Goal: Task Accomplishment & Management: Use online tool/utility

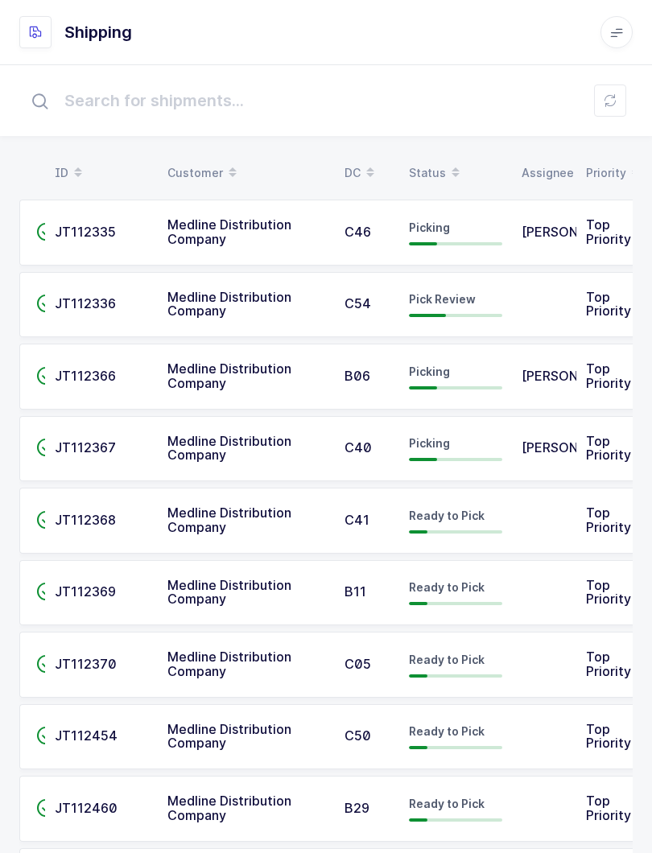
click at [597, 102] on button at bounding box center [610, 100] width 32 height 32
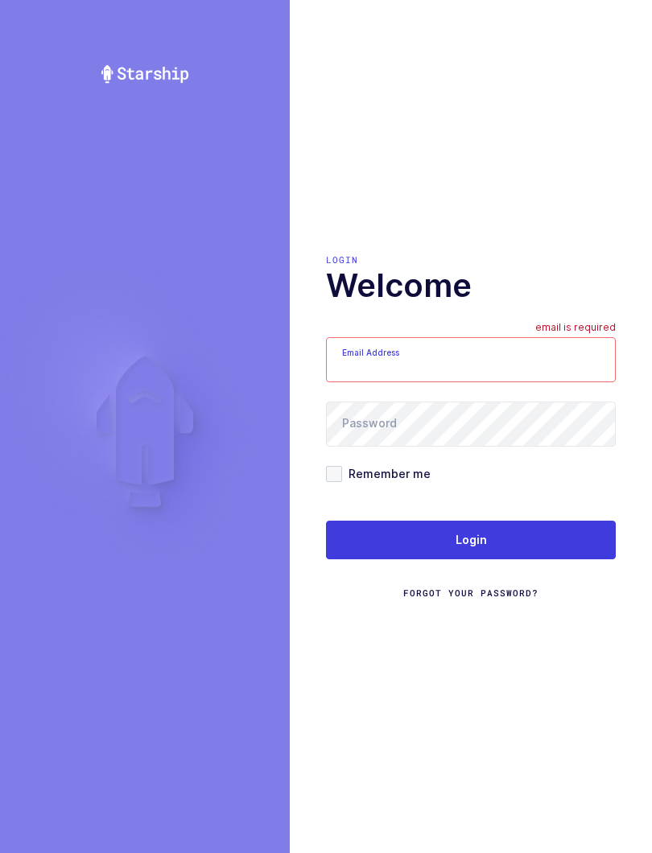
type input "mundo@janustrade.com"
click at [542, 582] on div "Login Forgot Your Password?" at bounding box center [471, 561] width 290 height 80
click at [550, 554] on button "Login" at bounding box center [471, 540] width 290 height 39
click at [575, 521] on button "Login" at bounding box center [471, 540] width 290 height 39
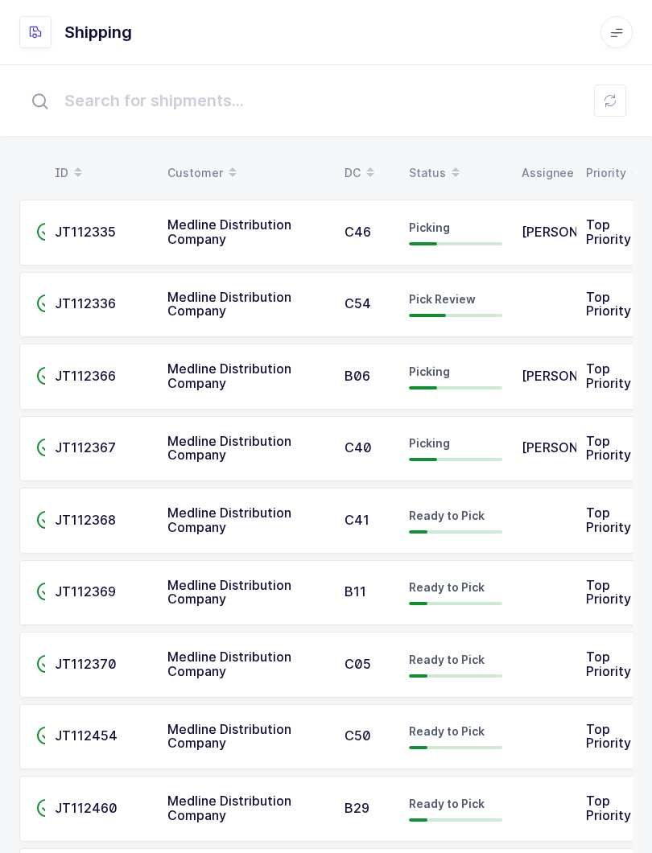
click at [437, 162] on div "Status" at bounding box center [455, 172] width 93 height 27
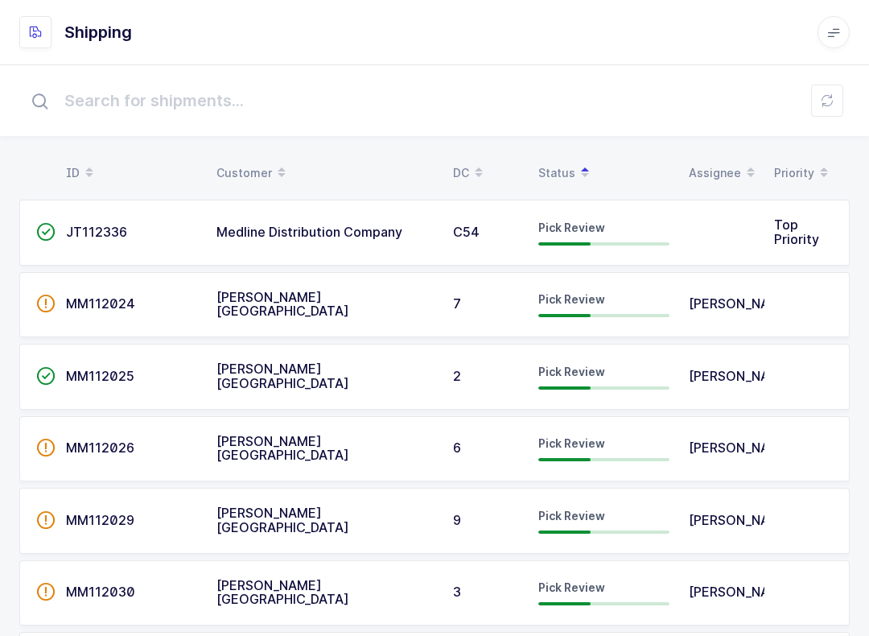
click at [103, 235] on span "JT112336" at bounding box center [96, 232] width 61 height 16
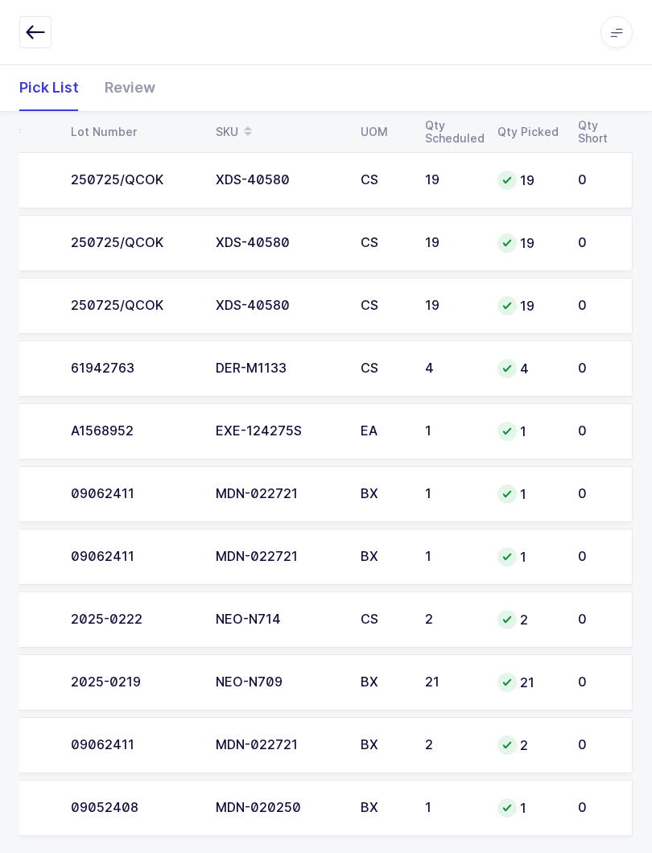
scroll to position [0, 183]
click at [624, 41] on span at bounding box center [616, 32] width 32 height 32
click at [587, 491] on div "0" at bounding box center [597, 494] width 38 height 14
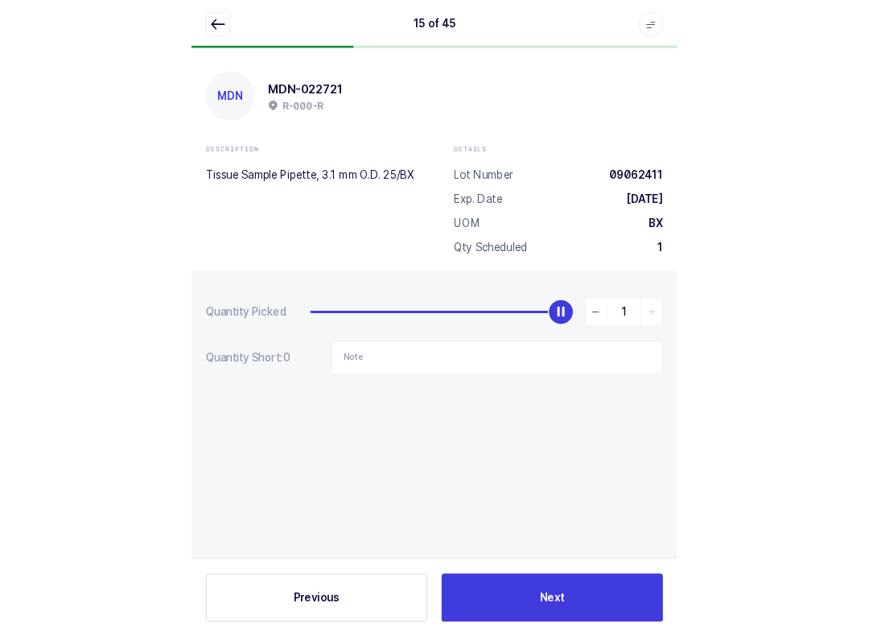
scroll to position [16, 0]
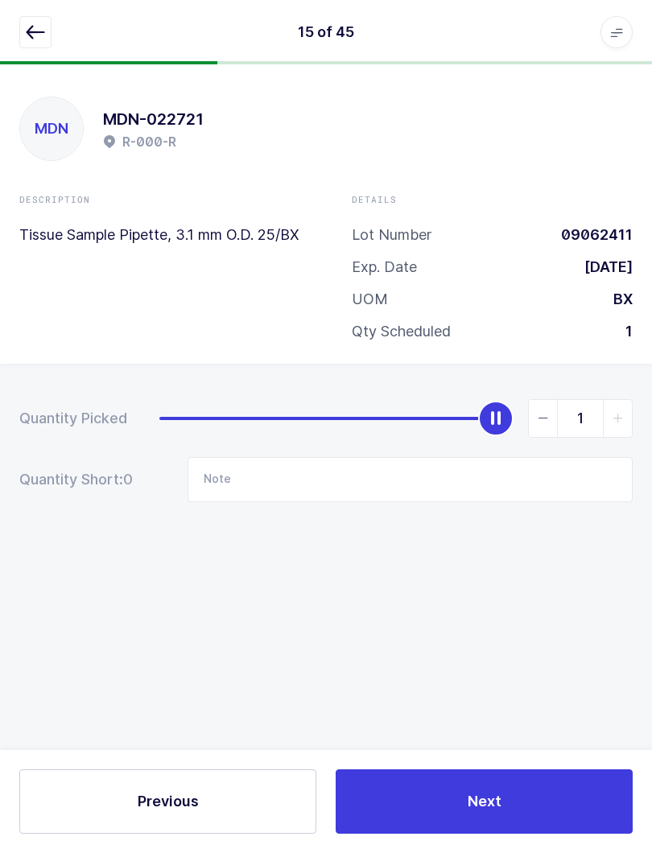
click at [35, 31] on icon "button" at bounding box center [35, 32] width 19 height 19
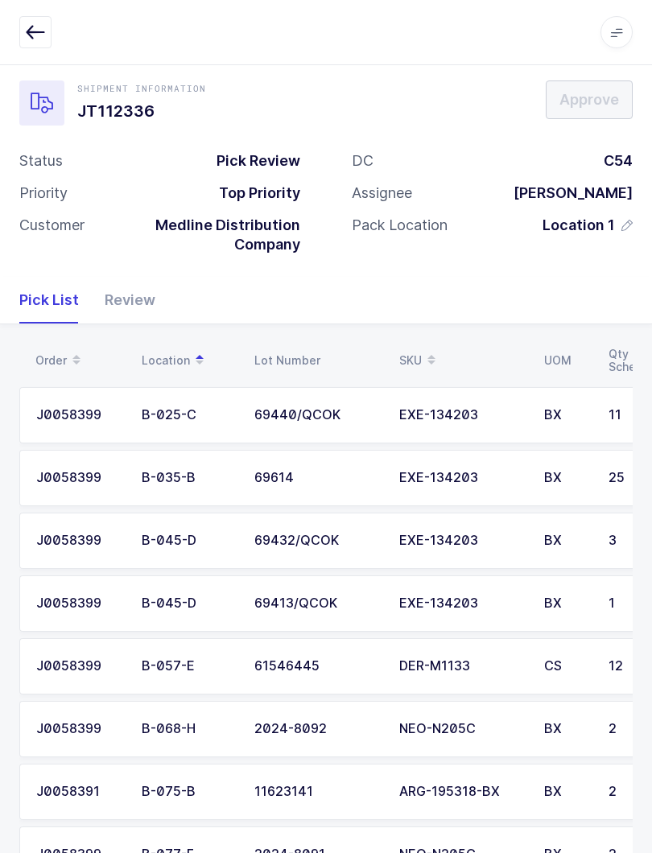
click at [141, 295] on div "Review" at bounding box center [124, 300] width 64 height 47
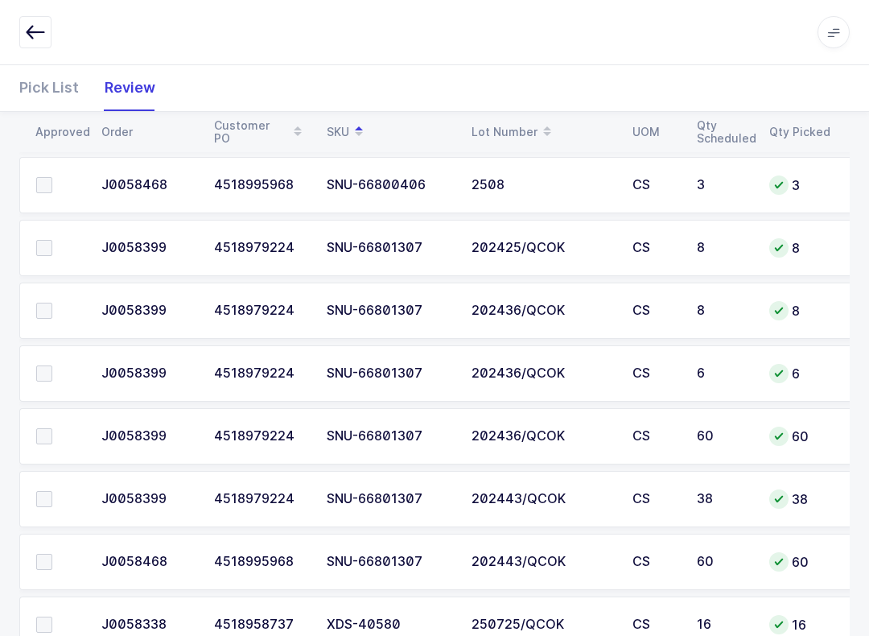
scroll to position [2172, 0]
click at [50, 438] on span at bounding box center [44, 437] width 16 height 16
click at [52, 429] on input "checkbox" at bounding box center [52, 429] width 0 height 0
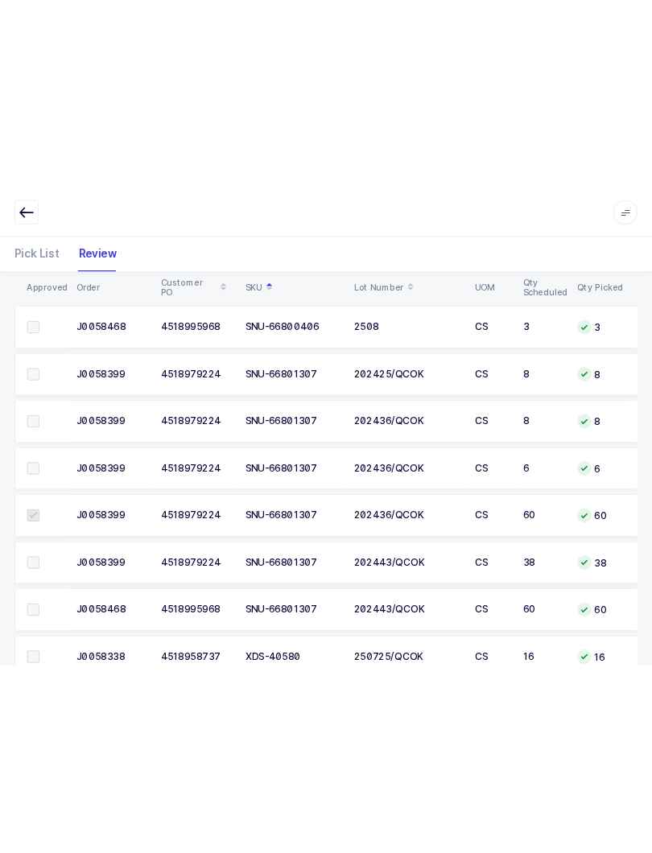
scroll to position [2173, 0]
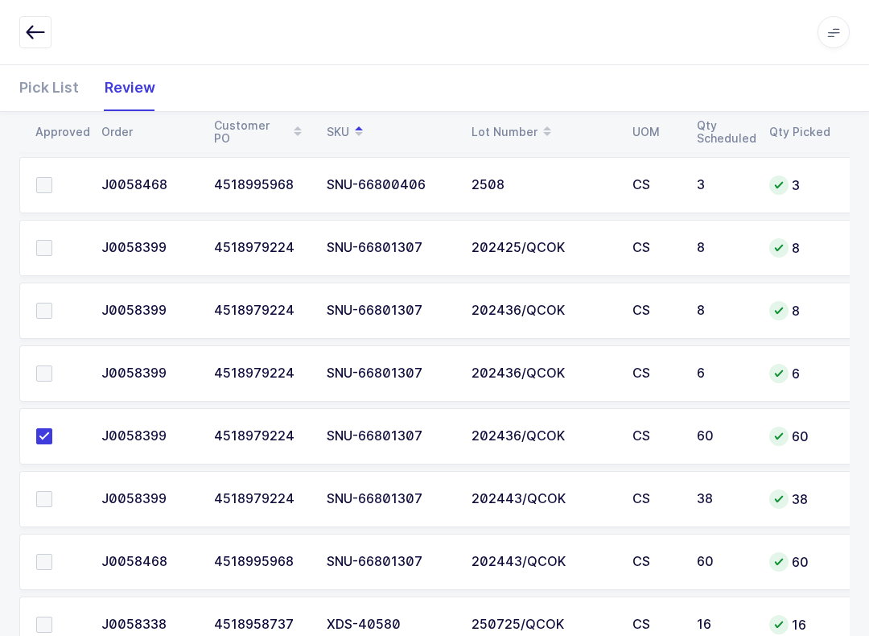
click at [39, 493] on span at bounding box center [44, 499] width 16 height 16
click at [52, 491] on input "checkbox" at bounding box center [52, 491] width 0 height 0
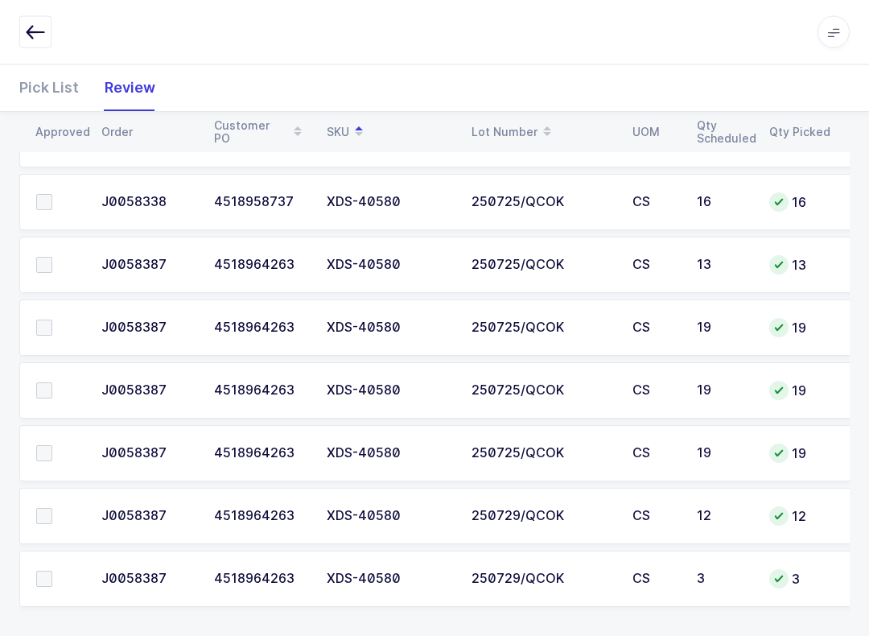
scroll to position [2602, 0]
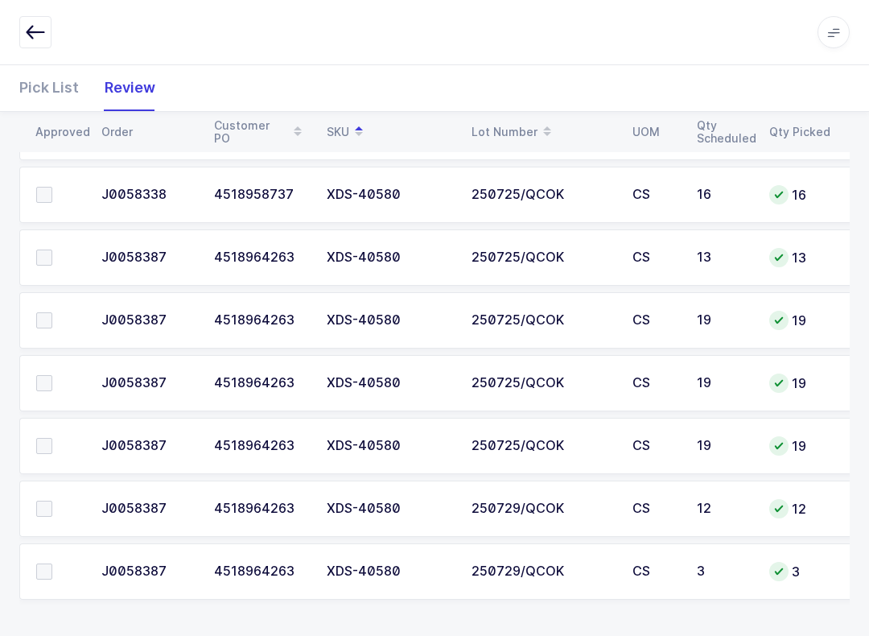
click at [45, 565] on span at bounding box center [44, 571] width 16 height 16
click at [52, 563] on input "checkbox" at bounding box center [52, 563] width 0 height 0
click at [51, 503] on span at bounding box center [44, 508] width 16 height 16
click at [52, 500] on input "checkbox" at bounding box center [52, 500] width 0 height 0
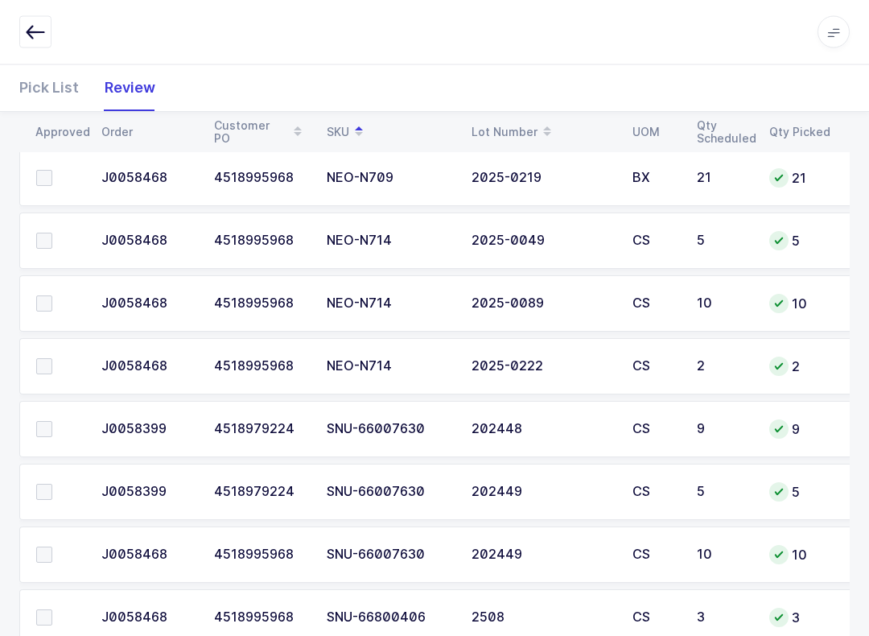
scroll to position [0, 0]
click at [55, 484] on label at bounding box center [59, 492] width 46 height 16
click at [52, 484] on input "checkbox" at bounding box center [52, 484] width 0 height 0
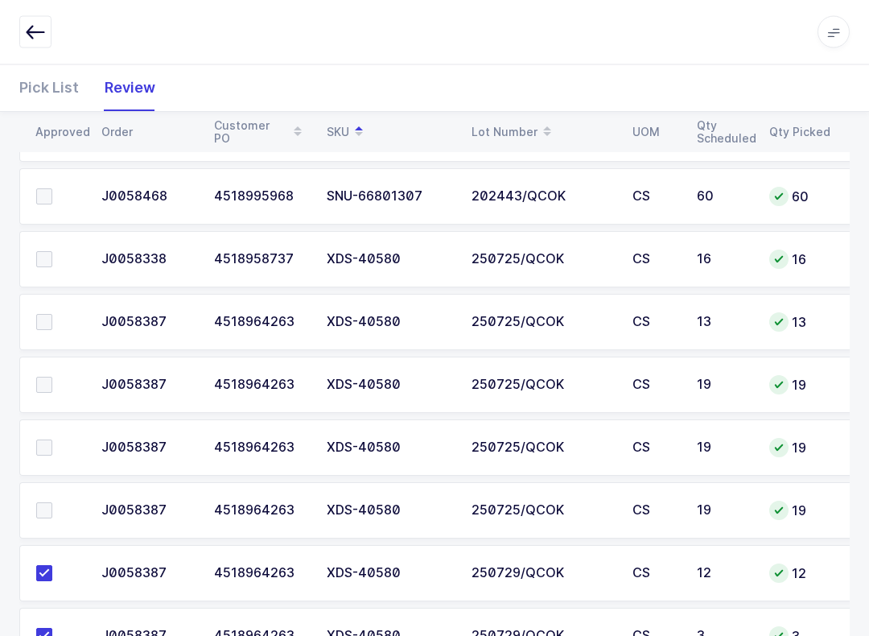
scroll to position [2538, 0]
click at [51, 318] on span at bounding box center [44, 322] width 16 height 16
click at [52, 314] on input "checkbox" at bounding box center [52, 314] width 0 height 0
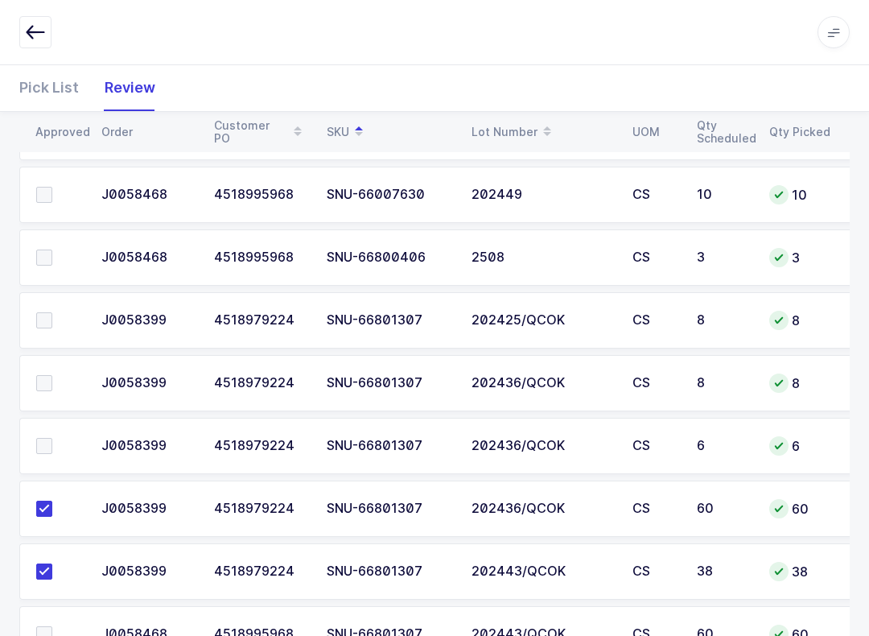
scroll to position [2094, 0]
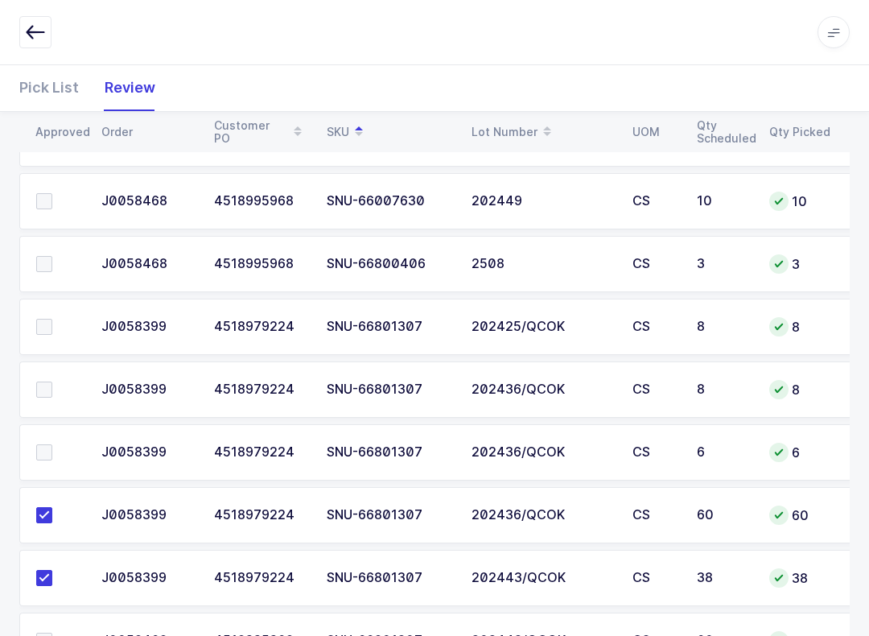
click at [47, 326] on span at bounding box center [44, 327] width 16 height 16
click at [52, 319] on input "checkbox" at bounding box center [52, 319] width 0 height 0
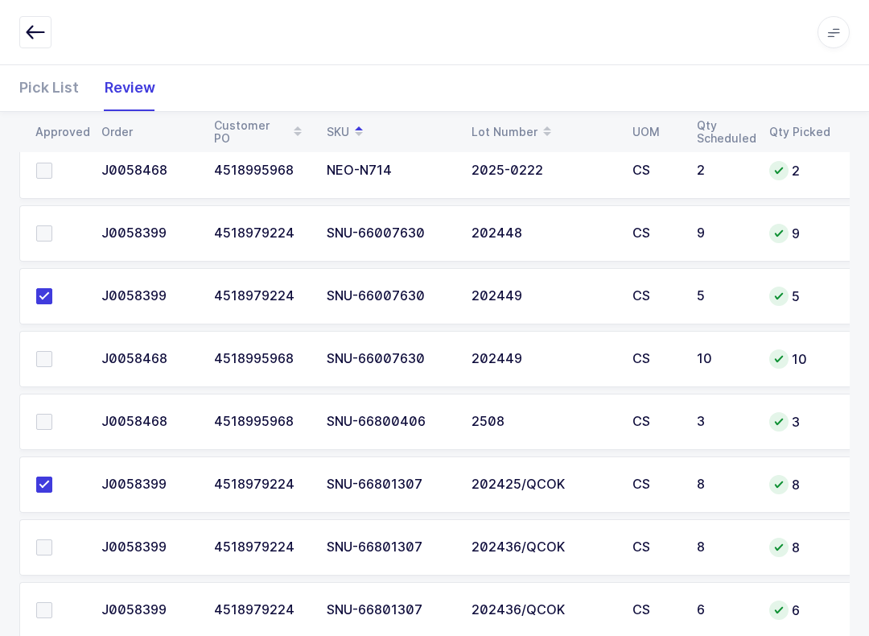
scroll to position [1835, 0]
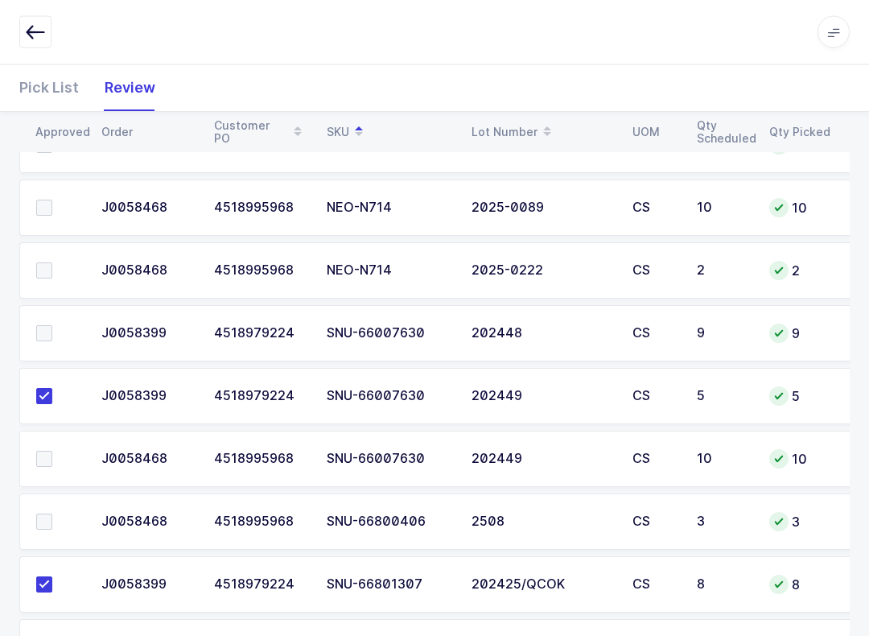
click at [40, 334] on span at bounding box center [44, 334] width 16 height 16
click at [52, 326] on input "checkbox" at bounding box center [52, 326] width 0 height 0
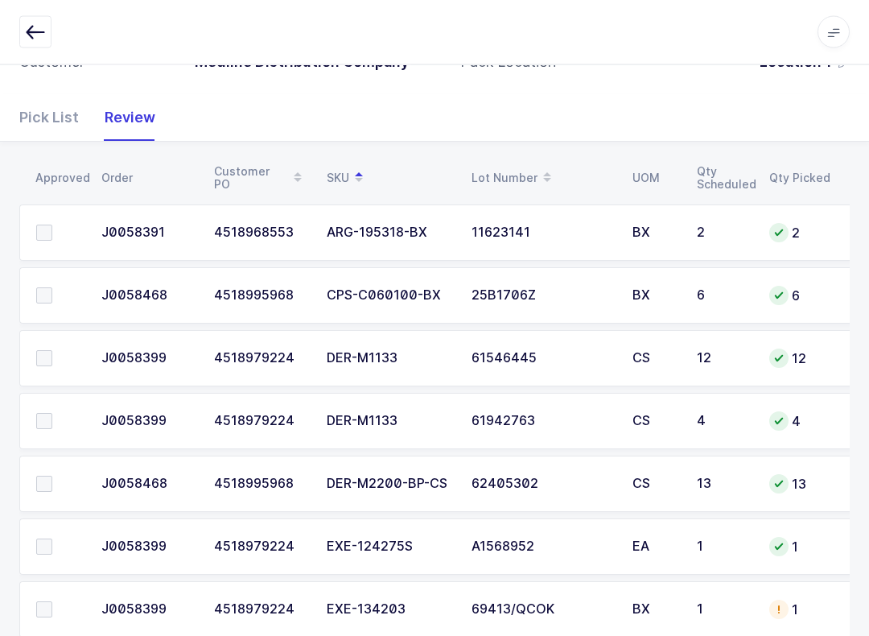
scroll to position [198, 0]
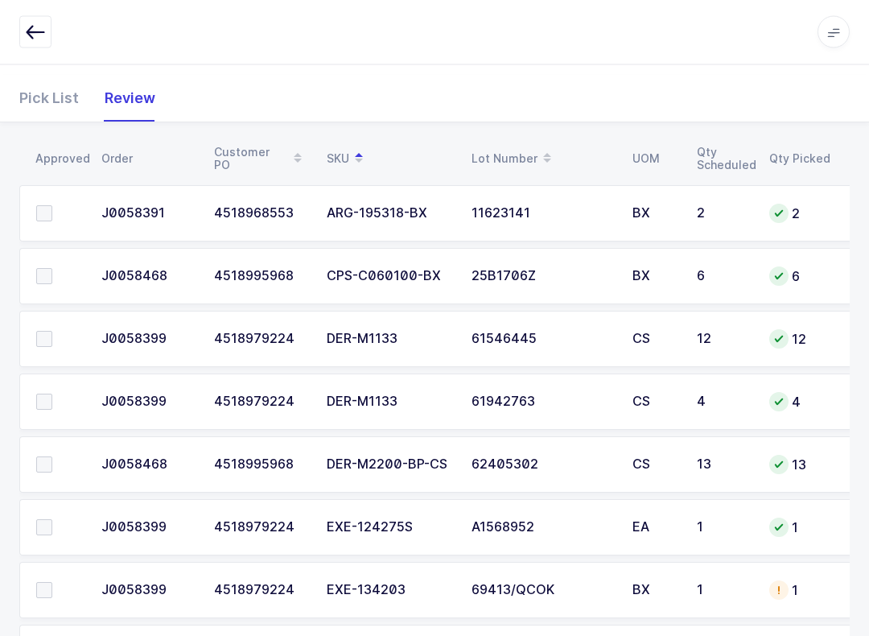
click at [50, 396] on span at bounding box center [44, 402] width 16 height 16
click at [52, 394] on input "checkbox" at bounding box center [52, 394] width 0 height 0
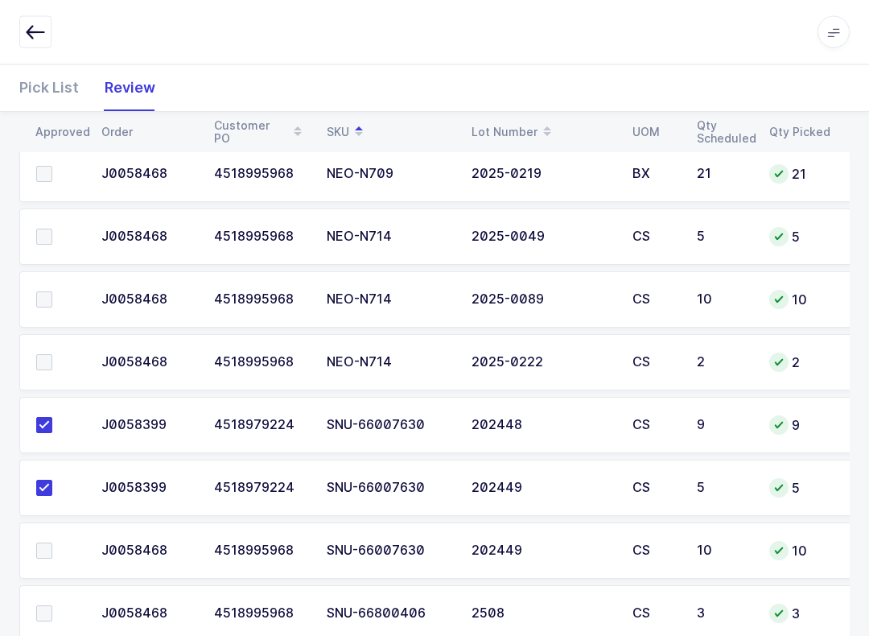
scroll to position [1745, 0]
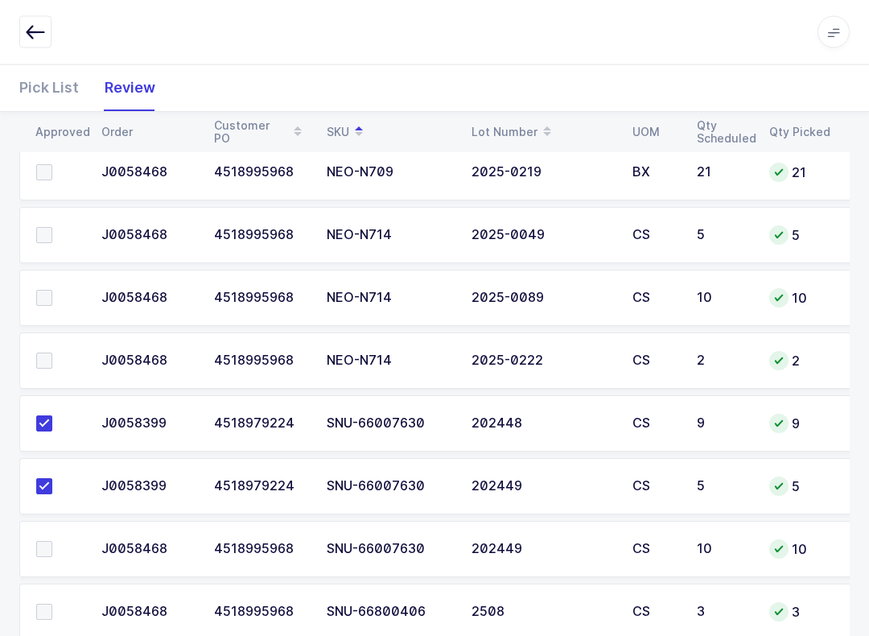
click at [33, 300] on td at bounding box center [55, 298] width 72 height 56
click at [39, 291] on span at bounding box center [44, 298] width 16 height 16
click at [52, 290] on input "checkbox" at bounding box center [52, 290] width 0 height 0
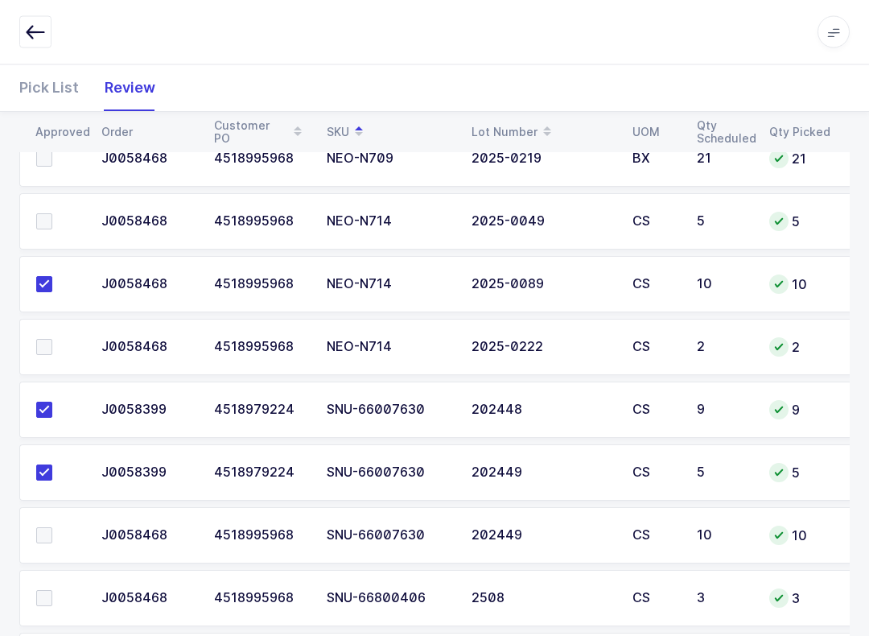
scroll to position [1760, 0]
click at [46, 529] on span at bounding box center [44, 535] width 16 height 16
click at [52, 527] on input "checkbox" at bounding box center [52, 527] width 0 height 0
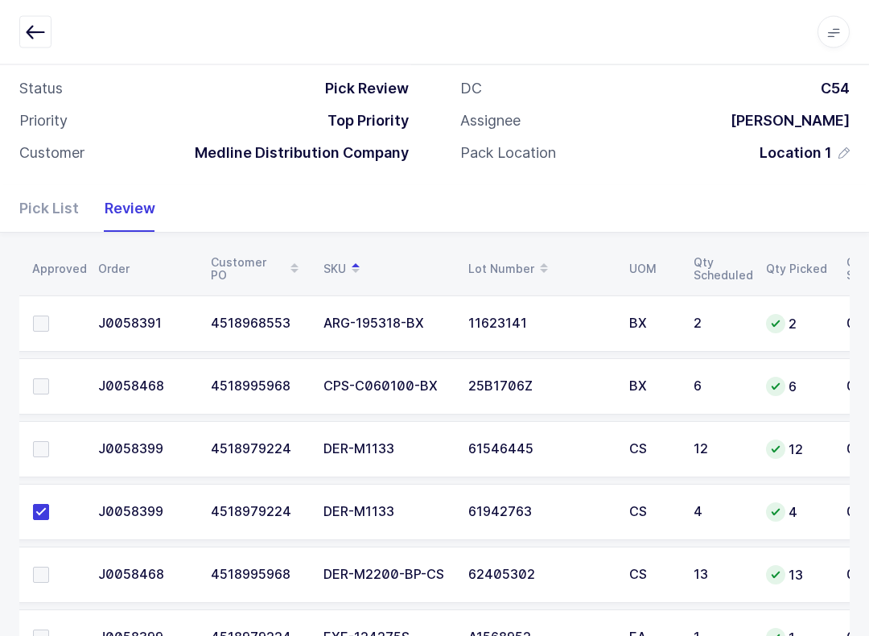
scroll to position [88, 0]
click at [46, 379] on span at bounding box center [41, 387] width 16 height 16
click at [49, 379] on input "checkbox" at bounding box center [49, 379] width 0 height 0
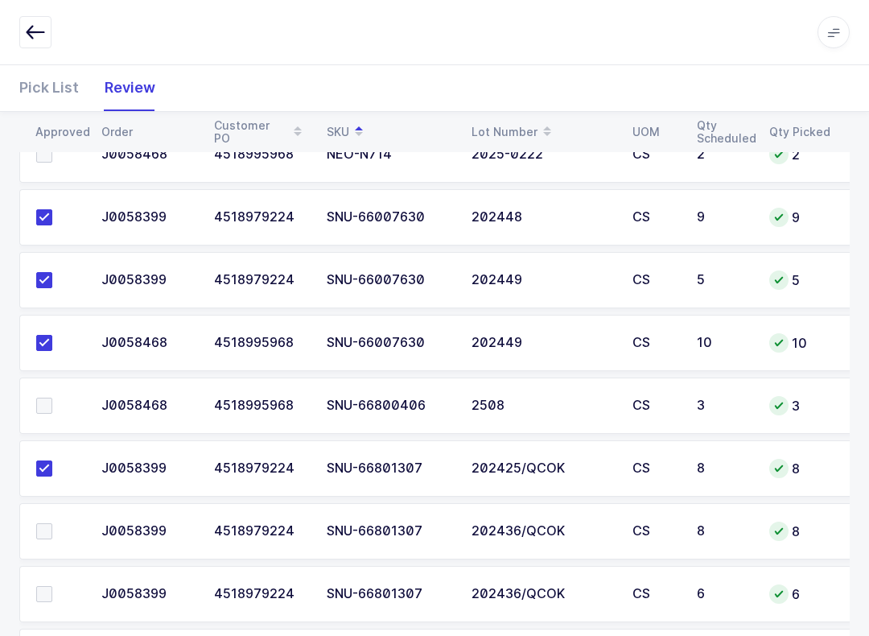
scroll to position [1945, 0]
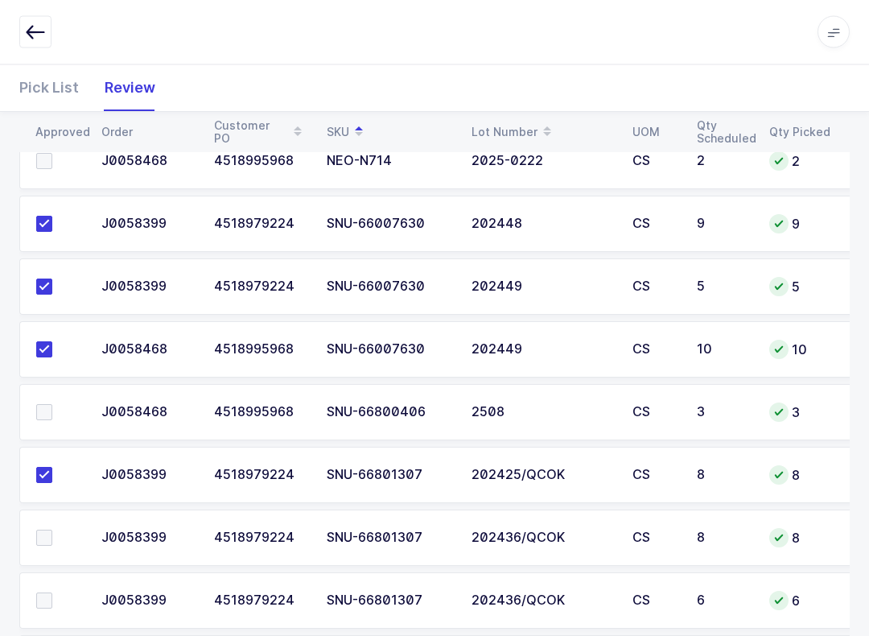
click at [52, 405] on label at bounding box center [59, 413] width 46 height 16
click at [52, 405] on input "checkbox" at bounding box center [52, 405] width 0 height 0
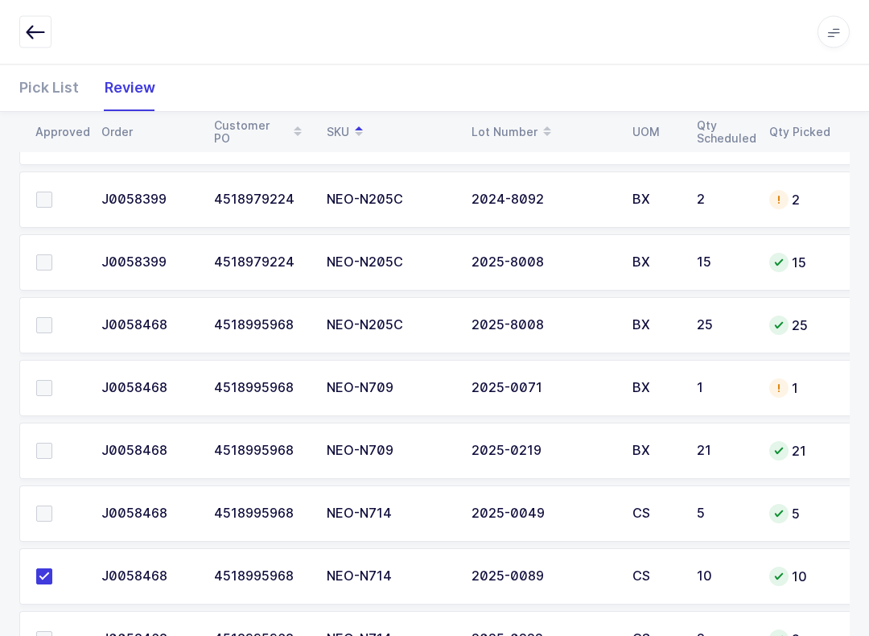
scroll to position [1468, 0]
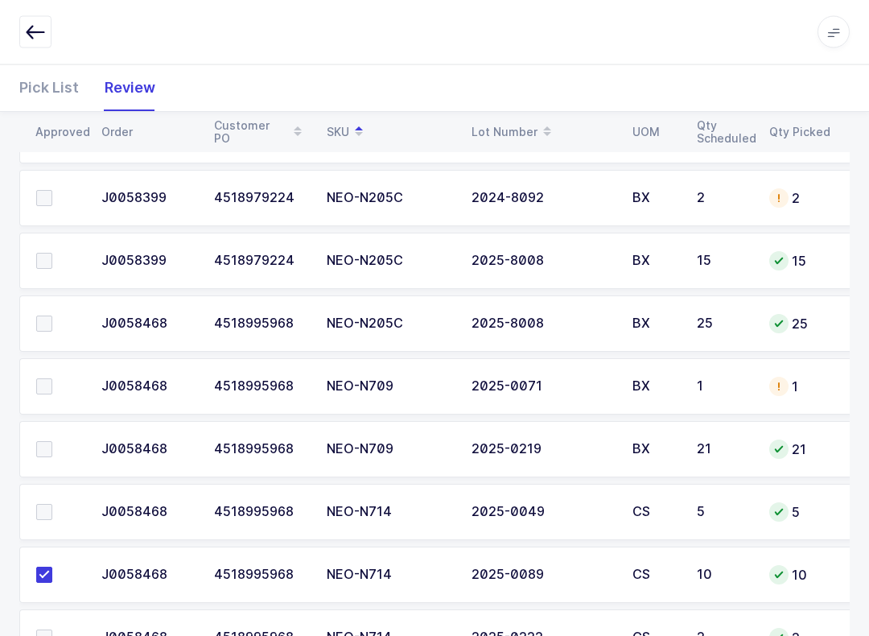
click at [68, 515] on label at bounding box center [59, 513] width 46 height 16
click at [52, 505] on input "checkbox" at bounding box center [52, 505] width 0 height 0
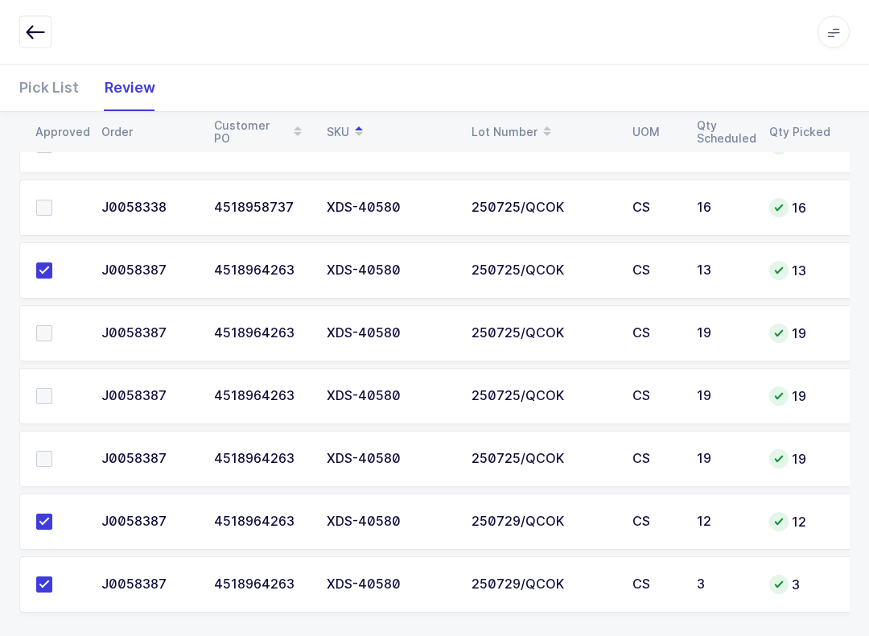
scroll to position [2602, 0]
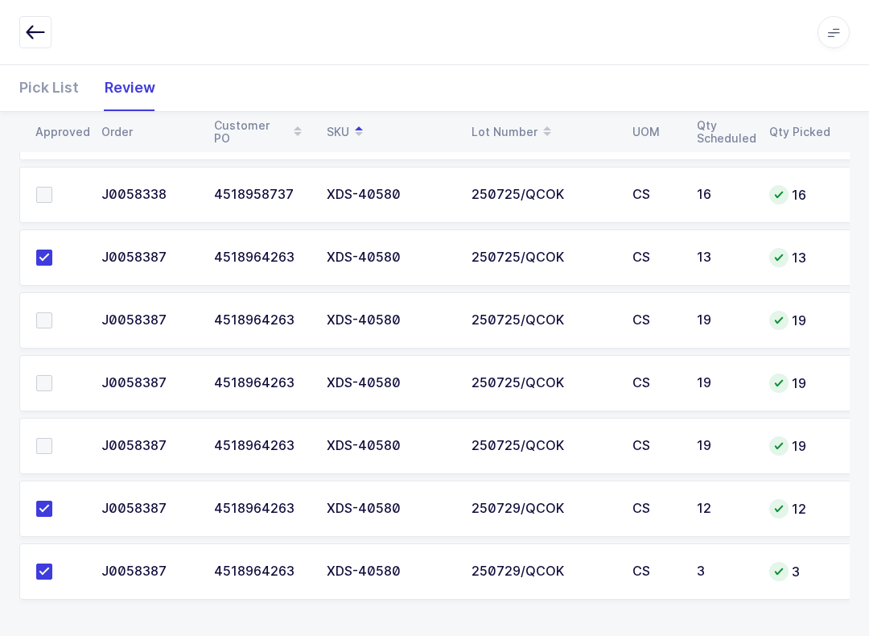
click at [45, 313] on span at bounding box center [44, 320] width 16 height 16
click at [52, 312] on input "checkbox" at bounding box center [52, 312] width 0 height 0
click at [53, 364] on td at bounding box center [55, 383] width 72 height 56
click at [51, 424] on td at bounding box center [55, 446] width 72 height 56
click at [50, 384] on span at bounding box center [44, 383] width 16 height 16
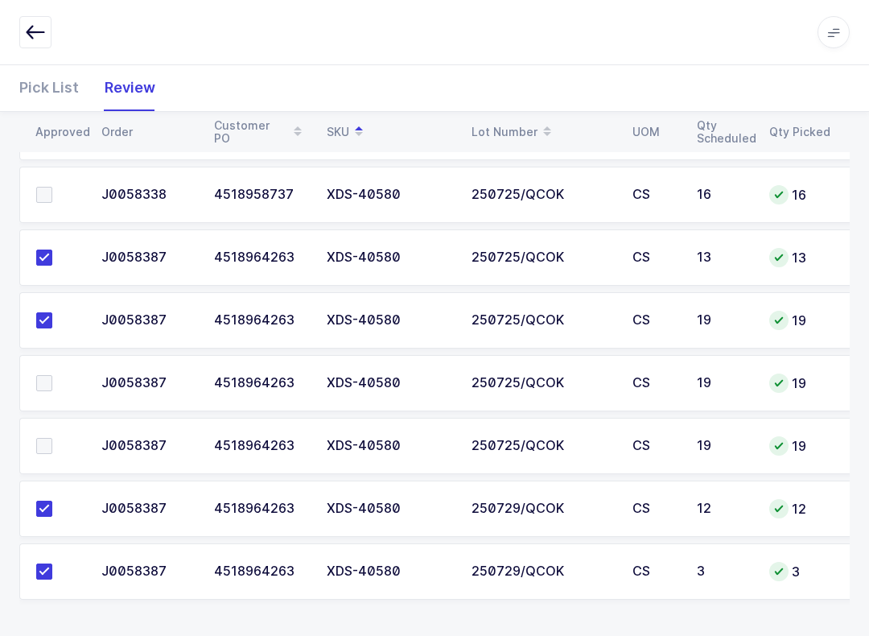
click at [52, 375] on input "checkbox" at bounding box center [52, 375] width 0 height 0
click at [65, 443] on label at bounding box center [59, 446] width 46 height 16
click at [52, 438] on input "checkbox" at bounding box center [52, 438] width 0 height 0
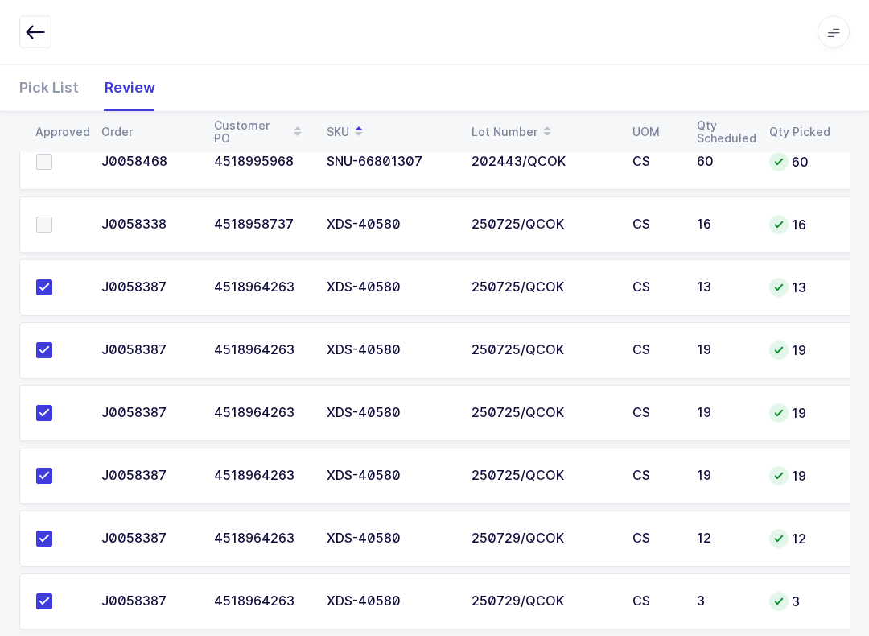
scroll to position [2569, 0]
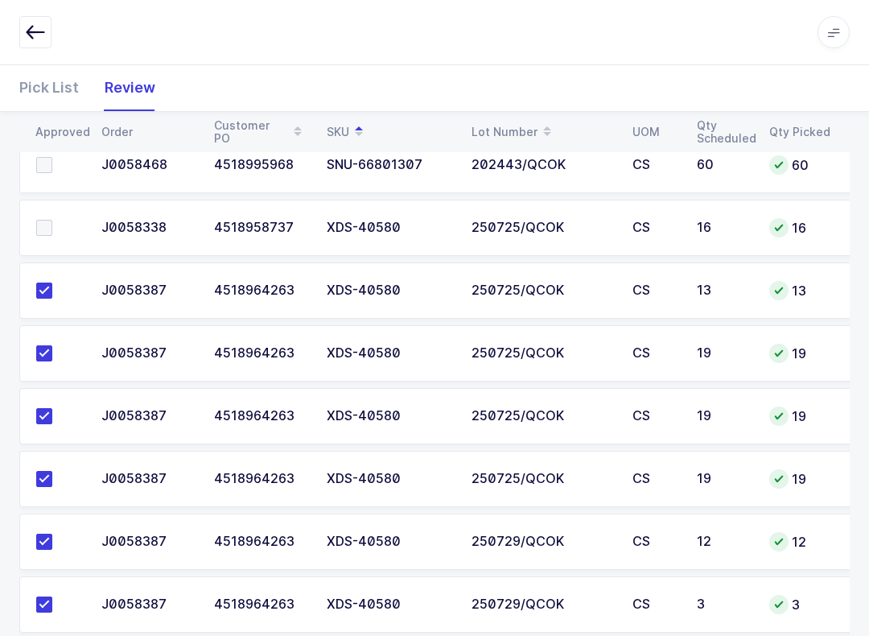
click at [36, 214] on td at bounding box center [55, 228] width 72 height 56
click at [40, 221] on span at bounding box center [44, 228] width 16 height 16
click at [52, 220] on input "checkbox" at bounding box center [52, 220] width 0 height 0
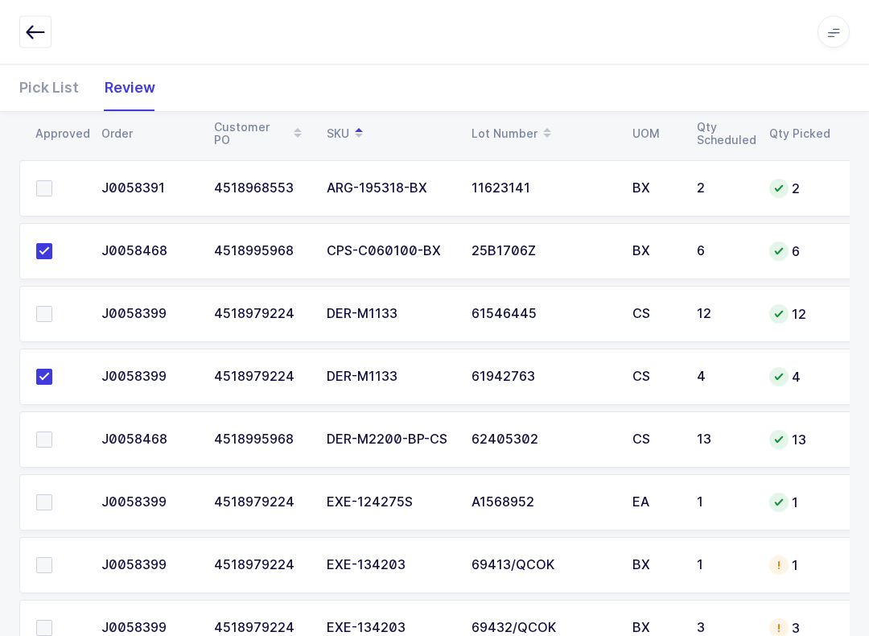
scroll to position [246, 0]
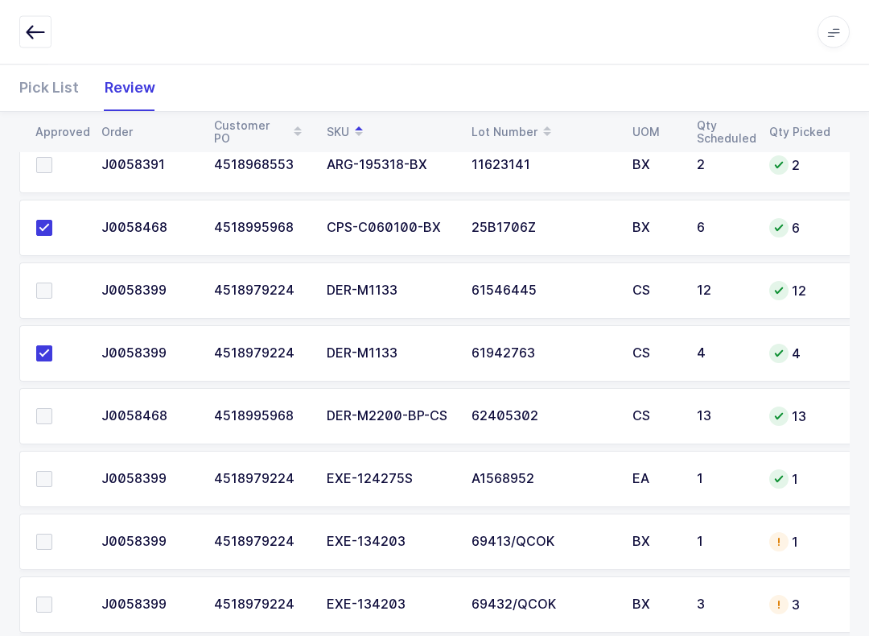
click at [52, 409] on label at bounding box center [59, 417] width 46 height 16
click at [52, 409] on input "checkbox" at bounding box center [52, 409] width 0 height 0
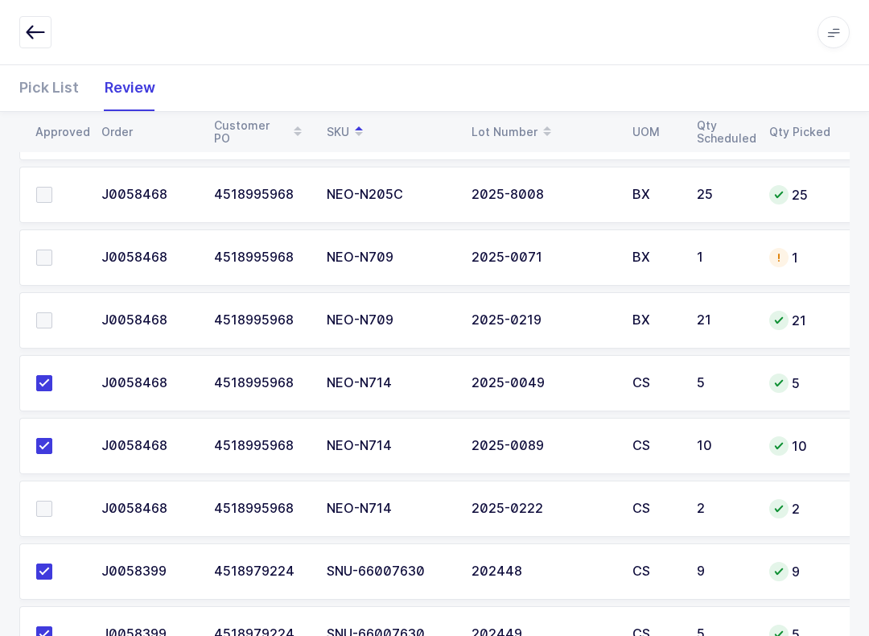
scroll to position [1646, 0]
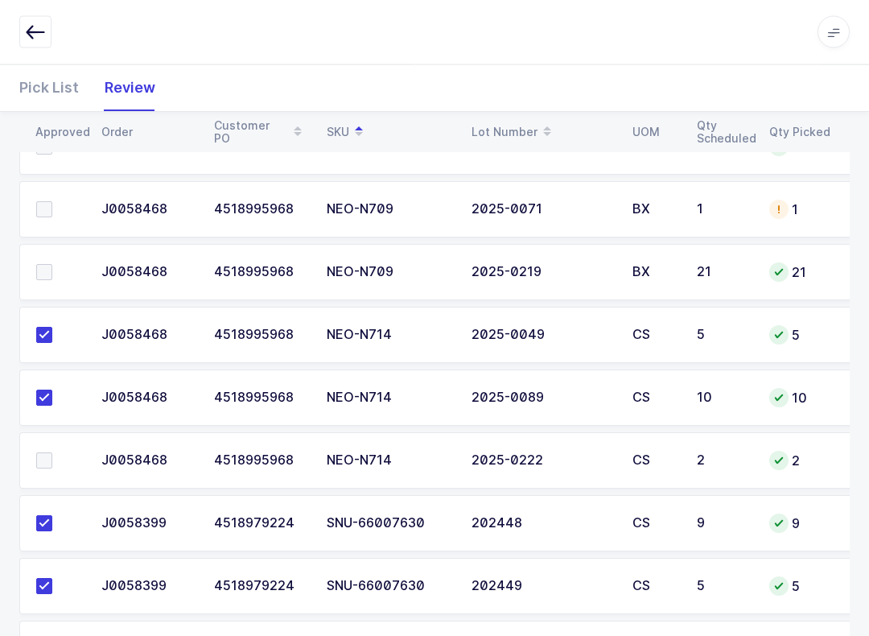
click at [43, 453] on span at bounding box center [44, 461] width 16 height 16
click at [52, 453] on input "checkbox" at bounding box center [52, 453] width 0 height 0
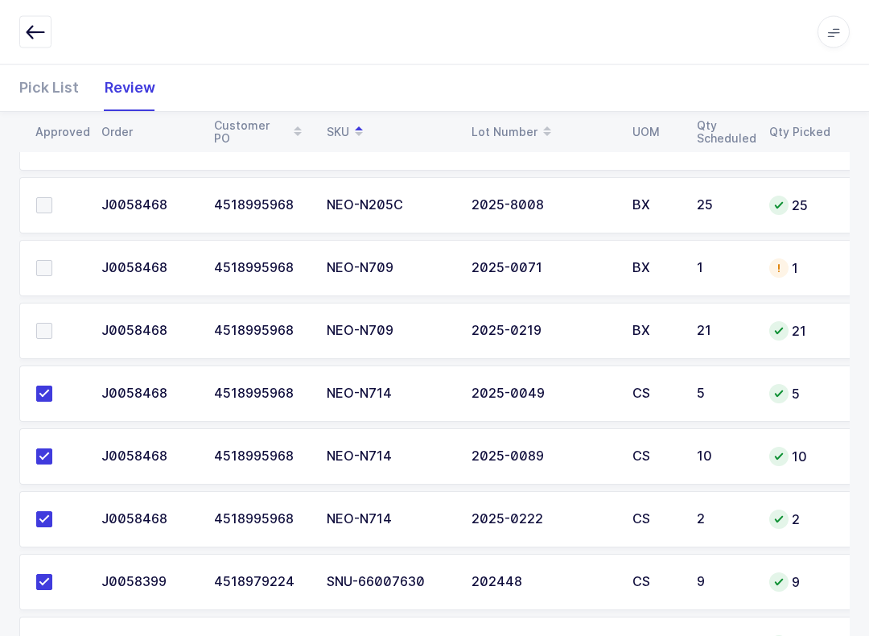
scroll to position [1583, 0]
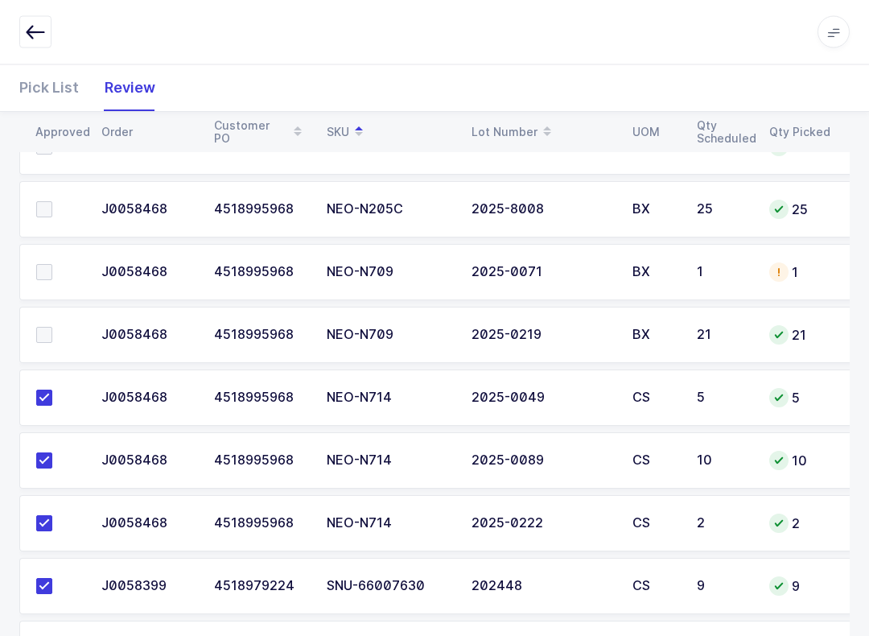
click at [38, 270] on span at bounding box center [44, 273] width 16 height 16
click at [52, 265] on input "checkbox" at bounding box center [52, 265] width 0 height 0
click at [52, 327] on label at bounding box center [59, 335] width 46 height 16
click at [52, 327] on input "checkbox" at bounding box center [52, 327] width 0 height 0
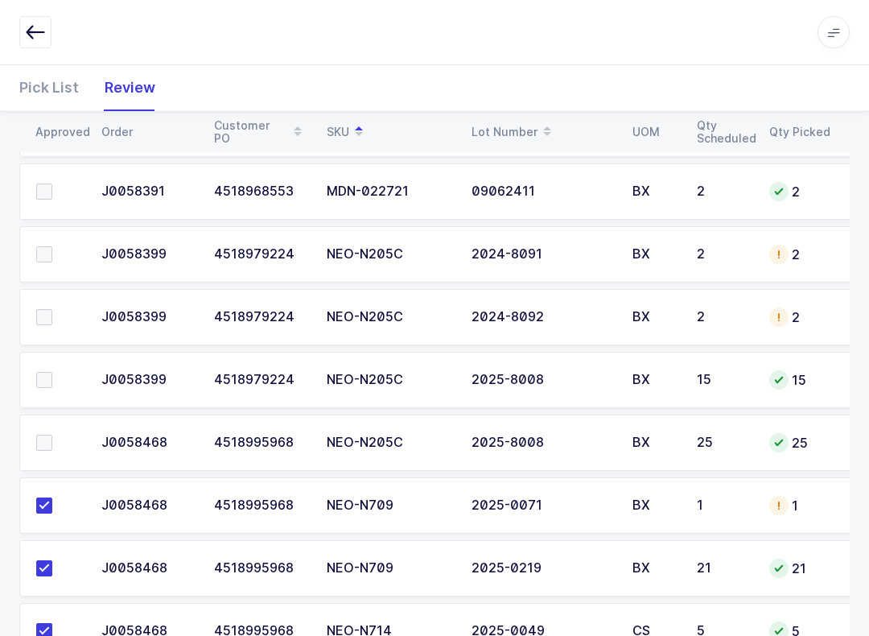
scroll to position [1347, 0]
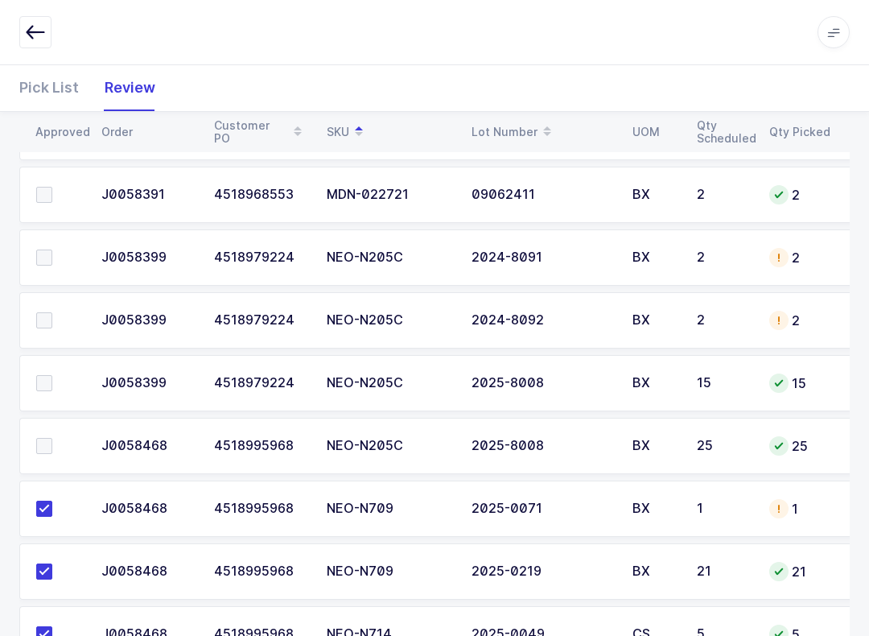
click at [52, 432] on td at bounding box center [55, 446] width 72 height 56
click at [53, 441] on label at bounding box center [59, 446] width 46 height 16
click at [52, 438] on input "checkbox" at bounding box center [52, 438] width 0 height 0
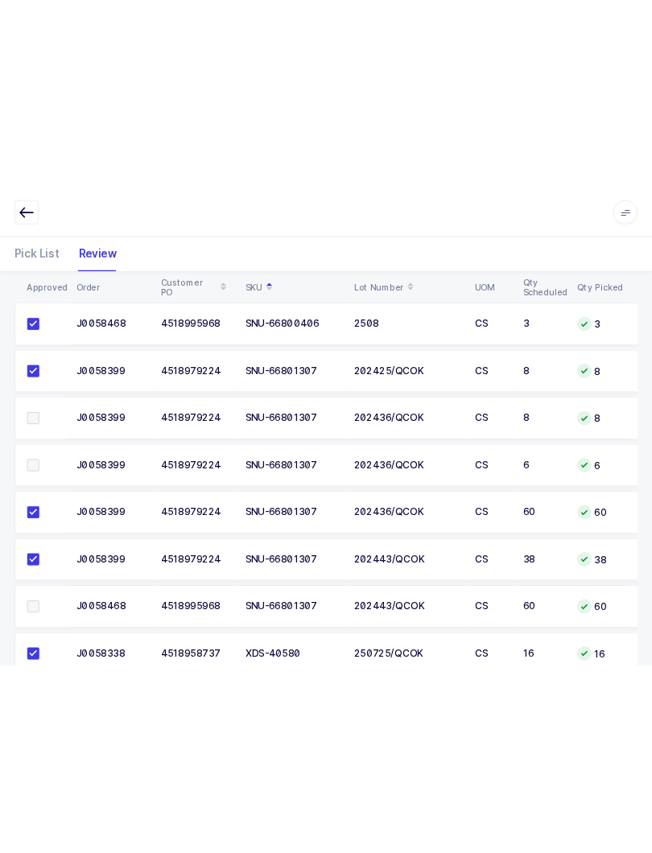
scroll to position [2226, 0]
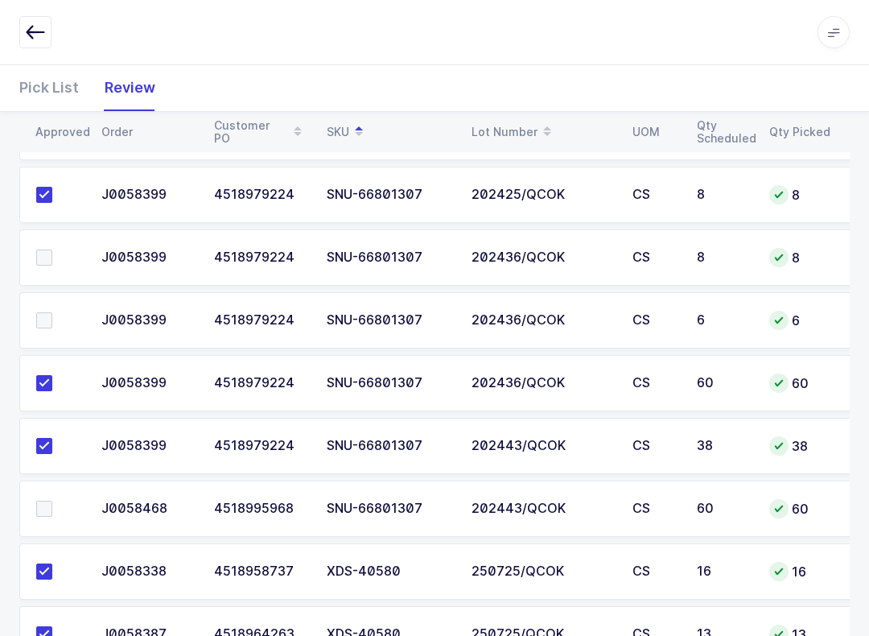
click at [45, 501] on span at bounding box center [44, 508] width 16 height 16
click at [52, 500] on input "checkbox" at bounding box center [52, 500] width 0 height 0
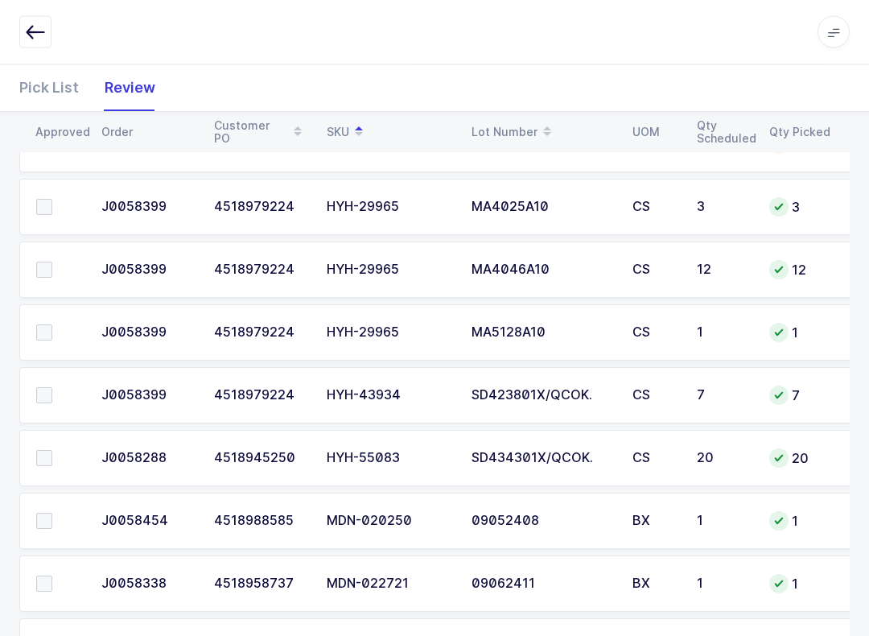
scroll to position [833, 0]
click at [48, 451] on span at bounding box center [44, 458] width 16 height 16
click at [52, 450] on input "checkbox" at bounding box center [52, 450] width 0 height 0
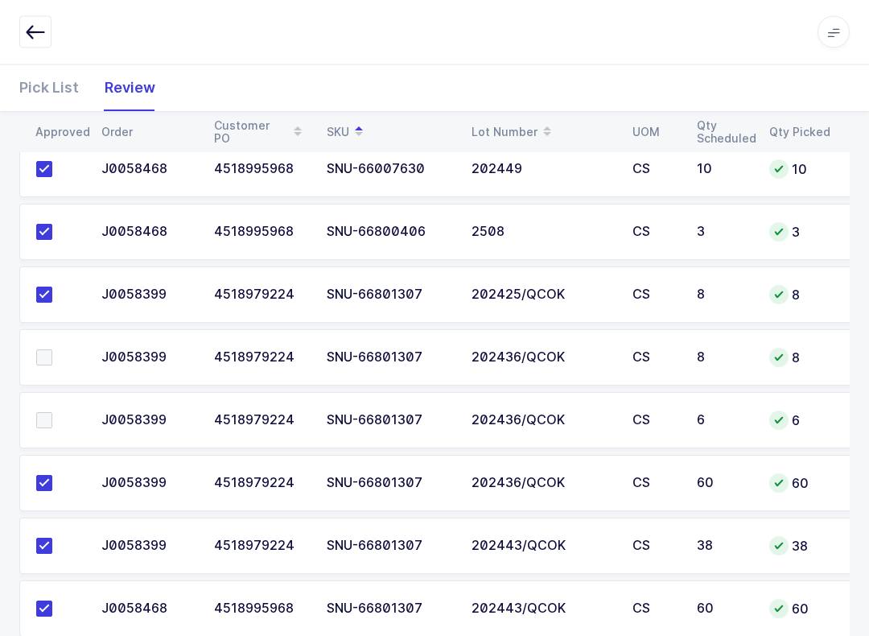
scroll to position [2126, 0]
click at [52, 359] on label at bounding box center [59, 357] width 46 height 16
click at [52, 349] on input "checkbox" at bounding box center [52, 349] width 0 height 0
click at [58, 425] on label at bounding box center [59, 420] width 46 height 16
click at [52, 412] on input "checkbox" at bounding box center [52, 412] width 0 height 0
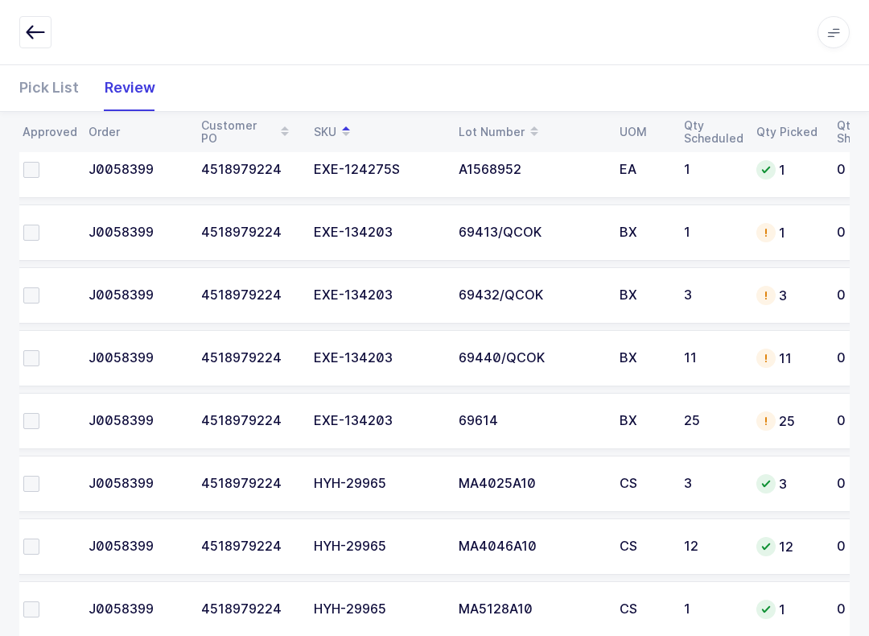
scroll to position [551, 0]
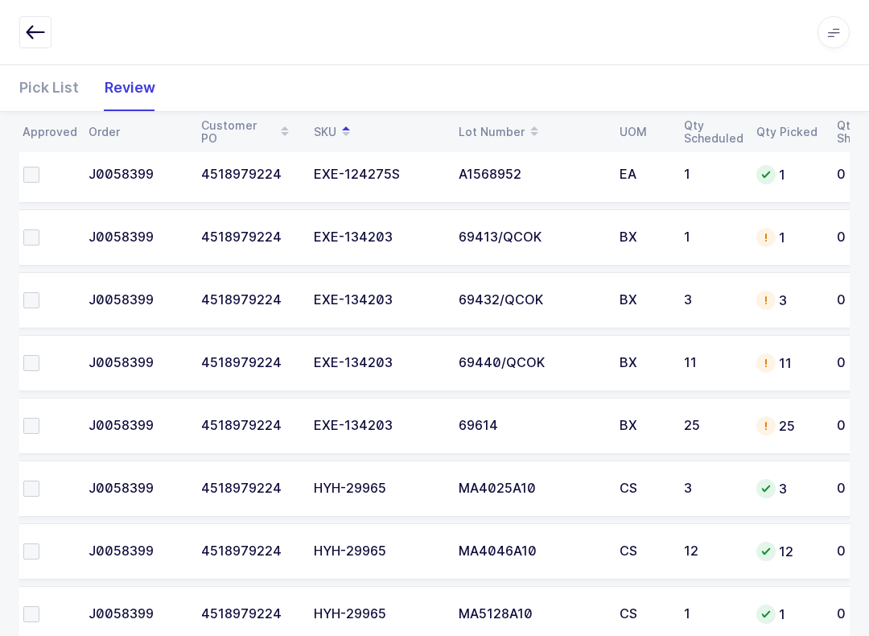
click at [31, 423] on span at bounding box center [31, 426] width 16 height 16
click at [39, 418] on input "checkbox" at bounding box center [39, 418] width 0 height 0
click at [36, 355] on span at bounding box center [31, 363] width 16 height 16
click at [39, 355] on input "checkbox" at bounding box center [39, 355] width 0 height 0
click at [33, 299] on span at bounding box center [31, 300] width 16 height 16
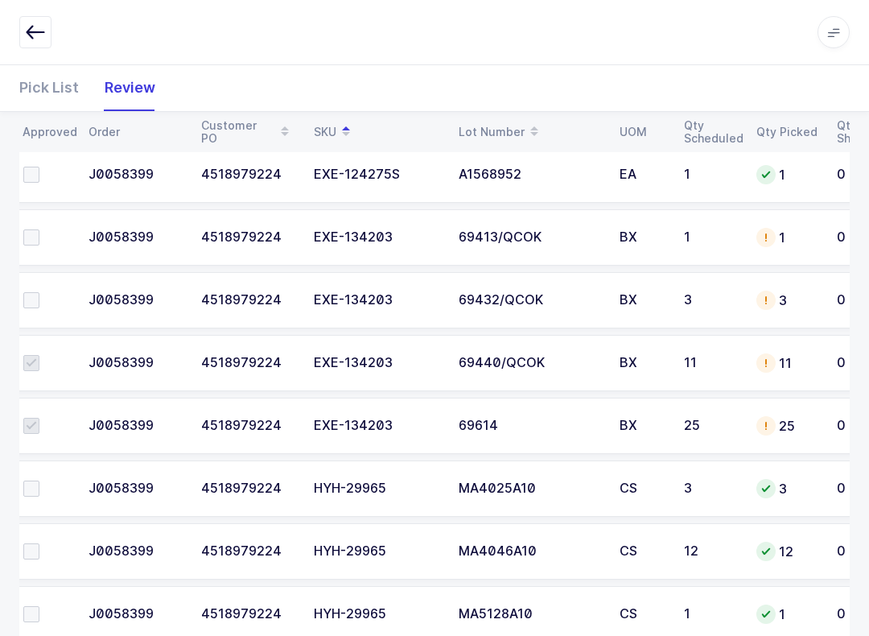
click at [39, 292] on input "checkbox" at bounding box center [39, 292] width 0 height 0
click at [36, 231] on span at bounding box center [31, 237] width 16 height 16
click at [39, 229] on input "checkbox" at bounding box center [39, 229] width 0 height 0
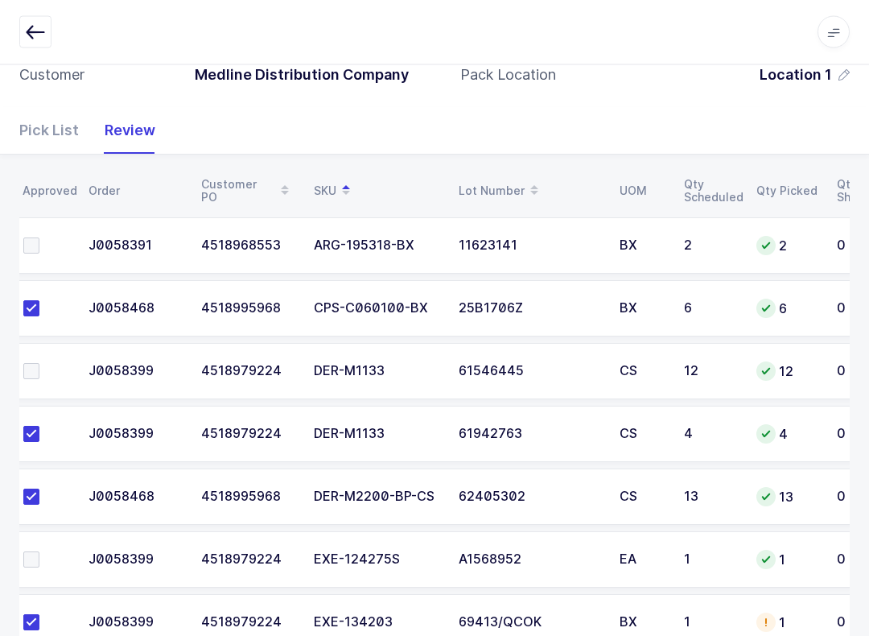
scroll to position [167, 0]
click at [38, 237] on span at bounding box center [31, 245] width 16 height 16
click at [39, 237] on input "checkbox" at bounding box center [39, 237] width 0 height 0
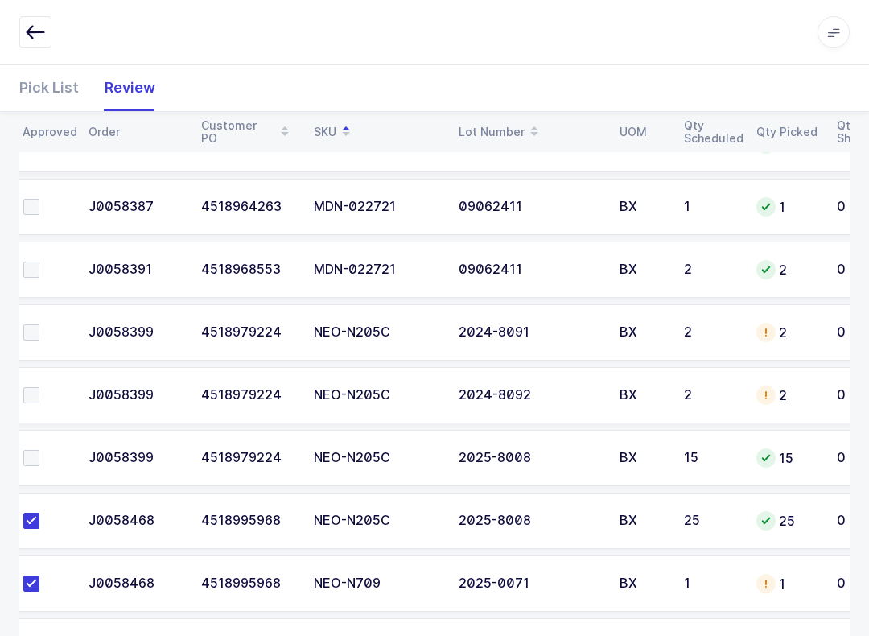
scroll to position [1267, 0]
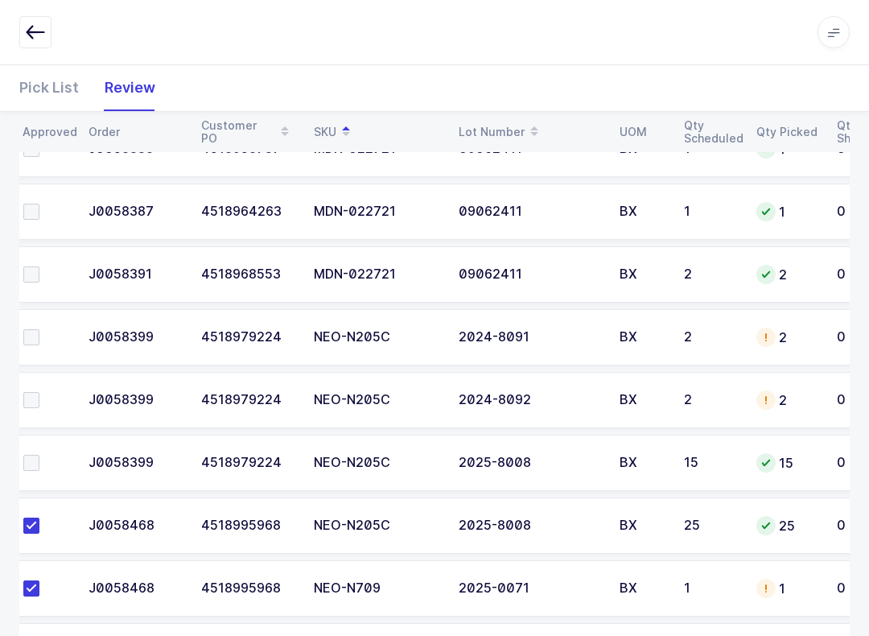
click at [41, 458] on label at bounding box center [46, 463] width 46 height 16
click at [39, 455] on input "checkbox" at bounding box center [39, 455] width 0 height 0
click at [43, 401] on label at bounding box center [46, 400] width 46 height 16
click at [39, 392] on input "checkbox" at bounding box center [39, 392] width 0 height 0
click at [38, 336] on span at bounding box center [31, 337] width 16 height 16
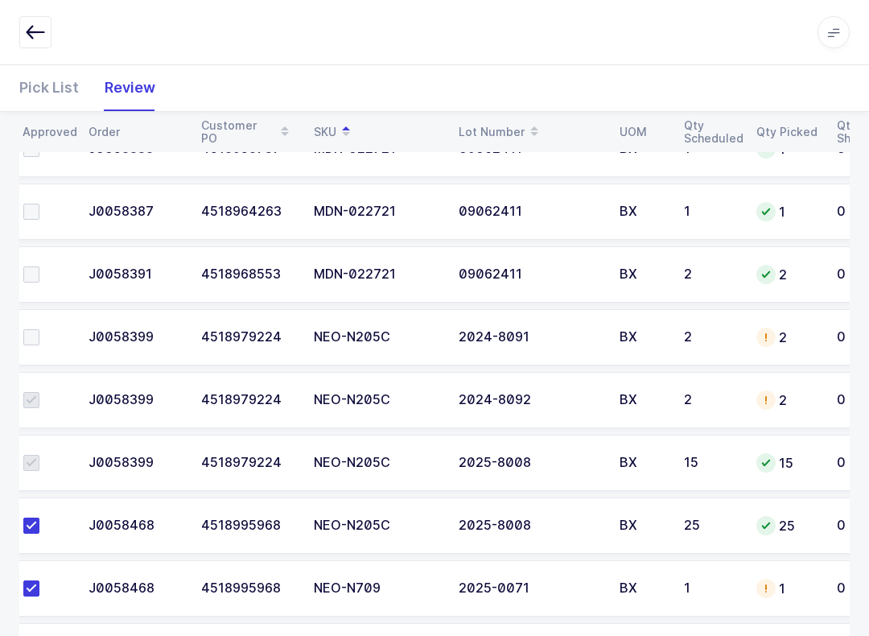
click at [39, 329] on input "checkbox" at bounding box center [39, 329] width 0 height 0
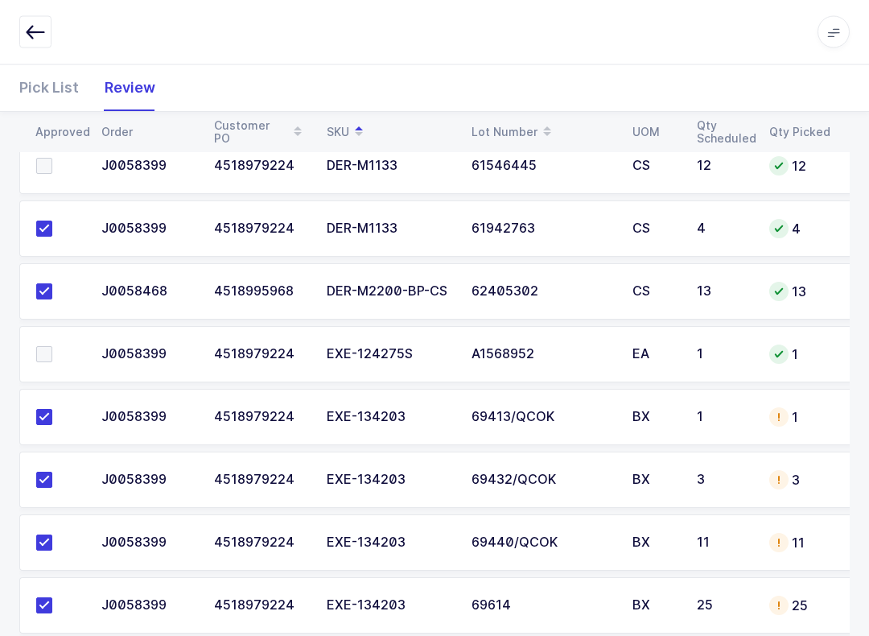
scroll to position [254, 0]
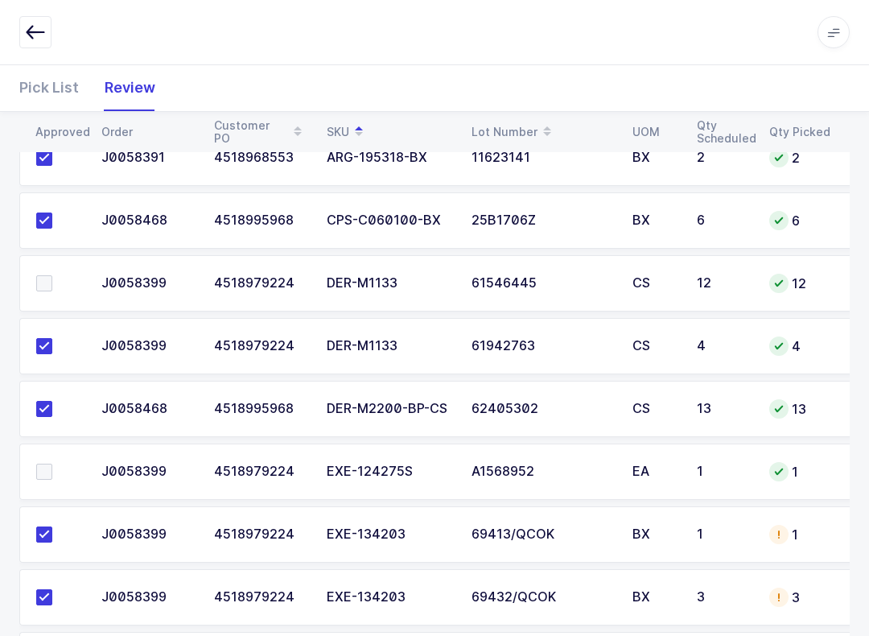
click at [56, 471] on label at bounding box center [59, 471] width 46 height 16
click at [52, 463] on input "checkbox" at bounding box center [52, 463] width 0 height 0
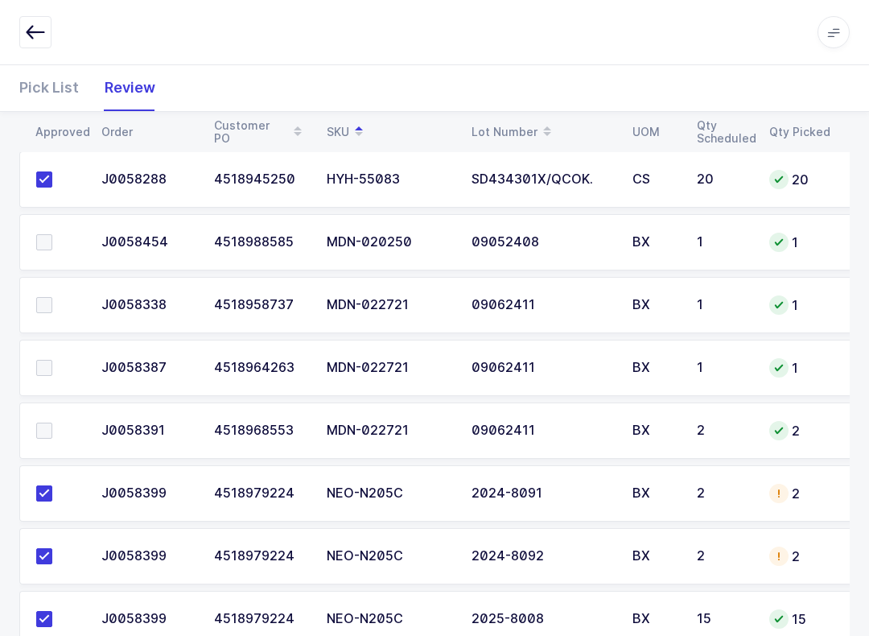
scroll to position [1080, 0]
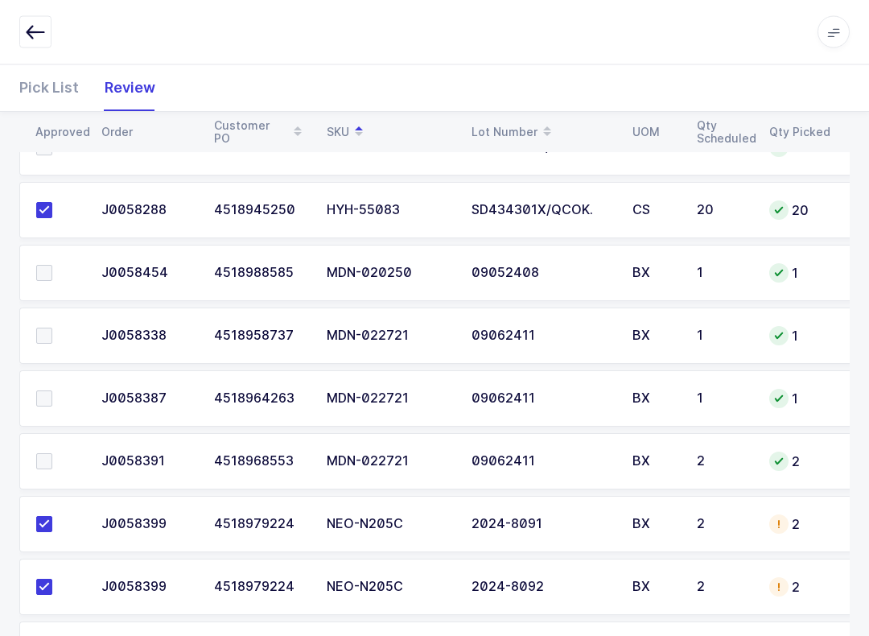
click at [60, 442] on td at bounding box center [55, 462] width 72 height 56
click at [57, 393] on label at bounding box center [59, 399] width 46 height 16
click at [52, 391] on input "checkbox" at bounding box center [52, 391] width 0 height 0
click at [51, 360] on td at bounding box center [55, 335] width 72 height 56
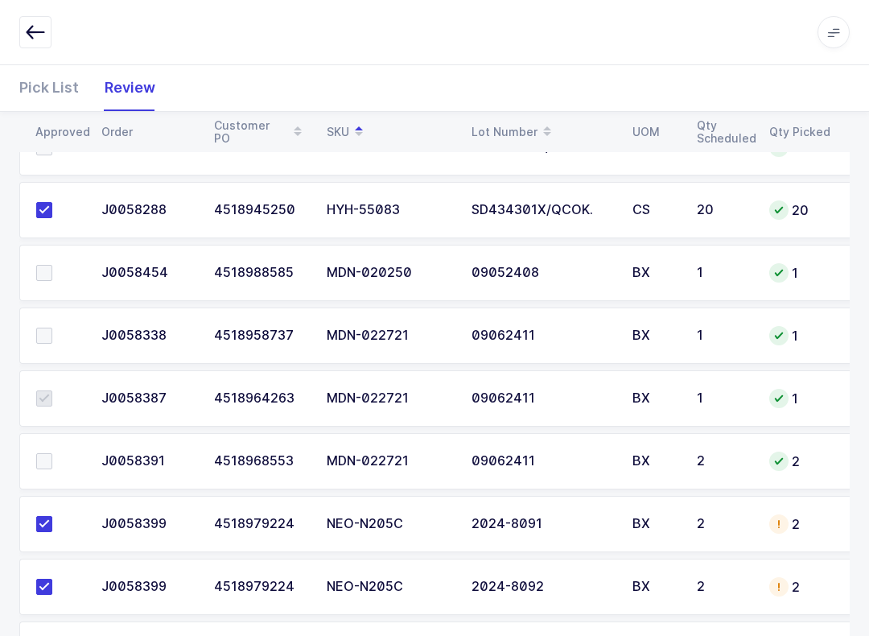
click at [51, 293] on td at bounding box center [55, 273] width 72 height 56
click at [59, 257] on td at bounding box center [55, 273] width 72 height 56
click at [51, 274] on span at bounding box center [44, 273] width 16 height 16
click at [52, 265] on input "checkbox" at bounding box center [52, 265] width 0 height 0
click at [47, 331] on span at bounding box center [44, 335] width 16 height 16
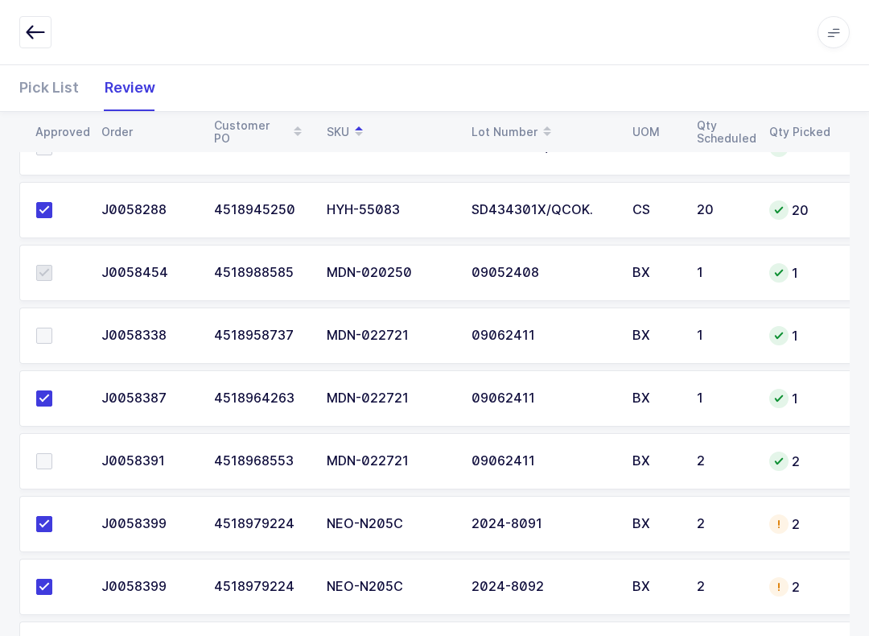
click at [52, 327] on input "checkbox" at bounding box center [52, 327] width 0 height 0
click at [47, 462] on span at bounding box center [44, 461] width 16 height 16
click at [52, 453] on input "checkbox" at bounding box center [52, 453] width 0 height 0
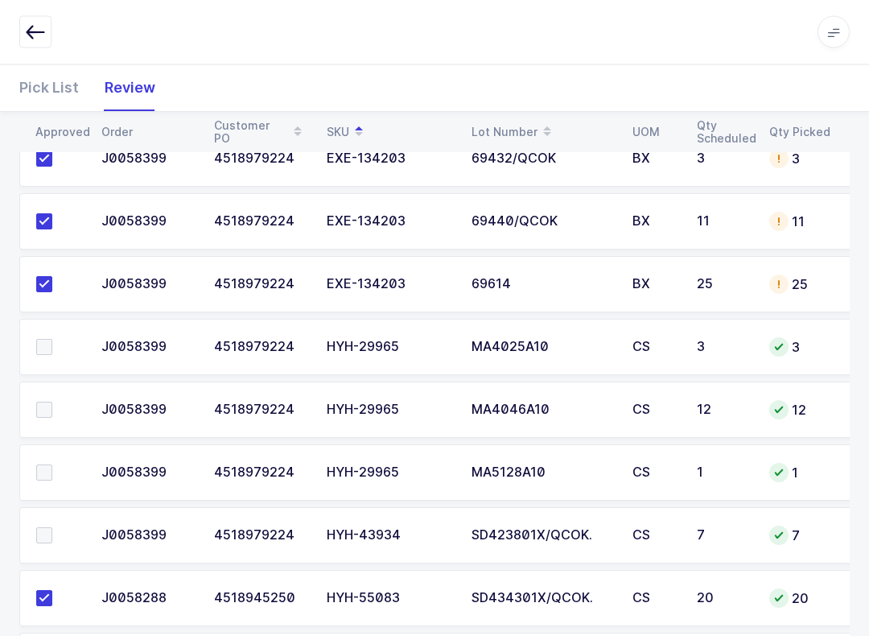
scroll to position [700, 0]
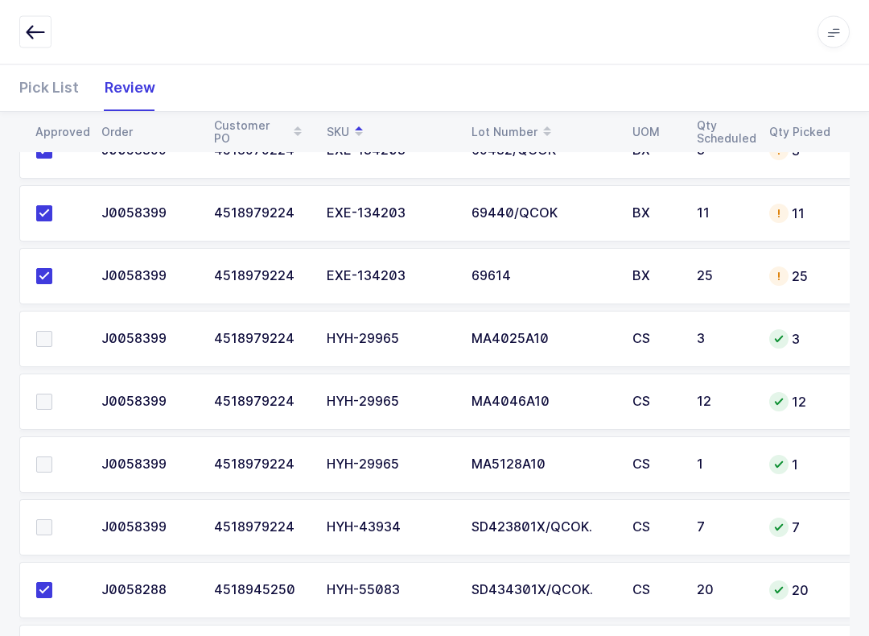
click at [43, 402] on span at bounding box center [44, 402] width 16 height 16
click at [52, 394] on input "checkbox" at bounding box center [52, 394] width 0 height 0
click at [56, 463] on label at bounding box center [59, 464] width 46 height 16
click at [52, 456] on input "checkbox" at bounding box center [52, 456] width 0 height 0
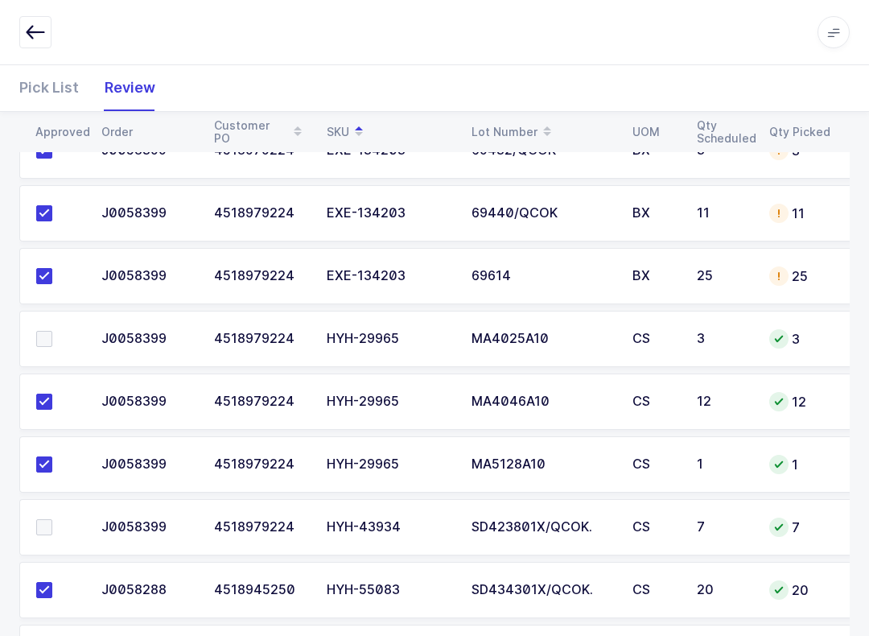
click at [46, 336] on span at bounding box center [44, 339] width 16 height 16
click at [52, 331] on input "checkbox" at bounding box center [52, 331] width 0 height 0
click at [39, 524] on span at bounding box center [44, 527] width 16 height 16
click at [52, 519] on input "checkbox" at bounding box center [52, 519] width 0 height 0
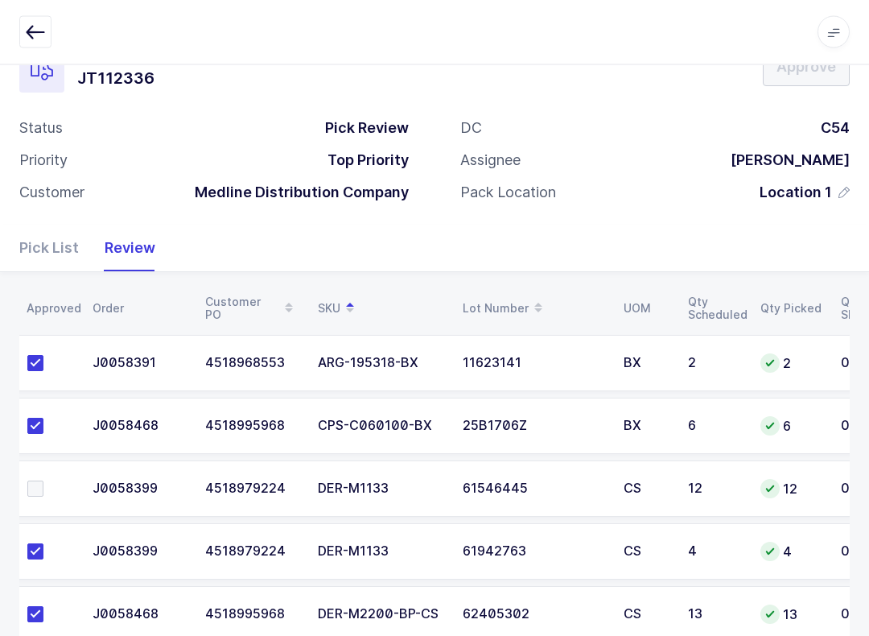
scroll to position [0, 0]
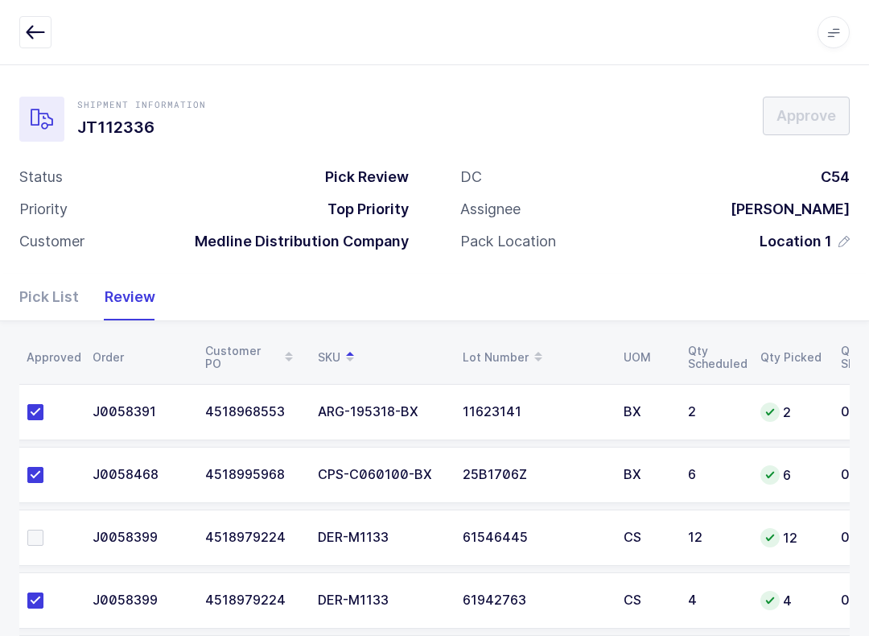
click at [52, 533] on label at bounding box center [50, 537] width 46 height 16
click at [43, 529] on input "checkbox" at bounding box center [43, 529] width 0 height 0
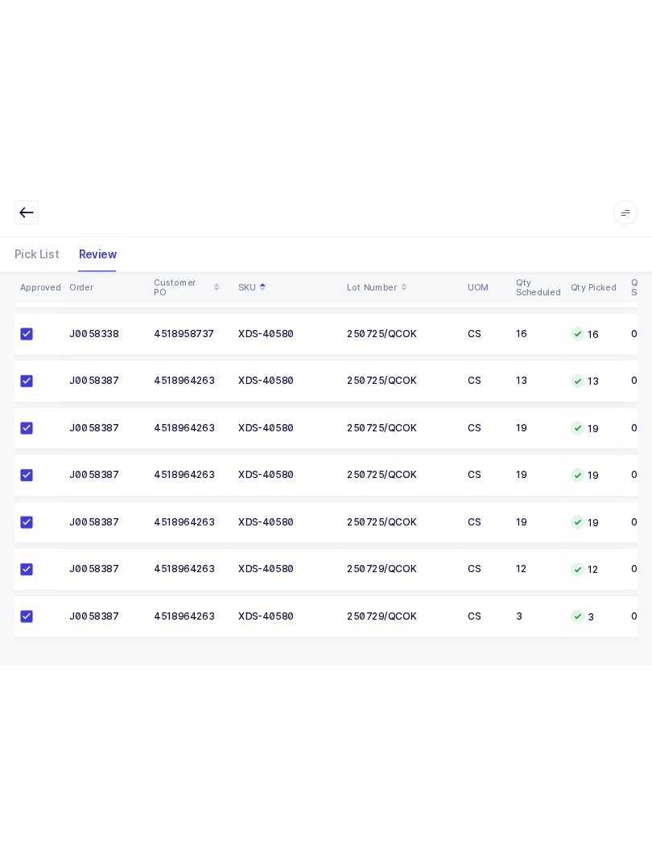
scroll to position [2385, 0]
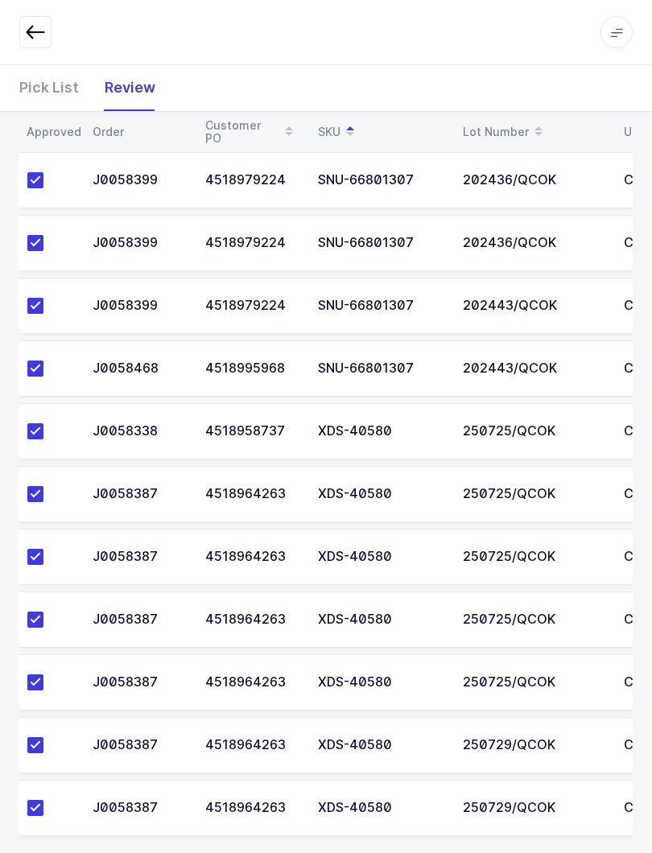
click at [19, 39] on button "button" at bounding box center [35, 32] width 32 height 32
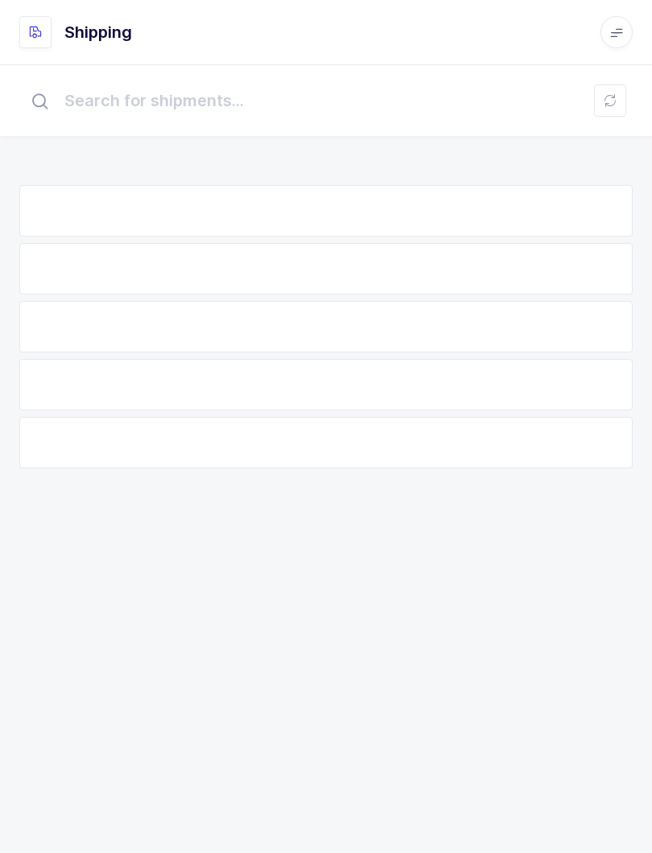
scroll to position [16, 0]
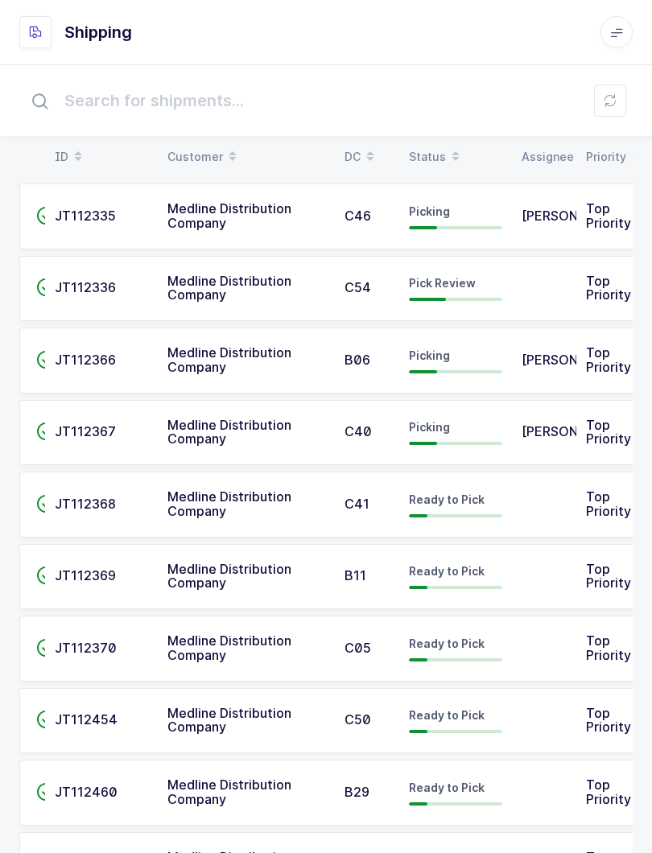
click at [612, 93] on button at bounding box center [610, 100] width 32 height 32
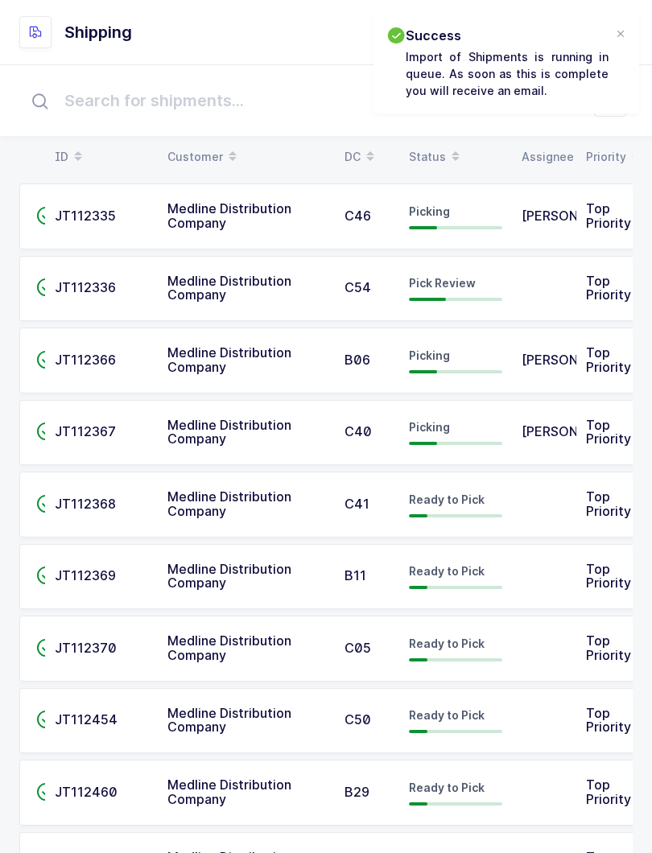
click at [624, 30] on div at bounding box center [620, 34] width 13 height 14
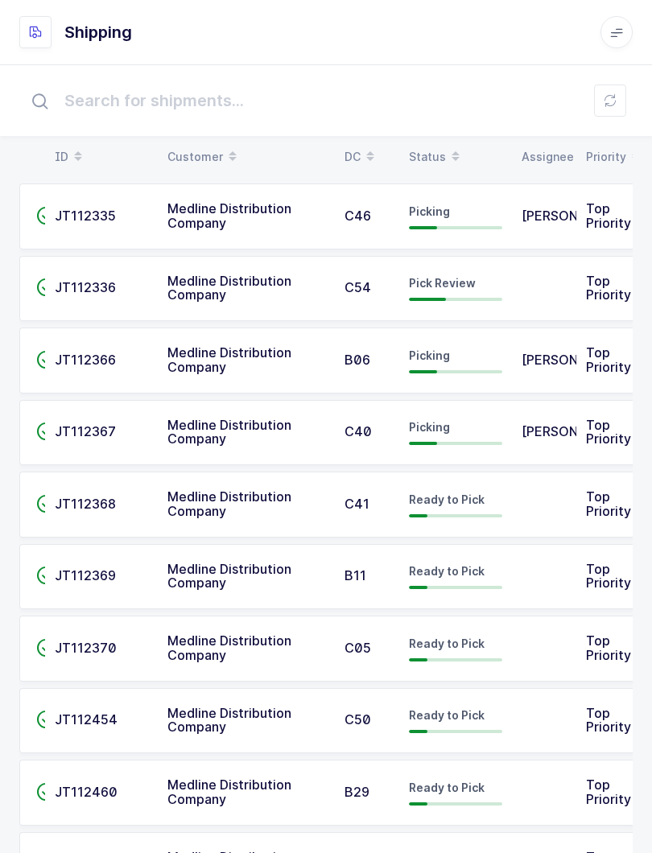
click at [429, 158] on div "Status" at bounding box center [455, 156] width 93 height 27
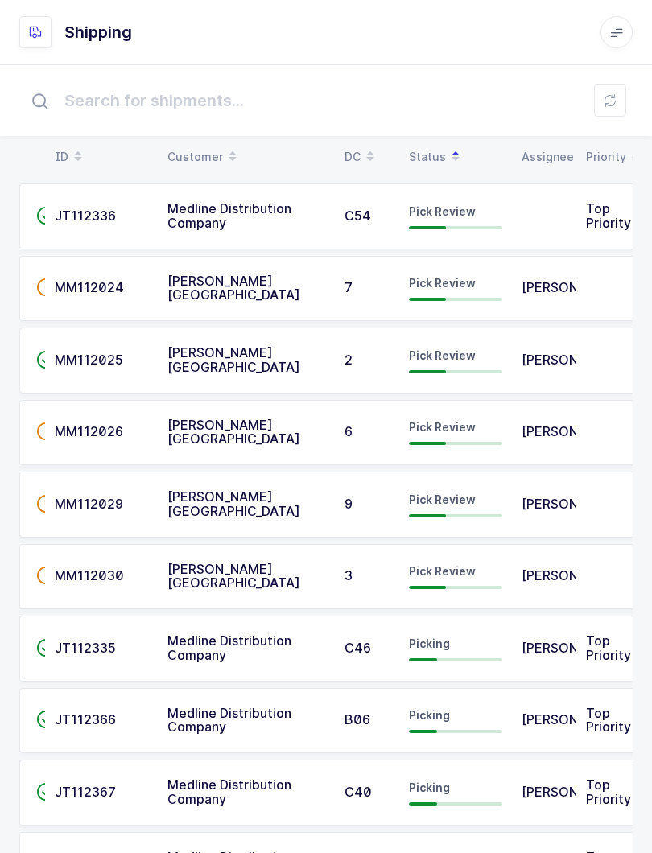
click at [619, 101] on button at bounding box center [610, 100] width 32 height 32
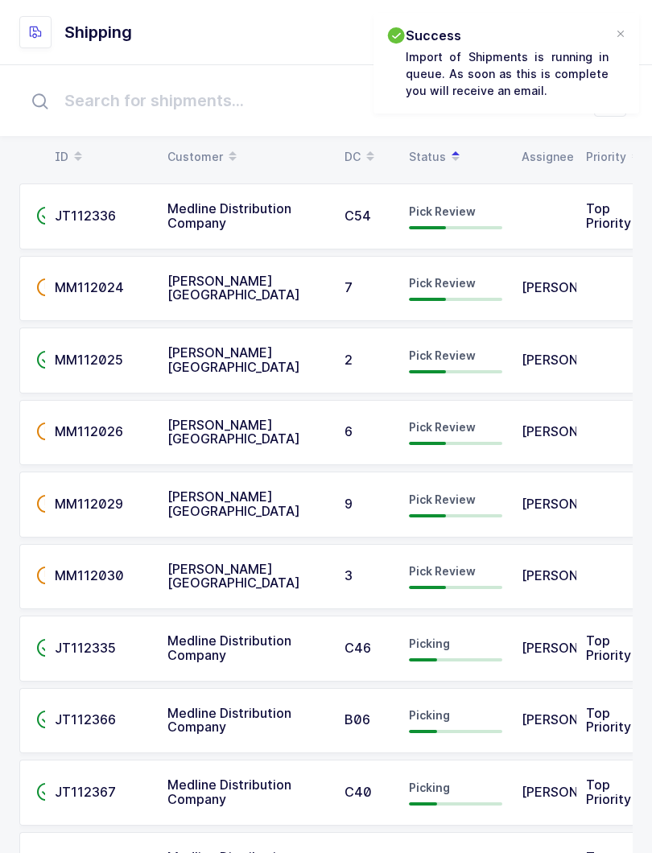
click at [462, 219] on div "Pick Review" at bounding box center [455, 217] width 93 height 26
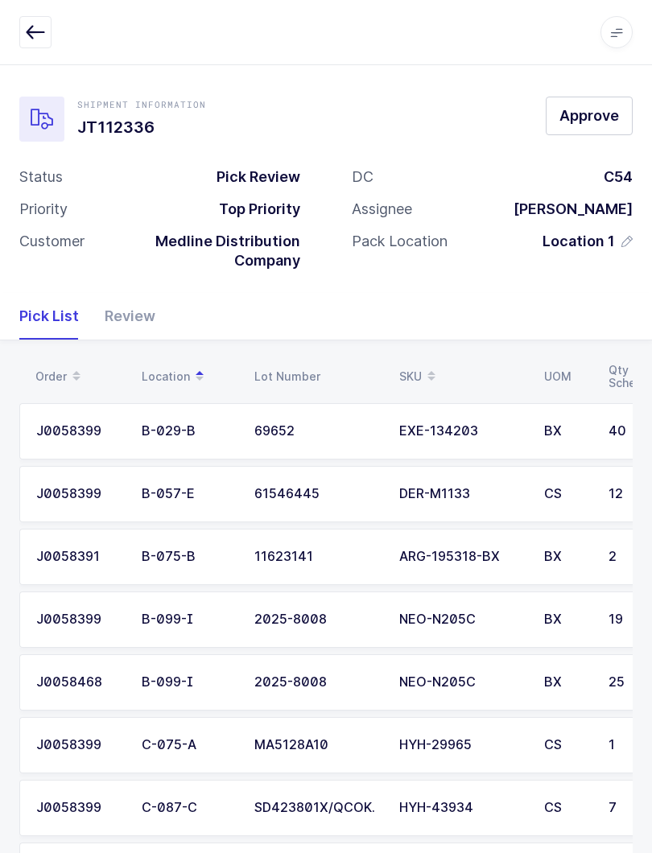
click at [134, 315] on div "Review" at bounding box center [124, 316] width 64 height 47
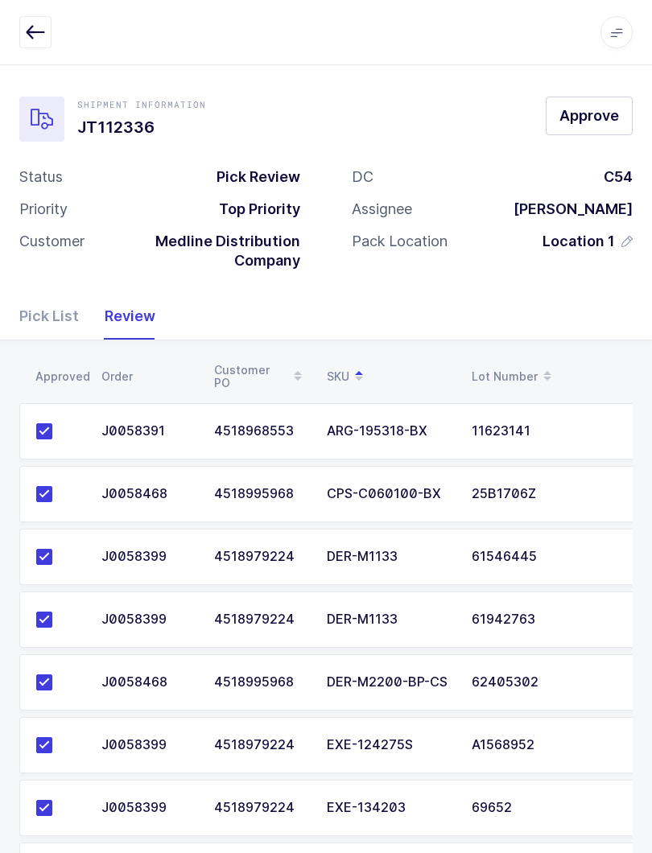
click at [593, 116] on span "Approve" at bounding box center [589, 115] width 60 height 20
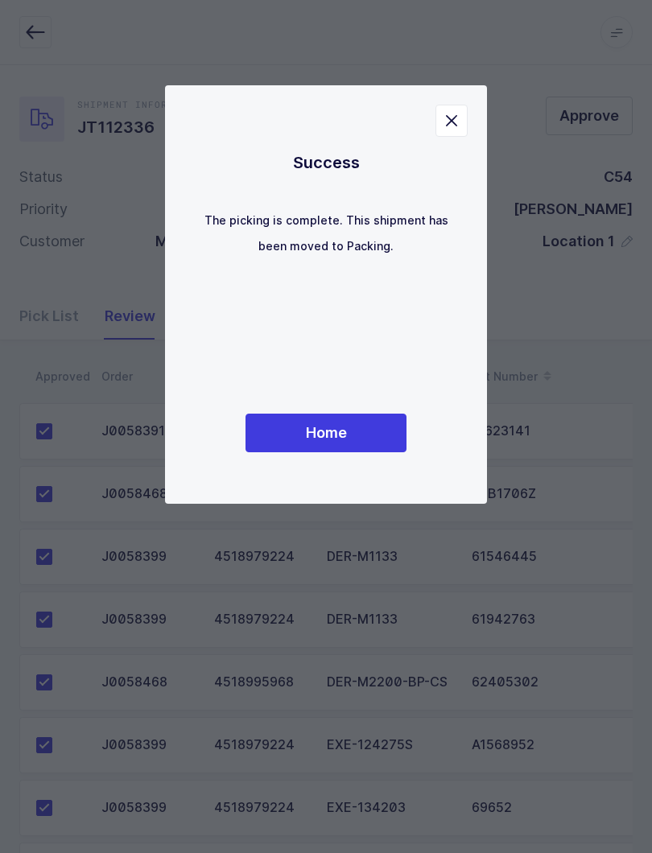
click at [315, 424] on span "Home" at bounding box center [326, 432] width 41 height 20
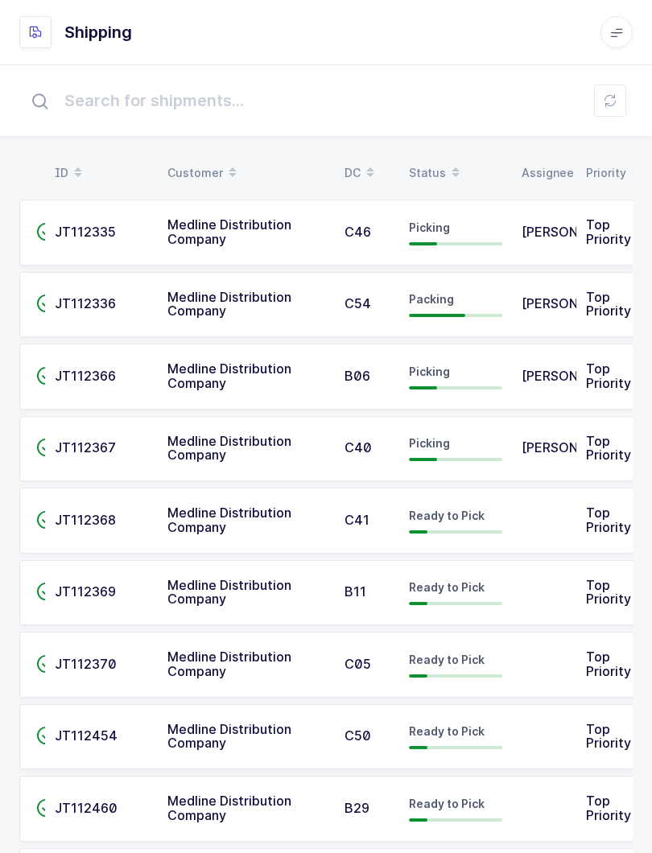
click at [450, 154] on table "ID Customer DC Status Assignee Priority" at bounding box center [329, 173] width 621 height 40
click at [446, 169] on span at bounding box center [455, 172] width 19 height 27
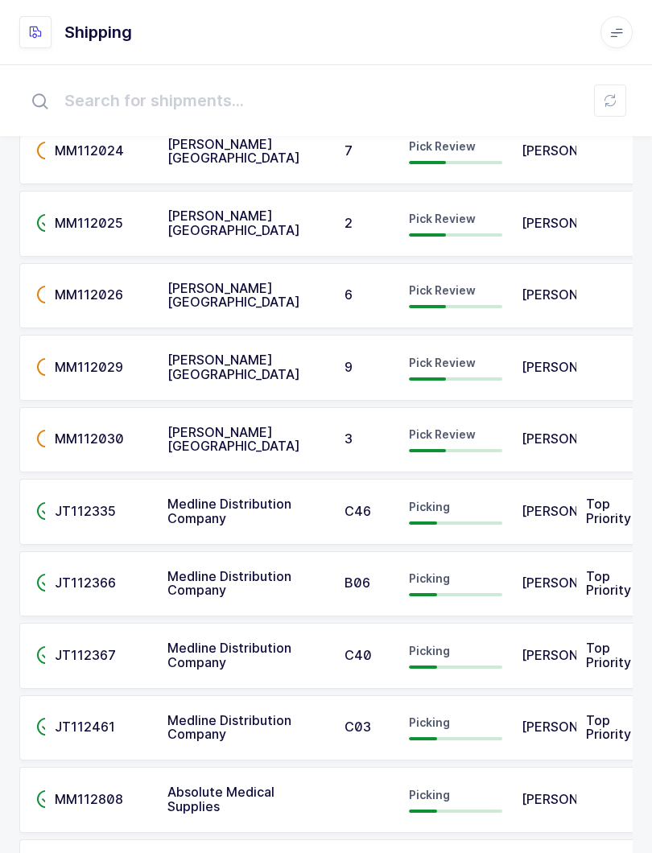
scroll to position [114, 0]
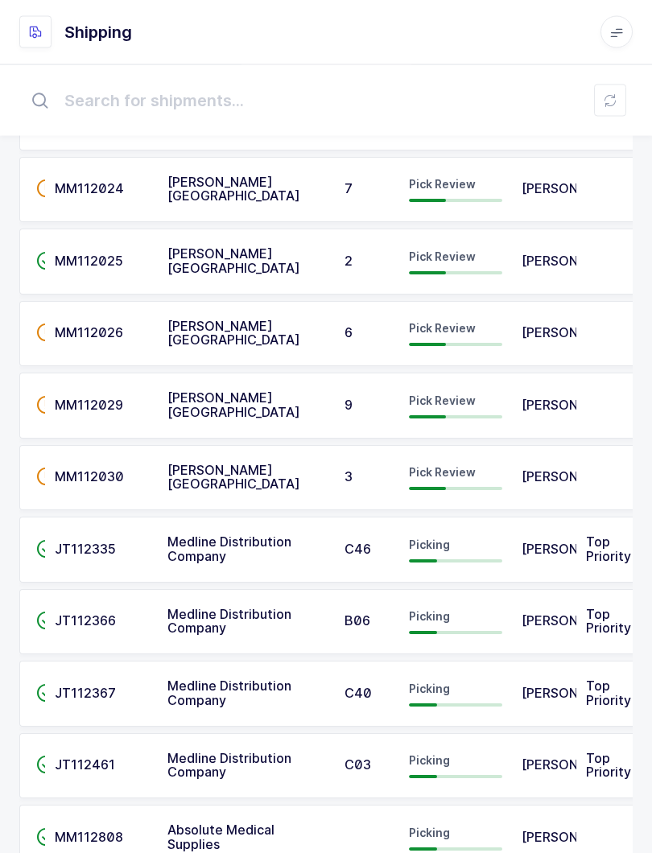
click at [538, 336] on span "[PERSON_NAME]" at bounding box center [573, 333] width 105 height 16
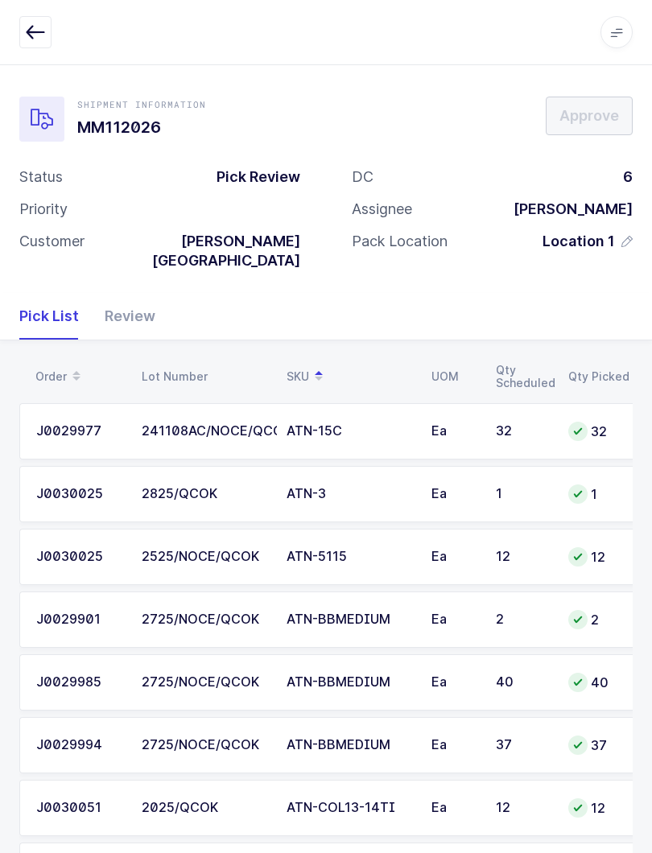
click at [126, 299] on div "Review" at bounding box center [124, 316] width 64 height 47
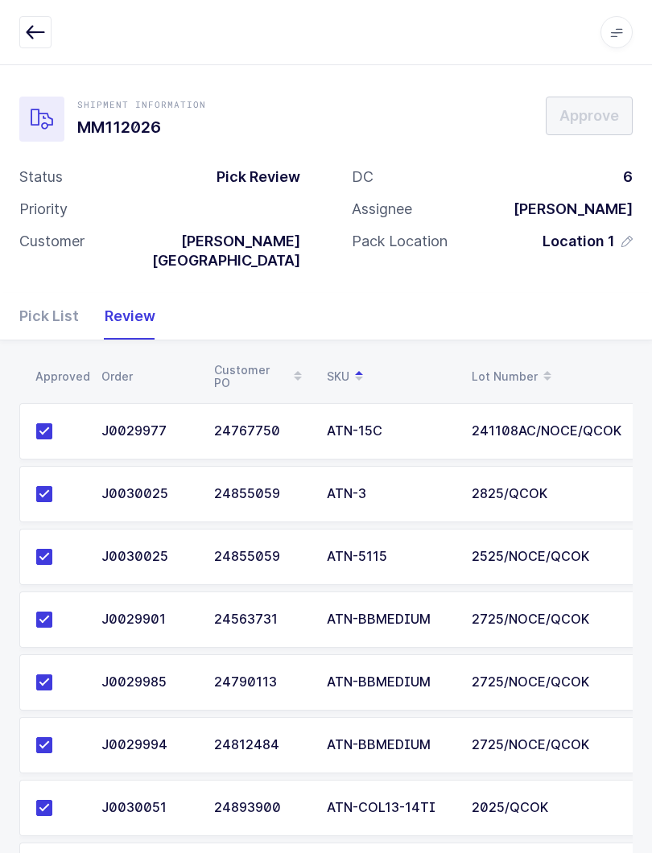
click at [46, 29] on button "button" at bounding box center [35, 32] width 32 height 32
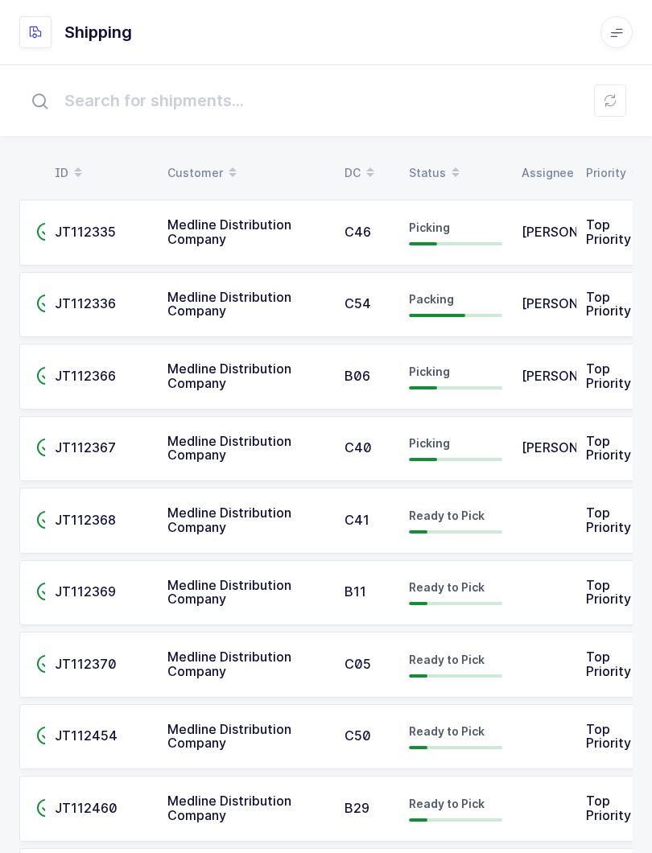
click at [446, 166] on span at bounding box center [455, 172] width 19 height 27
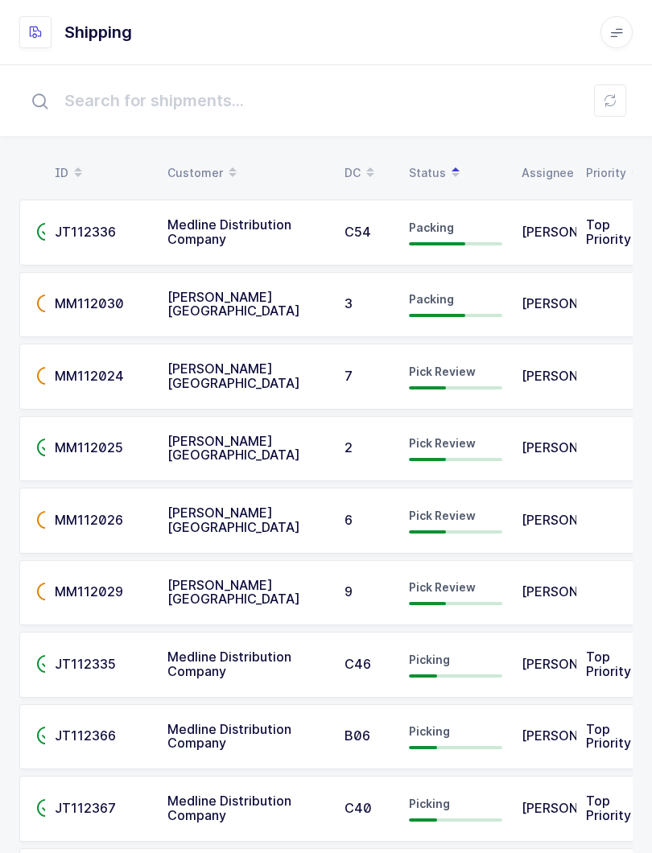
click at [497, 236] on div "Packing" at bounding box center [455, 233] width 93 height 26
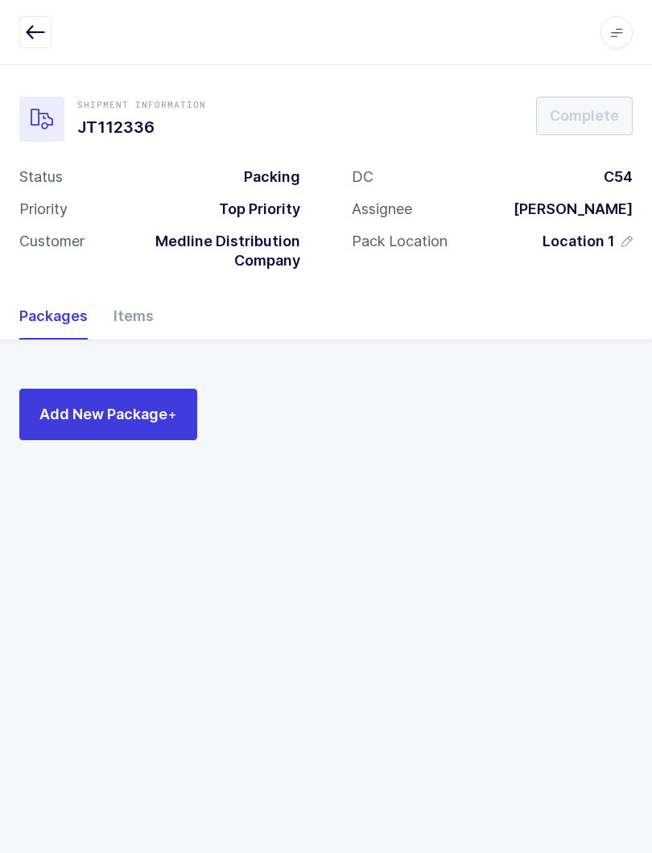
click at [151, 314] on div "Items" at bounding box center [127, 316] width 53 height 47
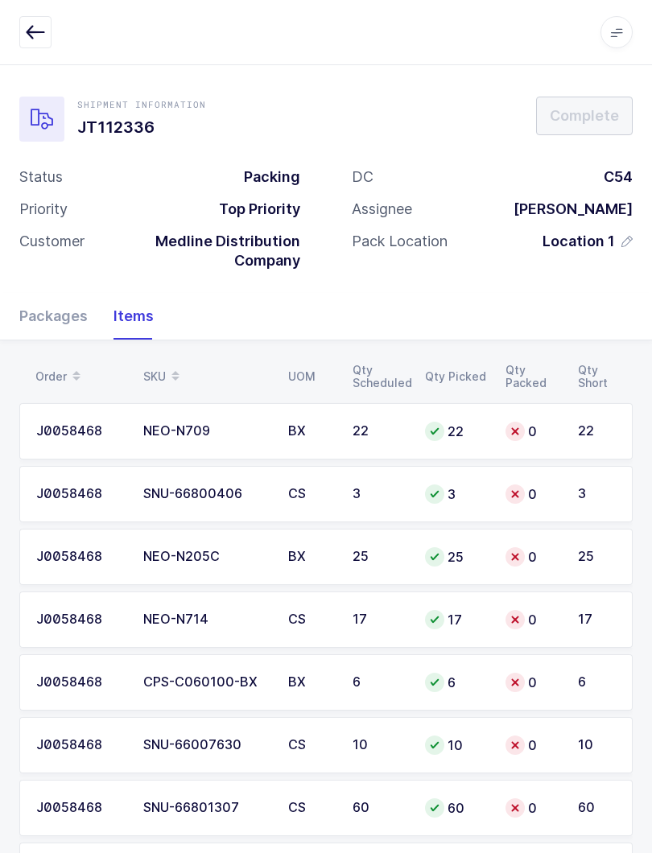
click at [611, 6] on div "Apps Core Warehouse Admin Mission Control Purchasing Baltazar N. Logout Account…" at bounding box center [326, 32] width 652 height 65
click at [621, 44] on span at bounding box center [616, 32] width 32 height 32
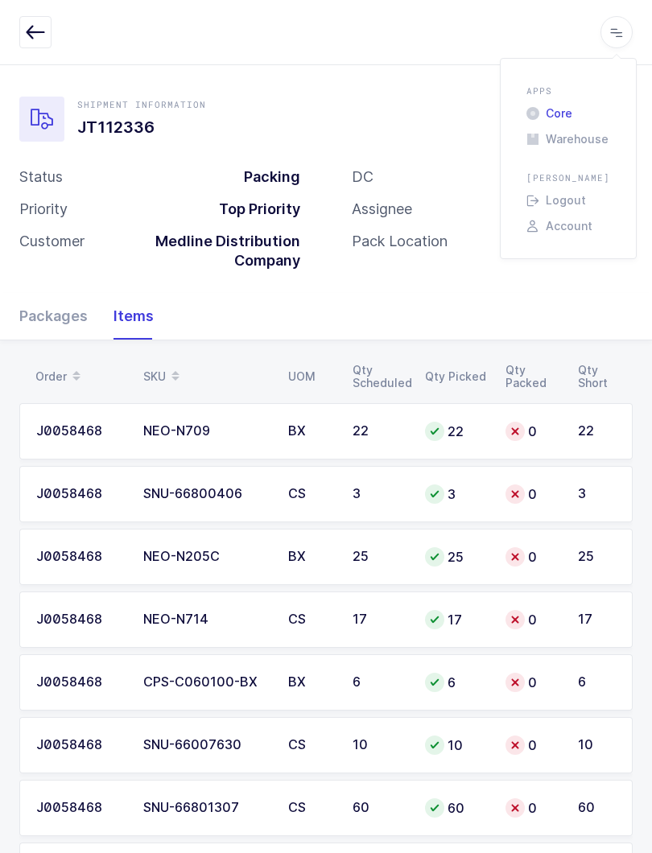
click at [552, 108] on li "Core" at bounding box center [568, 113] width 97 height 13
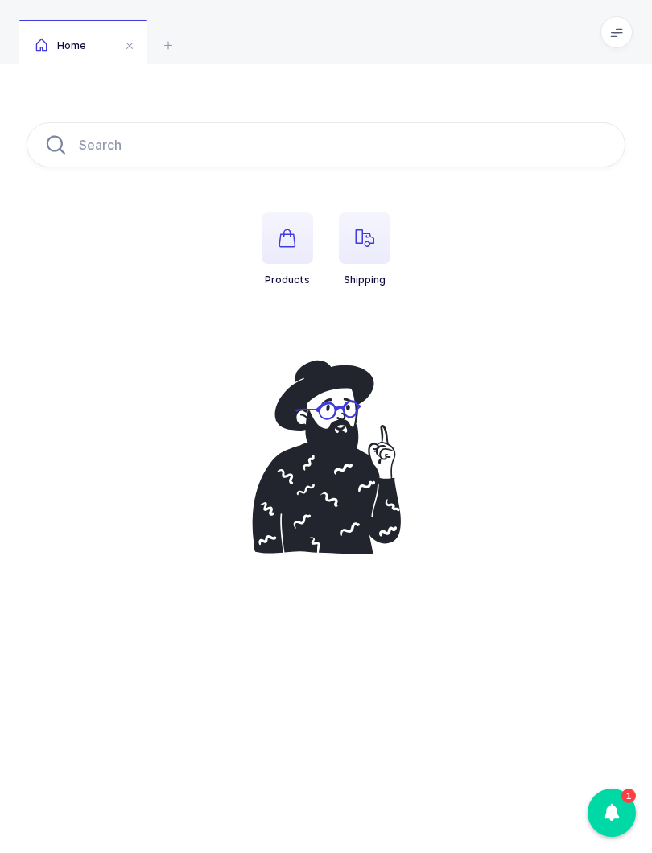
click at [368, 263] on span "button" at bounding box center [364, 237] width 51 height 51
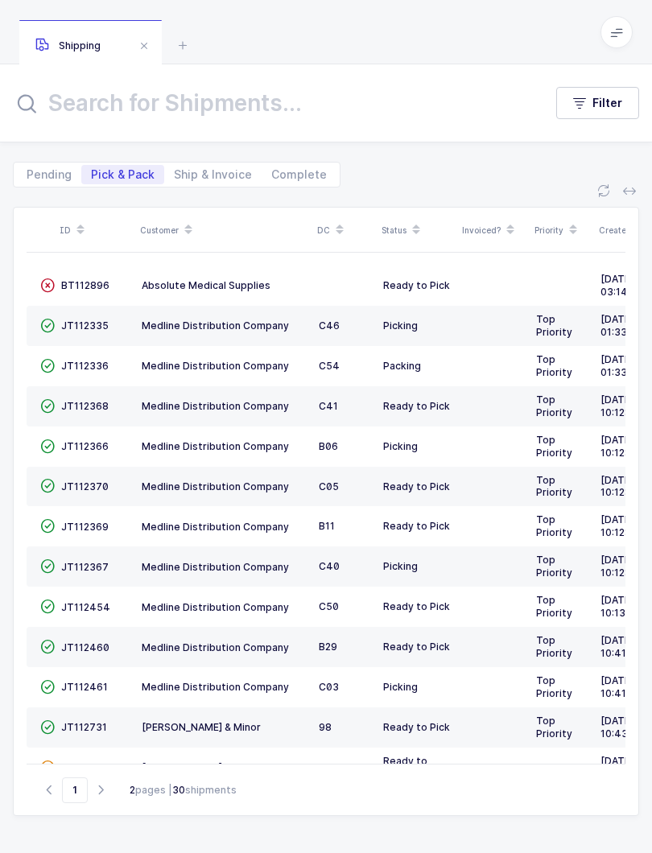
click at [626, 27] on span at bounding box center [616, 32] width 32 height 32
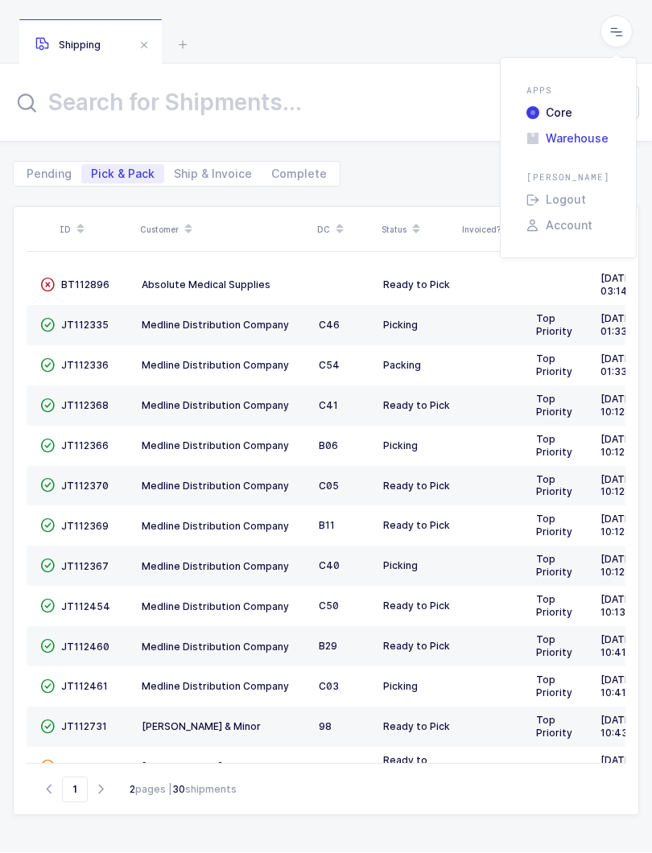
click at [610, 133] on li "Warehouse" at bounding box center [568, 139] width 97 height 13
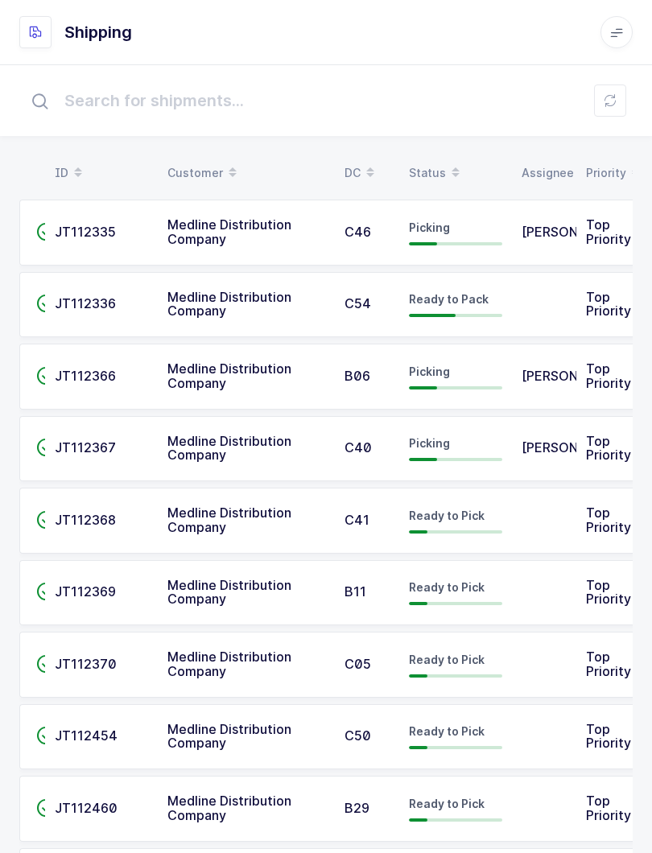
click at [430, 164] on div "Status" at bounding box center [455, 172] width 93 height 27
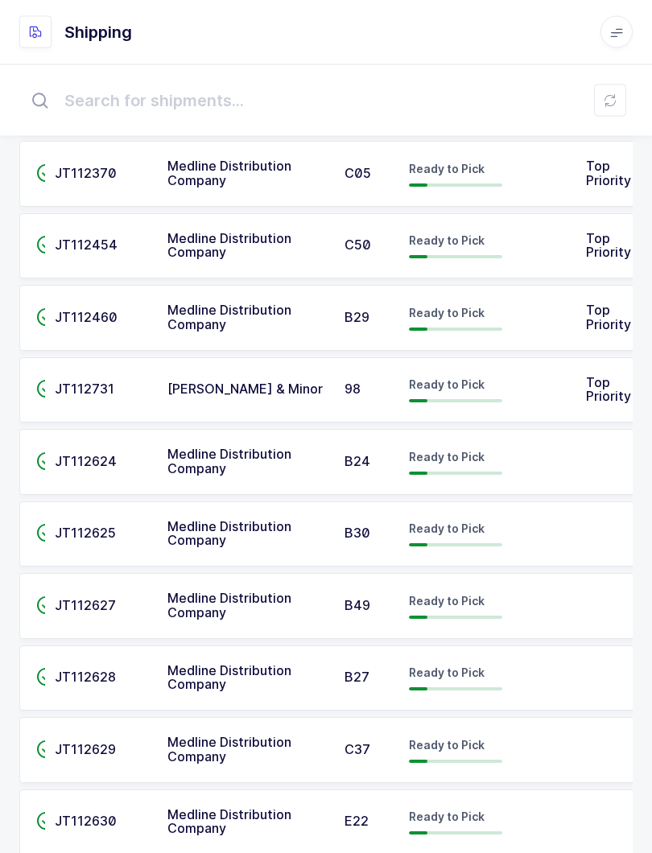
scroll to position [1086, 0]
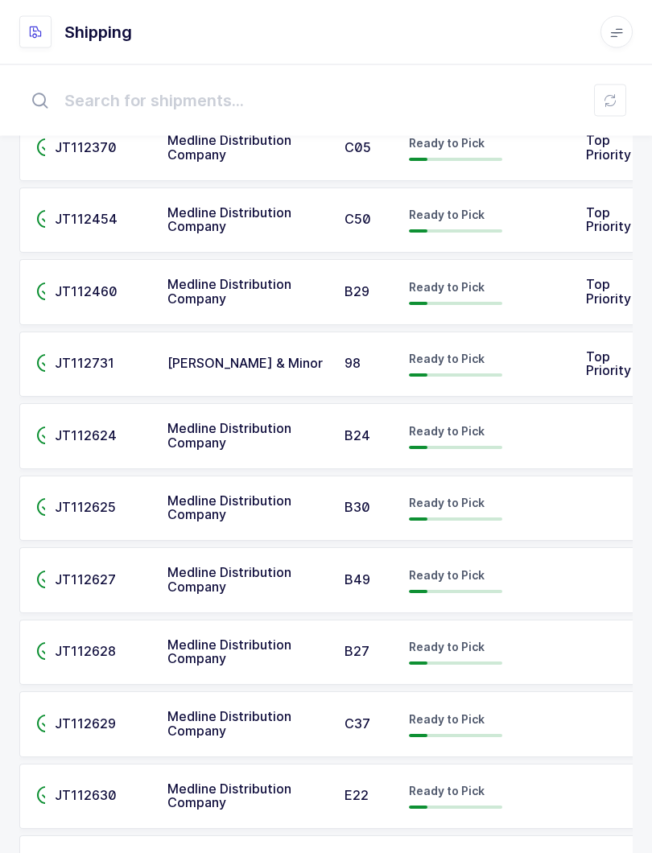
click at [466, 496] on span "Ready to Pick" at bounding box center [447, 503] width 76 height 14
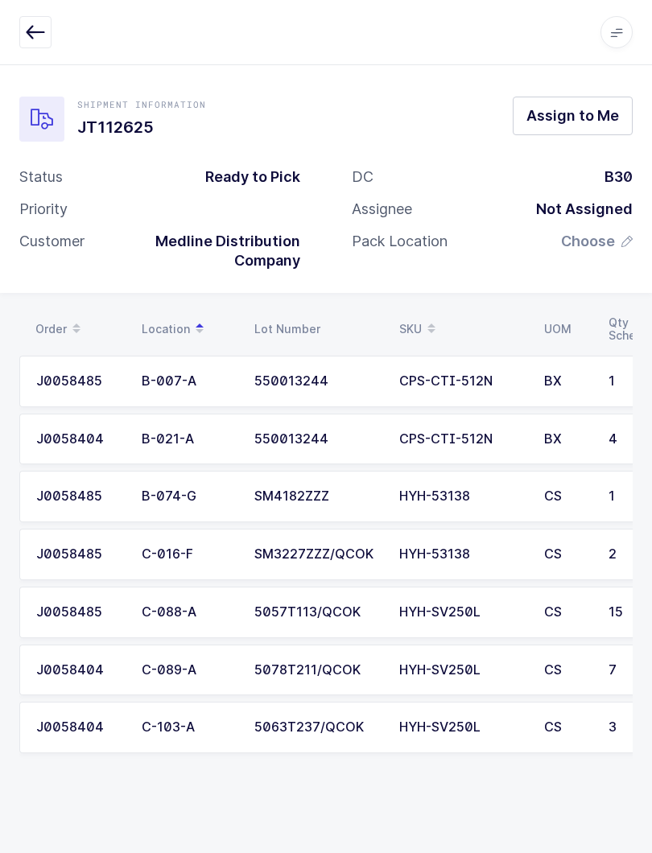
click at [582, 116] on span "Assign to Me" at bounding box center [572, 115] width 93 height 20
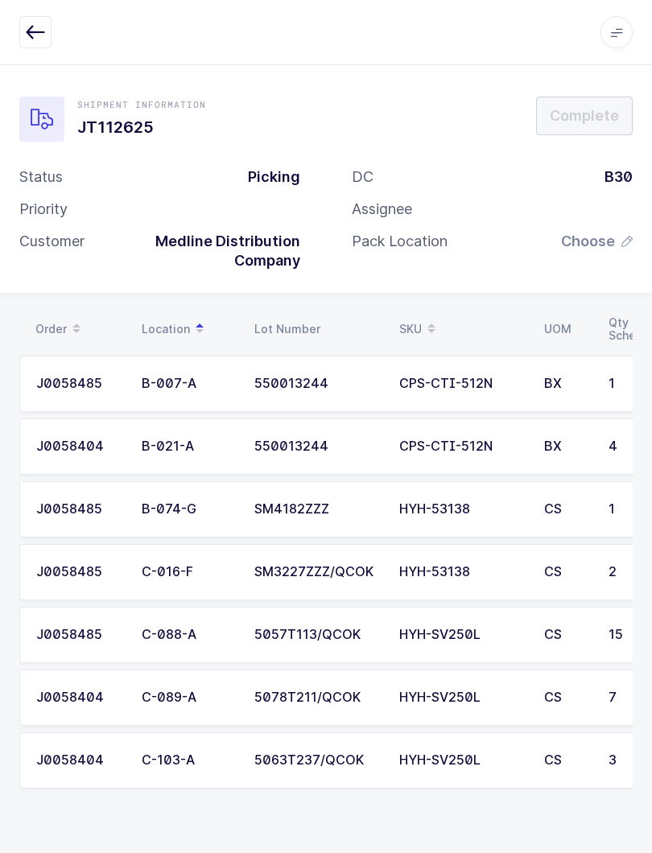
click at [567, 695] on div "CS" at bounding box center [566, 697] width 45 height 14
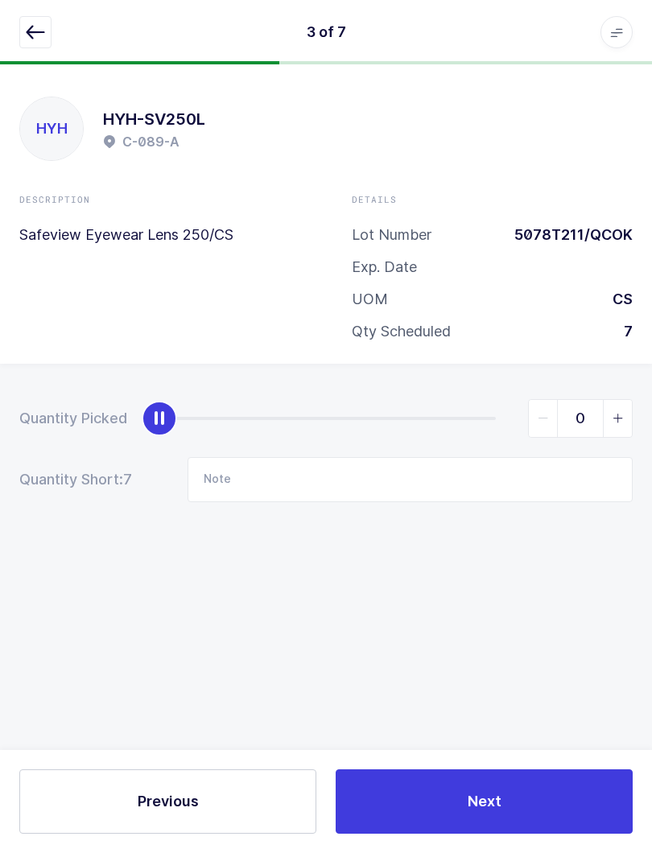
click at [620, 413] on icon "slider between 0 and 7" at bounding box center [617, 418] width 11 height 11
click at [620, 420] on span "slider between 0 and 7" at bounding box center [617, 418] width 29 height 37
click at [629, 406] on span "slider between 0 and 7" at bounding box center [617, 418] width 29 height 37
click at [621, 413] on icon "slider between 0 and 7" at bounding box center [617, 418] width 11 height 11
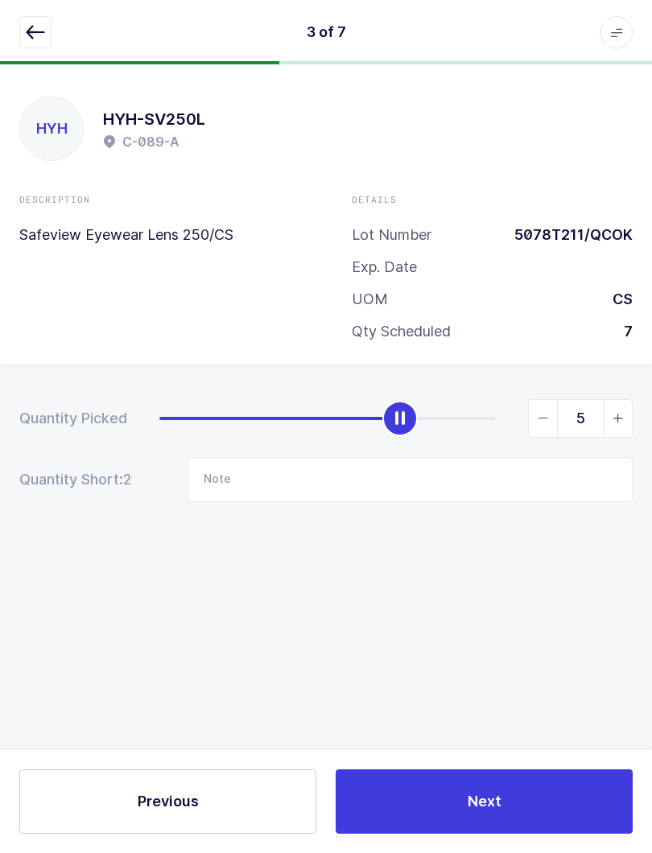
click at [622, 413] on icon "slider between 0 and 7" at bounding box center [617, 418] width 11 height 11
click at [620, 405] on span "slider between 0 and 7" at bounding box center [617, 418] width 29 height 37
type input "7"
click at [623, 413] on icon "slider between 0 and 7" at bounding box center [617, 418] width 11 height 11
click at [42, 29] on icon "button" at bounding box center [35, 32] width 19 height 19
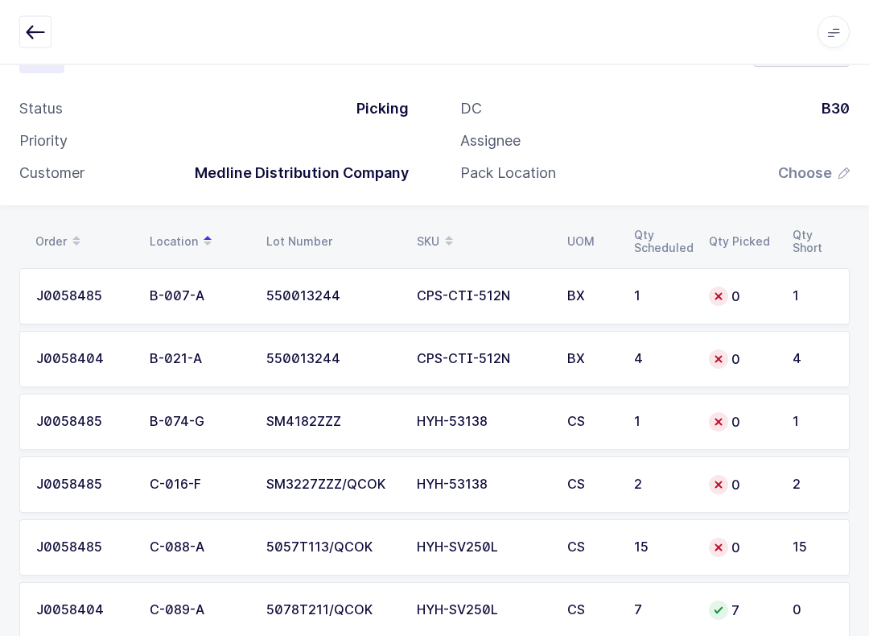
scroll to position [170, 0]
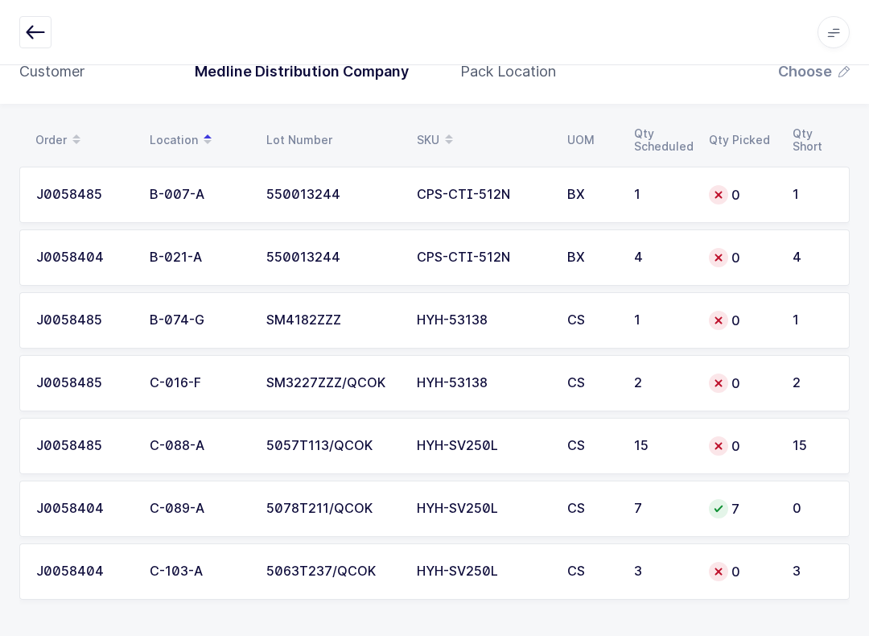
click at [651, 439] on div "15" at bounding box center [813, 446] width 40 height 14
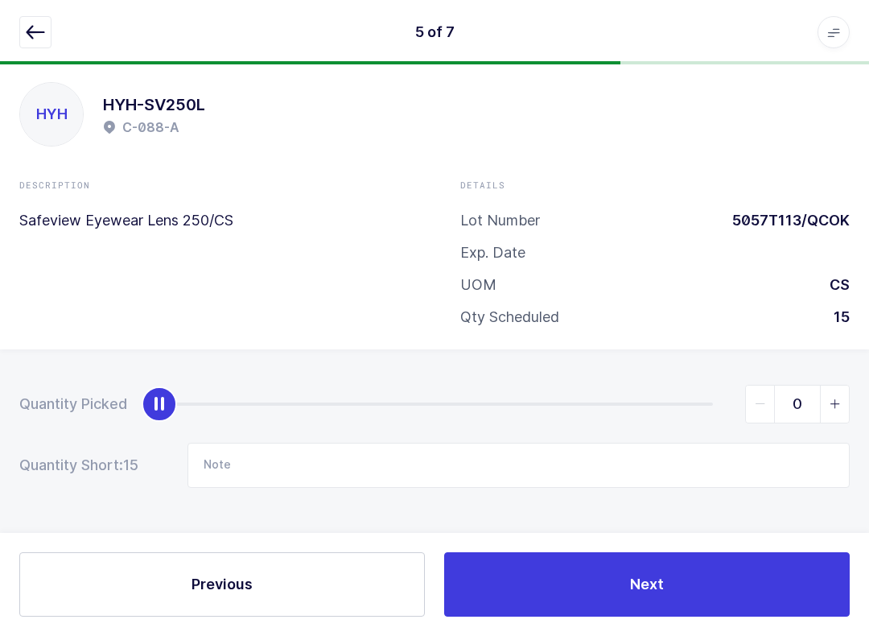
scroll to position [16, 0]
type input "15"
click at [39, 26] on icon "button" at bounding box center [35, 32] width 19 height 19
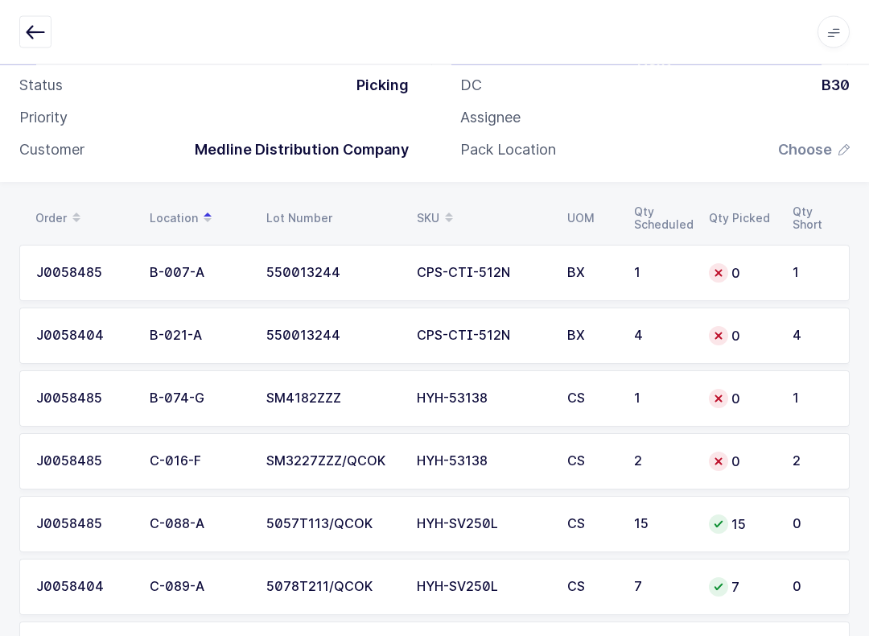
scroll to position [170, 0]
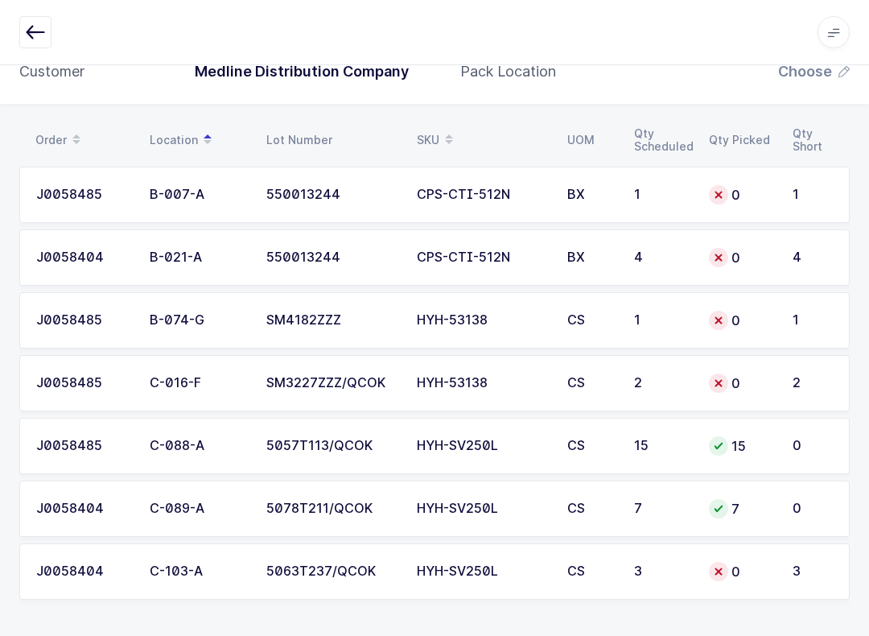
click at [651, 570] on div "3" at bounding box center [813, 571] width 40 height 14
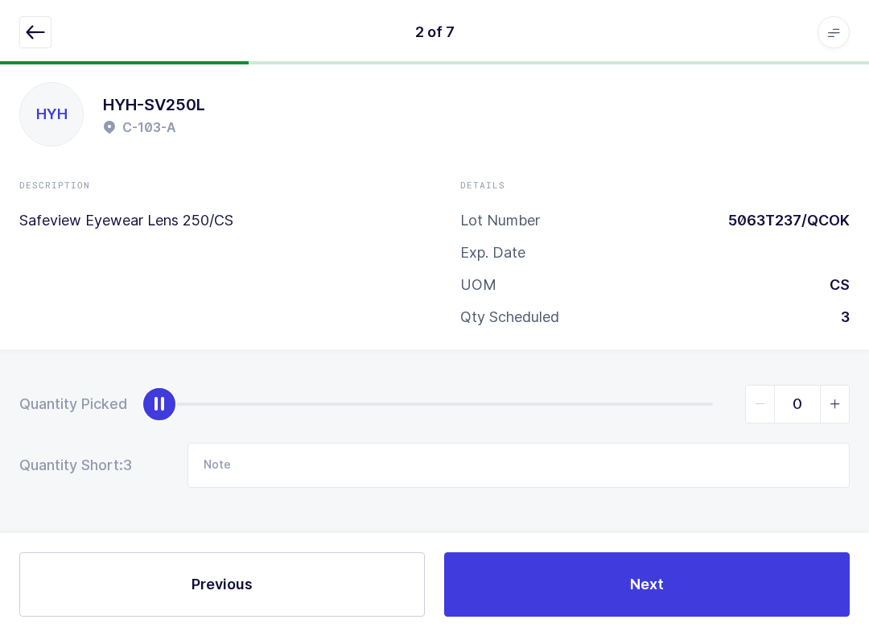
click at [651, 399] on icon "slider between 0 and 3" at bounding box center [835, 403] width 11 height 11
click at [651, 385] on span "slider between 0 and 3" at bounding box center [834, 403] width 29 height 37
type input "3"
click at [47, 17] on button "button" at bounding box center [35, 32] width 32 height 32
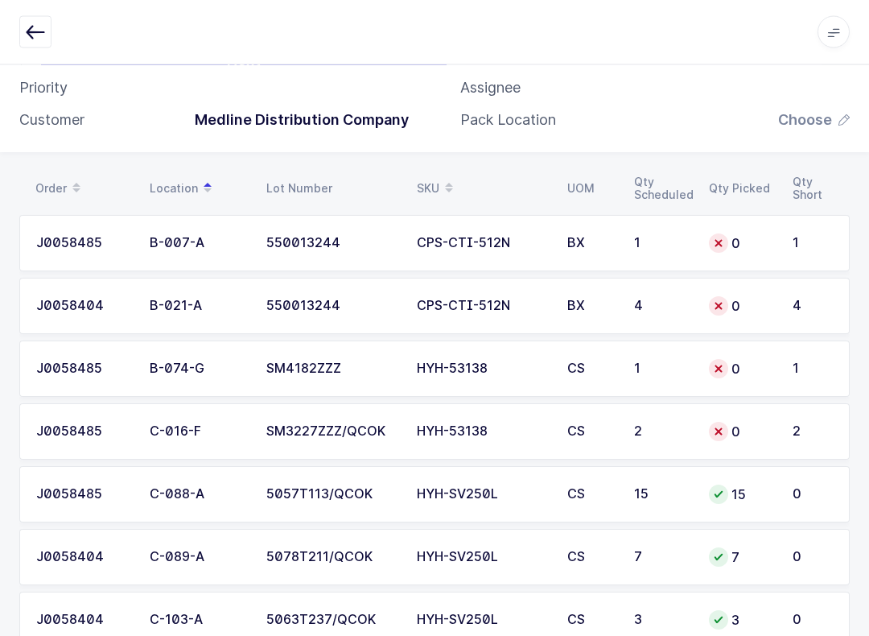
scroll to position [0, 0]
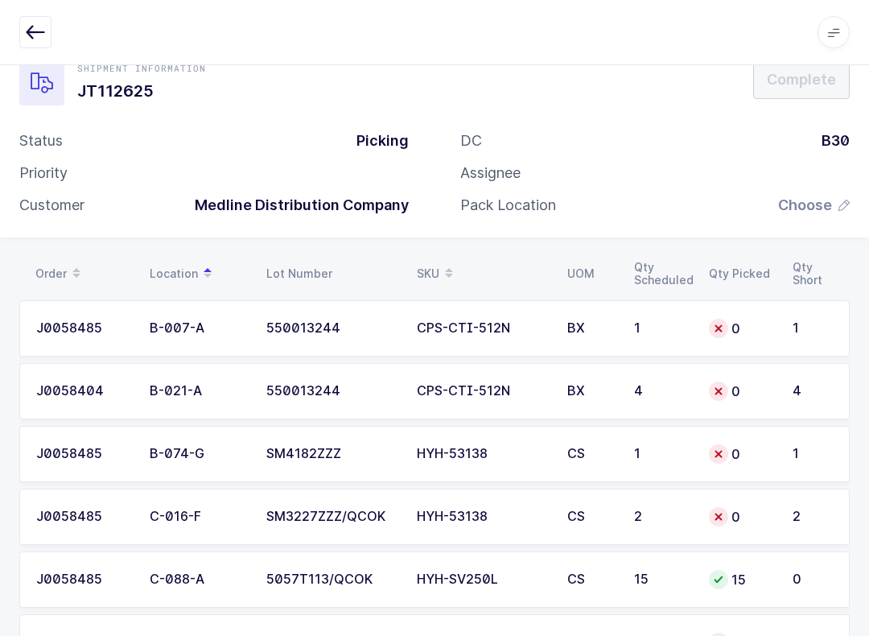
click at [651, 473] on td "0" at bounding box center [741, 454] width 84 height 56
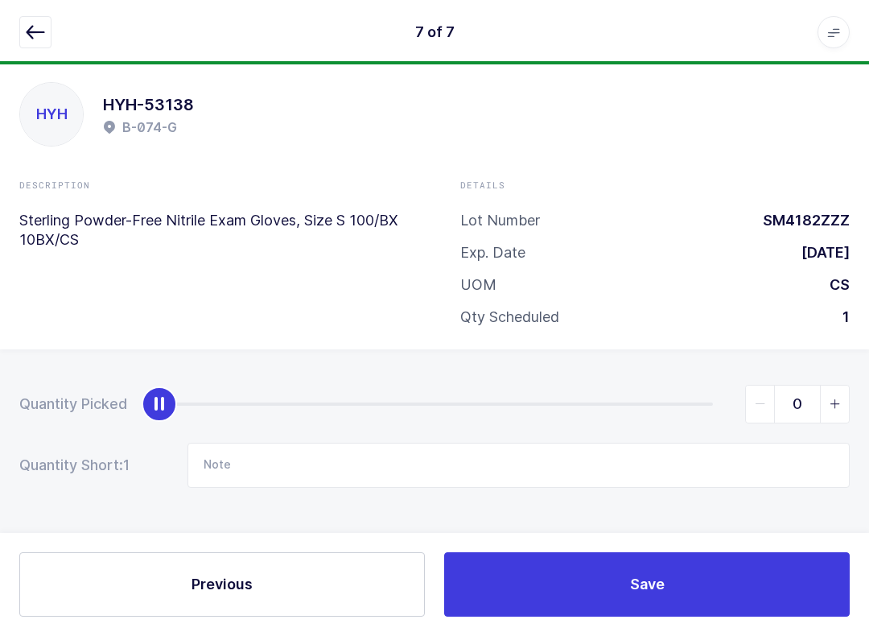
click at [35, 29] on icon "button" at bounding box center [35, 32] width 19 height 19
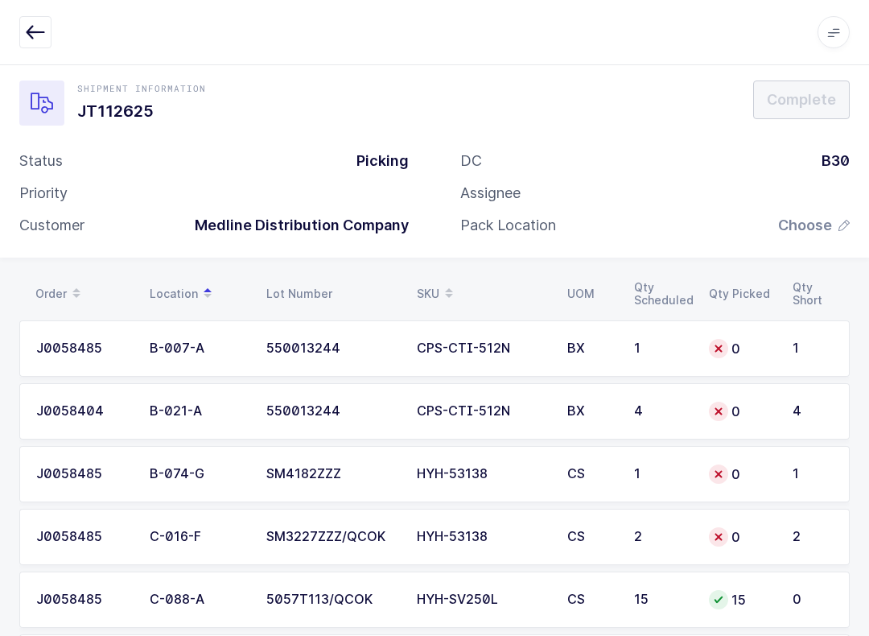
click at [651, 335] on td "0" at bounding box center [741, 348] width 84 height 56
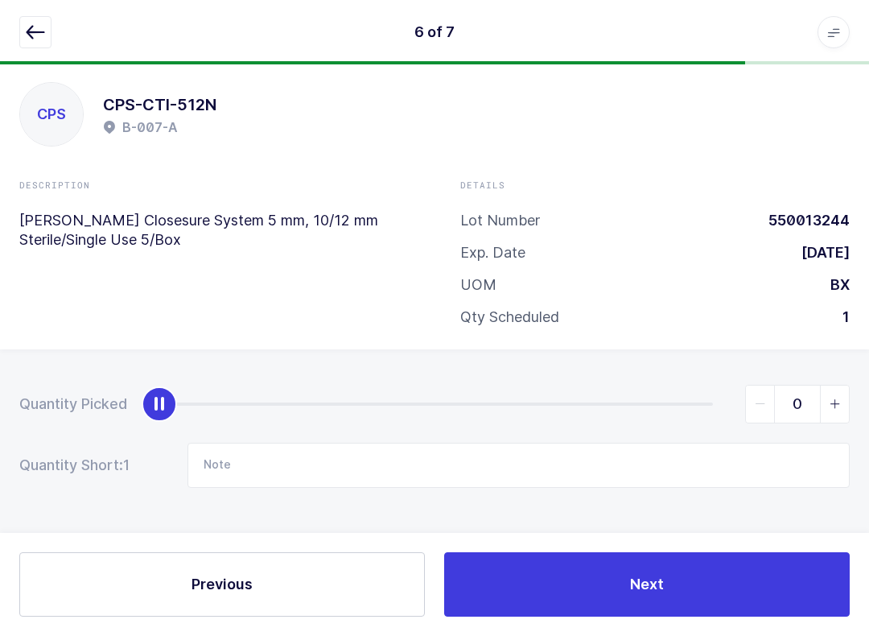
click at [651, 398] on icon "slider between 0 and 1" at bounding box center [835, 403] width 11 height 11
type input "1"
click at [36, 34] on icon "button" at bounding box center [35, 32] width 19 height 19
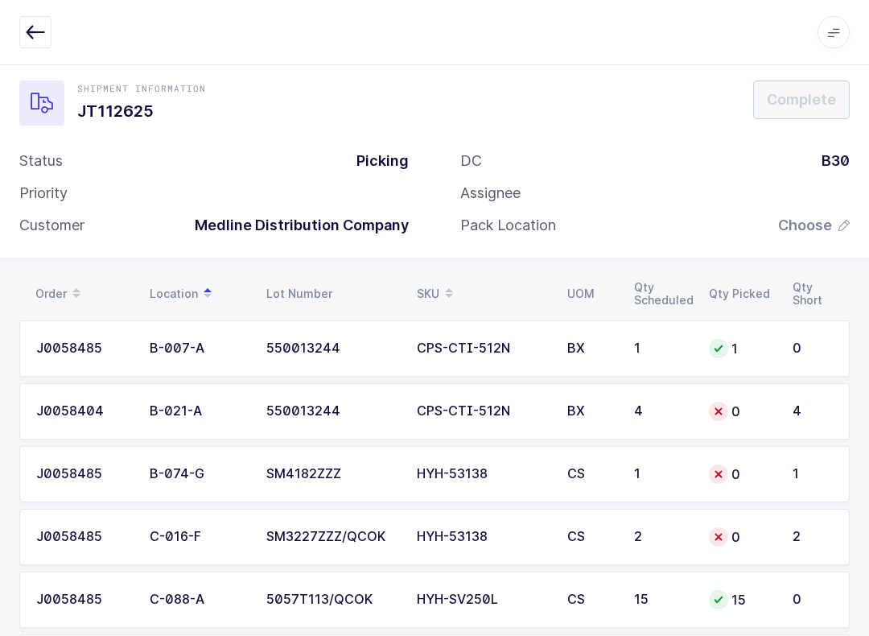
click at [446, 284] on icon at bounding box center [449, 288] width 8 height 8
click at [171, 287] on div "Location" at bounding box center [198, 293] width 97 height 27
click at [532, 426] on td "CPS-CTI-512N" at bounding box center [482, 411] width 150 height 56
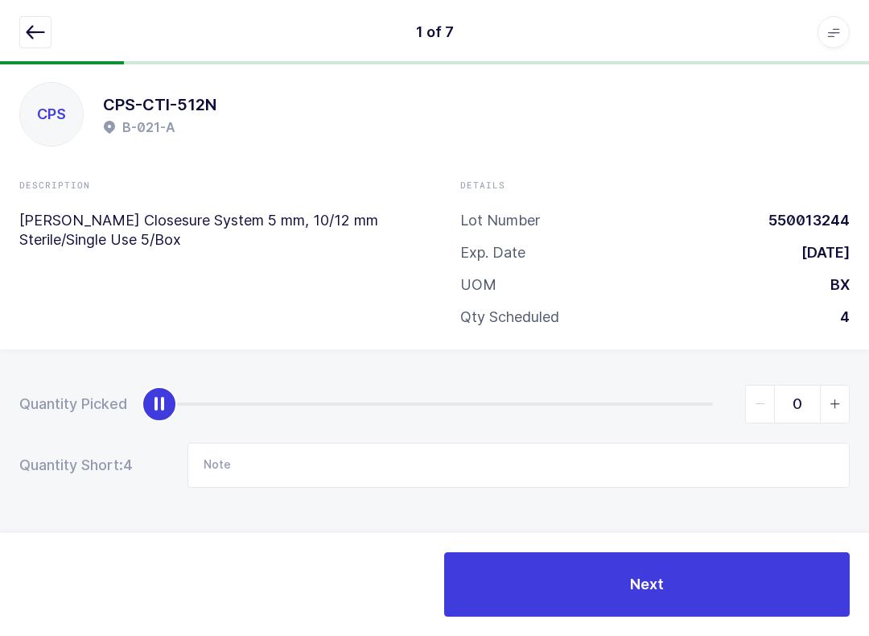
click at [651, 389] on span "slider between 0 and 4" at bounding box center [834, 403] width 29 height 37
click at [651, 399] on icon "slider between 0 and 4" at bounding box center [835, 403] width 11 height 11
click at [651, 390] on input "2" at bounding box center [797, 404] width 105 height 39
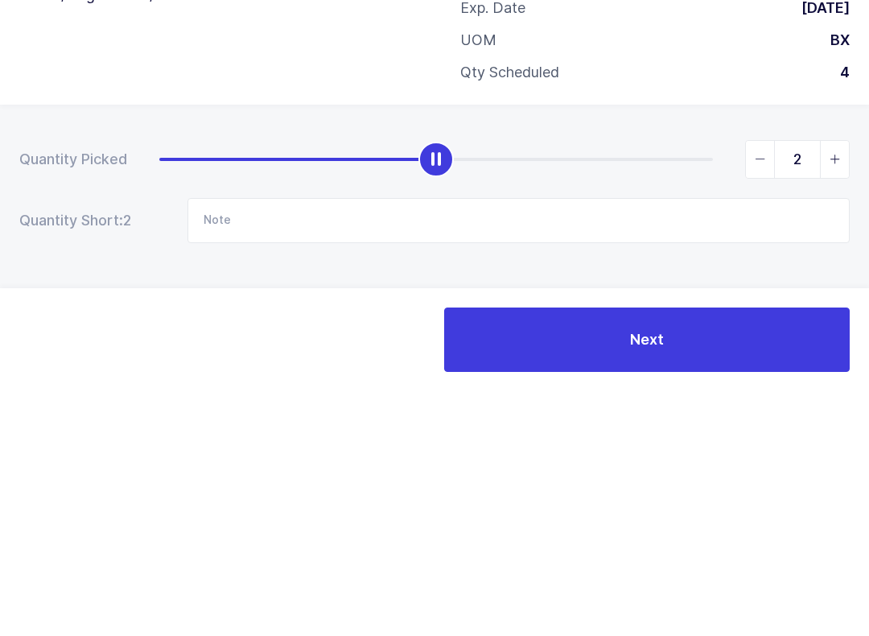
click at [651, 385] on span "slider between 0 and 4" at bounding box center [834, 403] width 29 height 37
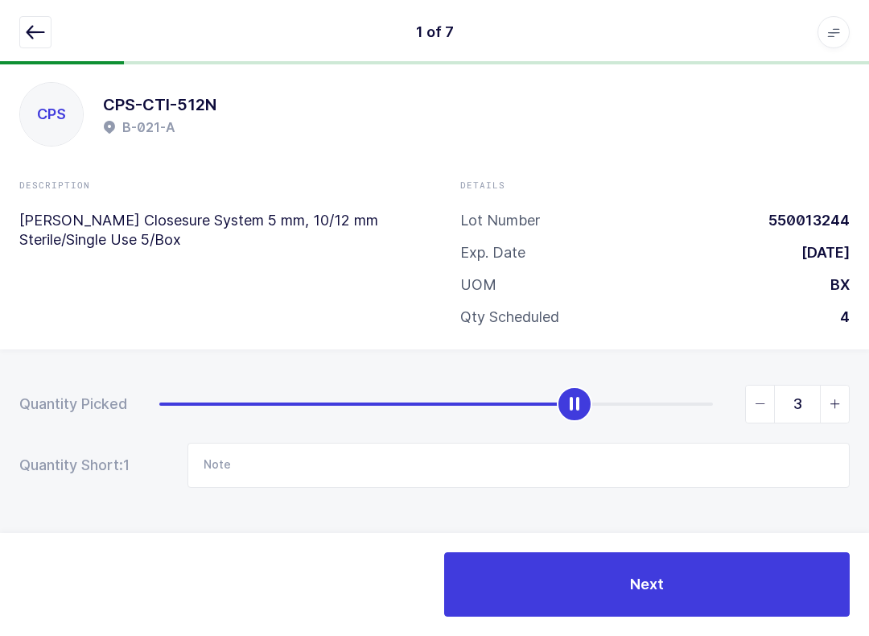
click at [651, 395] on span "slider between 0 and 4" at bounding box center [834, 403] width 29 height 37
type input "4"
click at [651, 397] on span "slider between 0 and 4" at bounding box center [834, 403] width 29 height 37
click at [651, 570] on button "Next" at bounding box center [647, 584] width 406 height 64
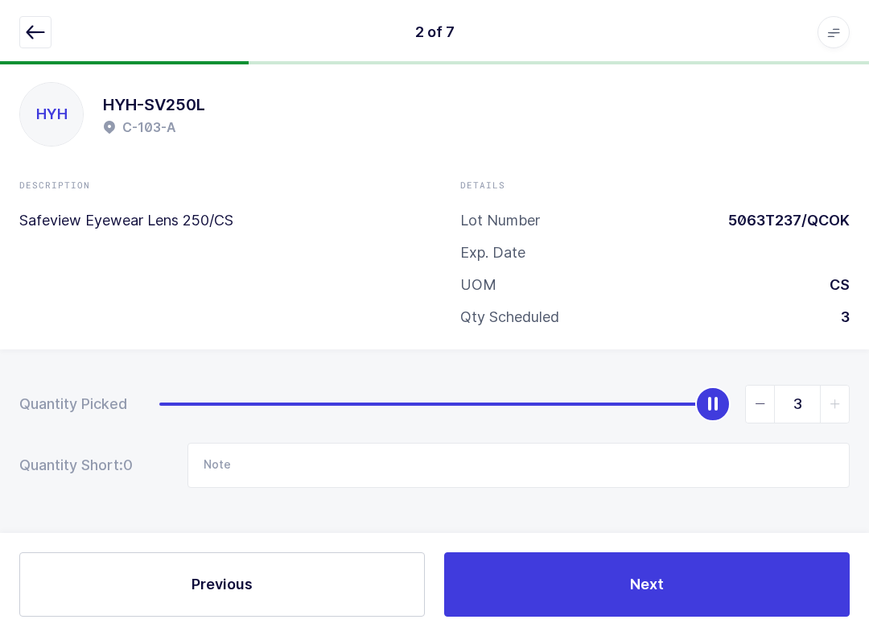
click at [42, 32] on icon "button" at bounding box center [35, 32] width 19 height 19
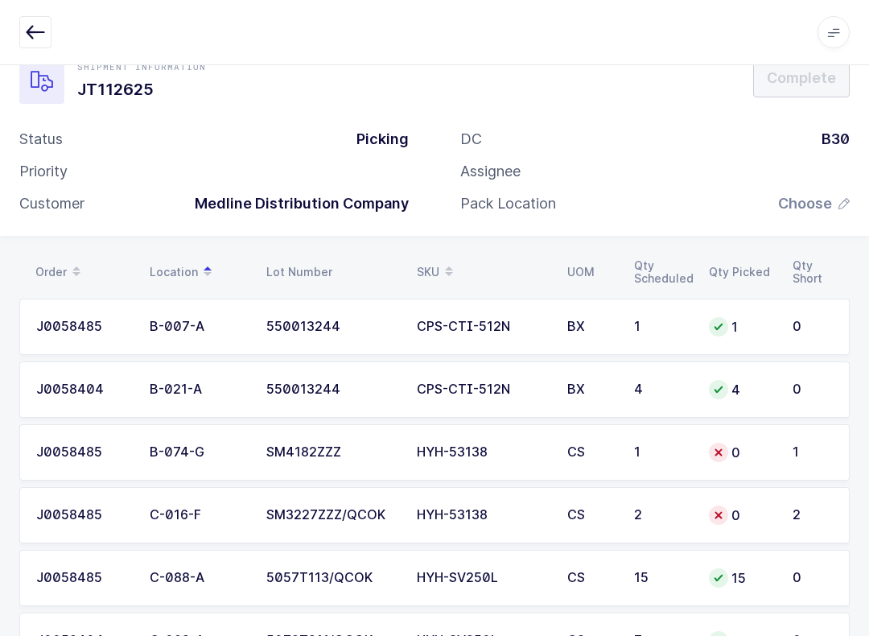
scroll to position [170, 0]
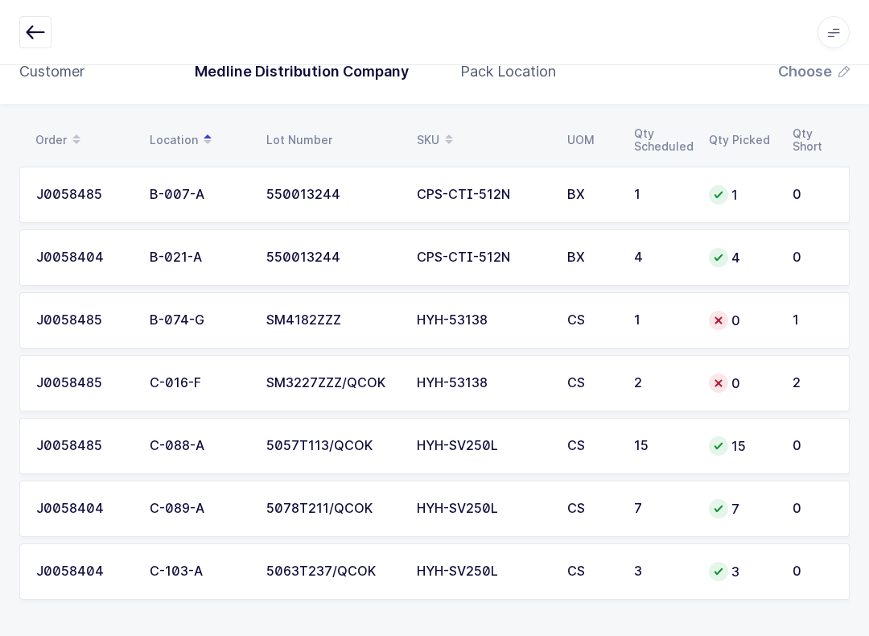
click at [651, 383] on div "0" at bounding box center [741, 382] width 64 height 19
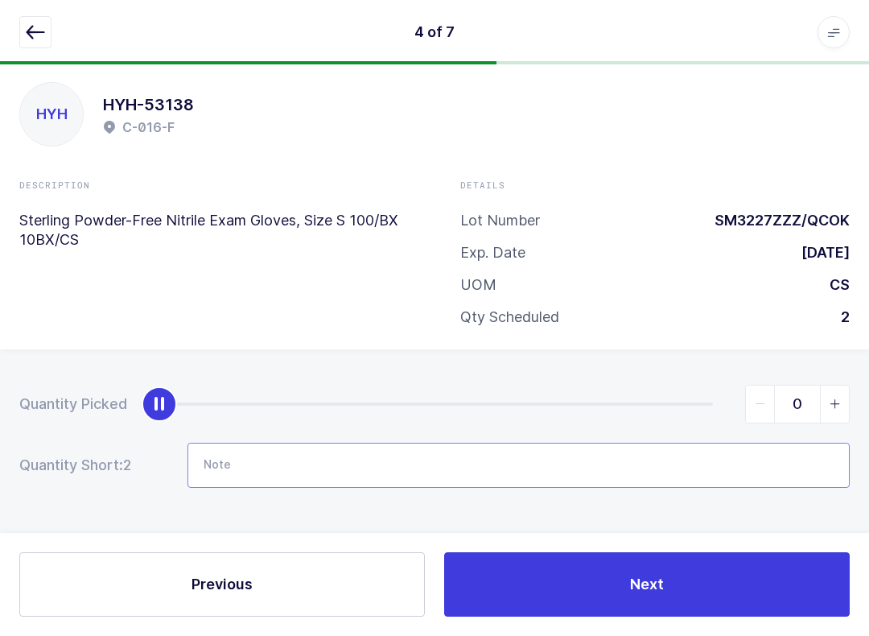
click at [348, 471] on input "Note" at bounding box center [518, 465] width 662 height 45
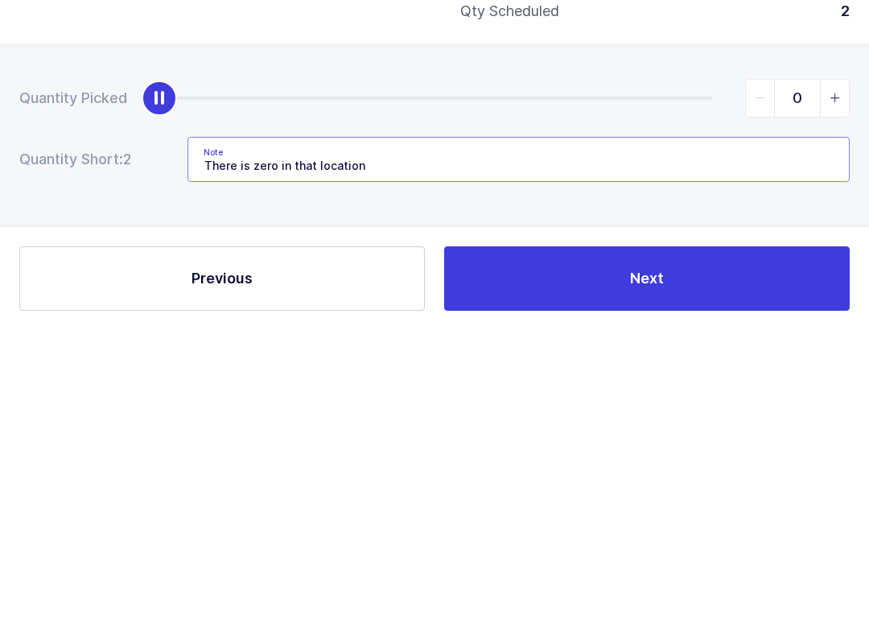
type input "There is zero in that location"
click at [299, 552] on button "Previous" at bounding box center [222, 584] width 406 height 64
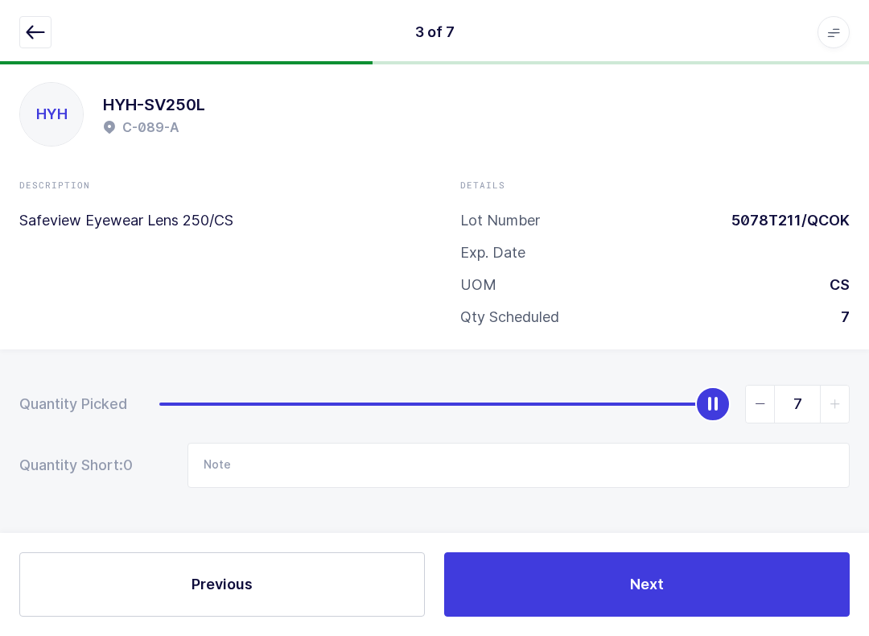
click at [42, 31] on icon "button" at bounding box center [35, 32] width 19 height 19
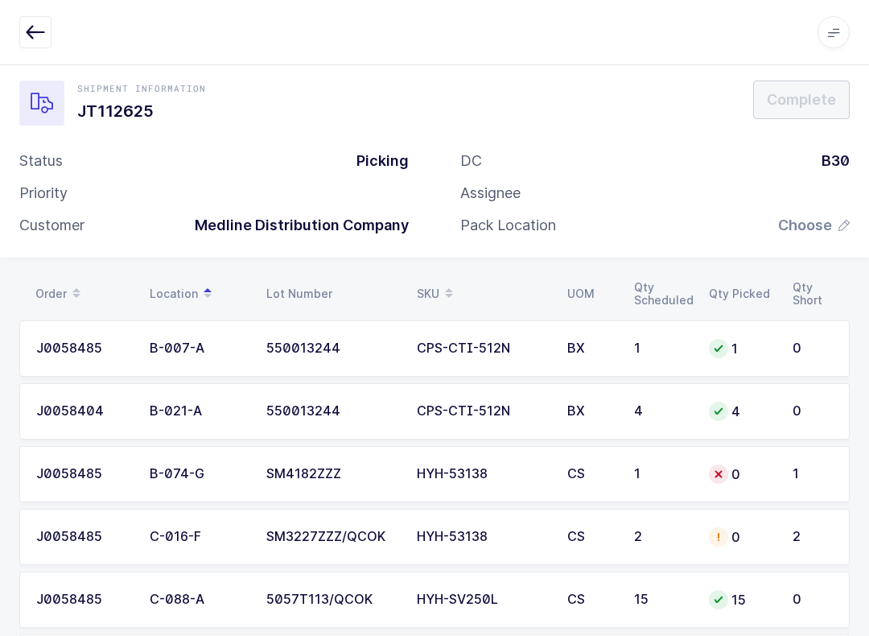
click at [651, 473] on div "0" at bounding box center [741, 473] width 64 height 19
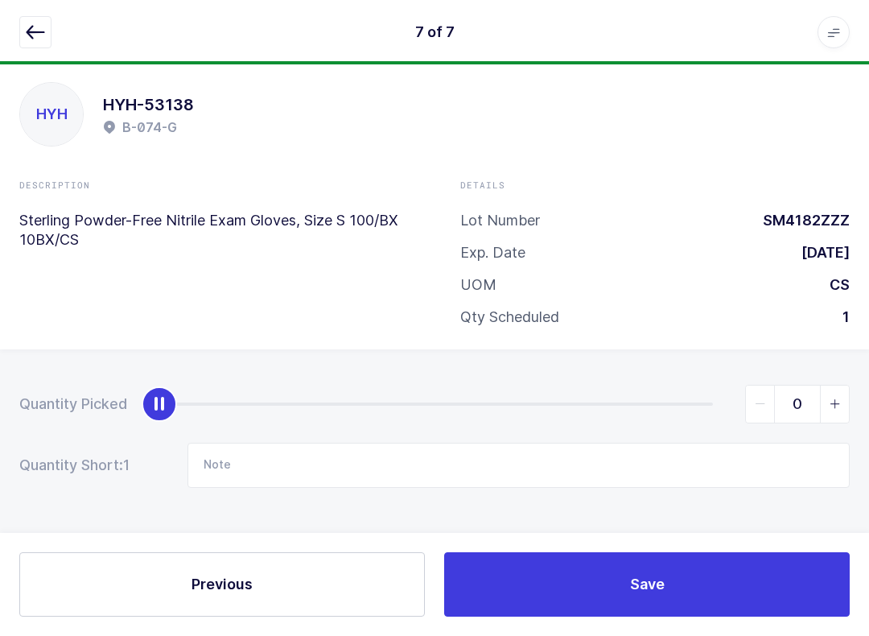
click at [34, 27] on icon "button" at bounding box center [35, 32] width 19 height 19
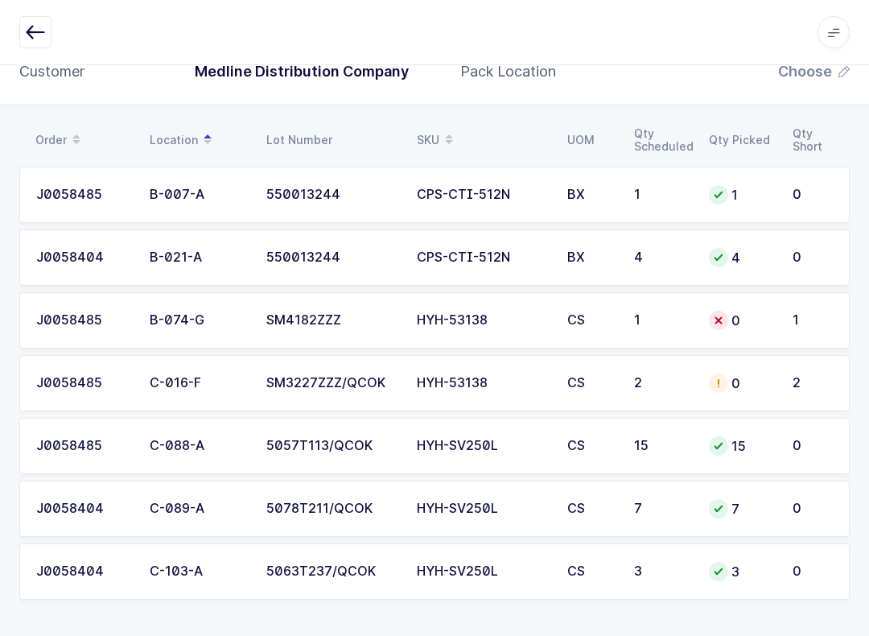
scroll to position [0, 0]
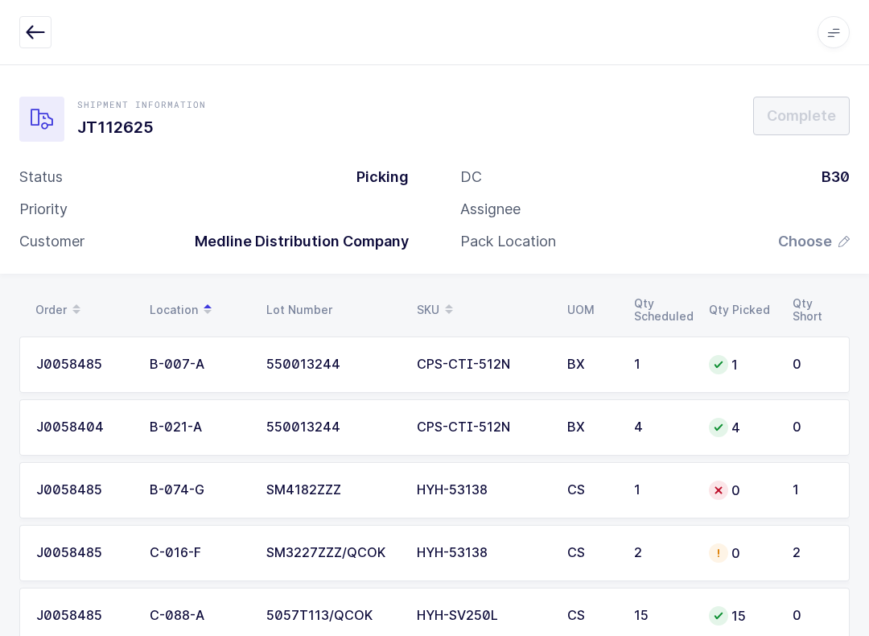
click at [651, 493] on td "0" at bounding box center [741, 490] width 84 height 56
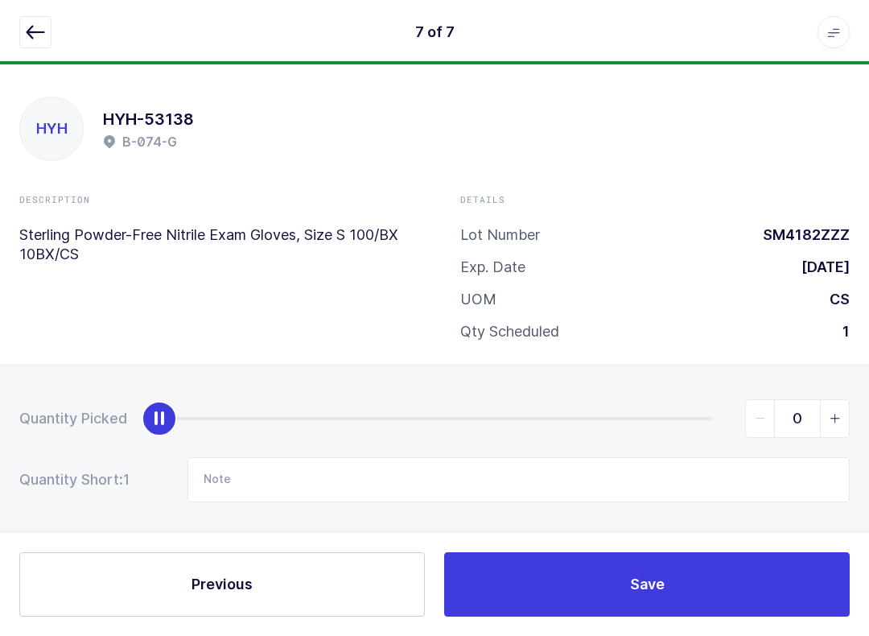
click at [651, 424] on span "slider between 0 and 1" at bounding box center [834, 418] width 29 height 37
type input "1"
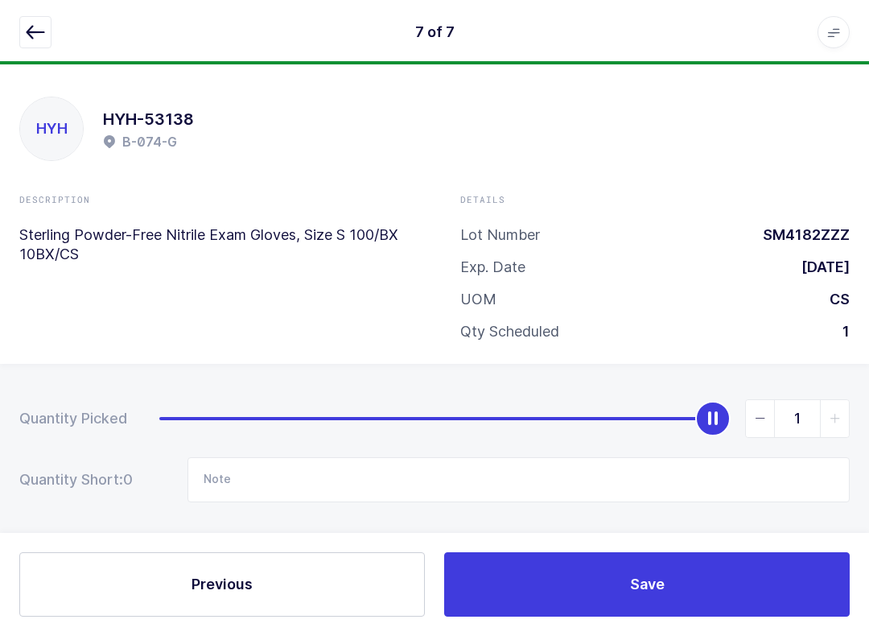
click at [51, 17] on button "button" at bounding box center [35, 32] width 32 height 32
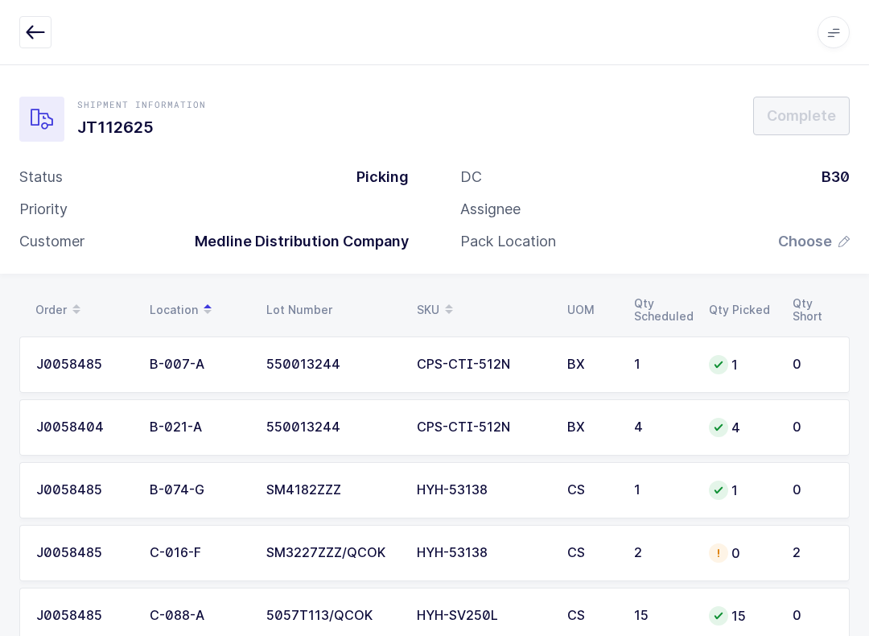
click at [651, 565] on td "2" at bounding box center [816, 553] width 67 height 56
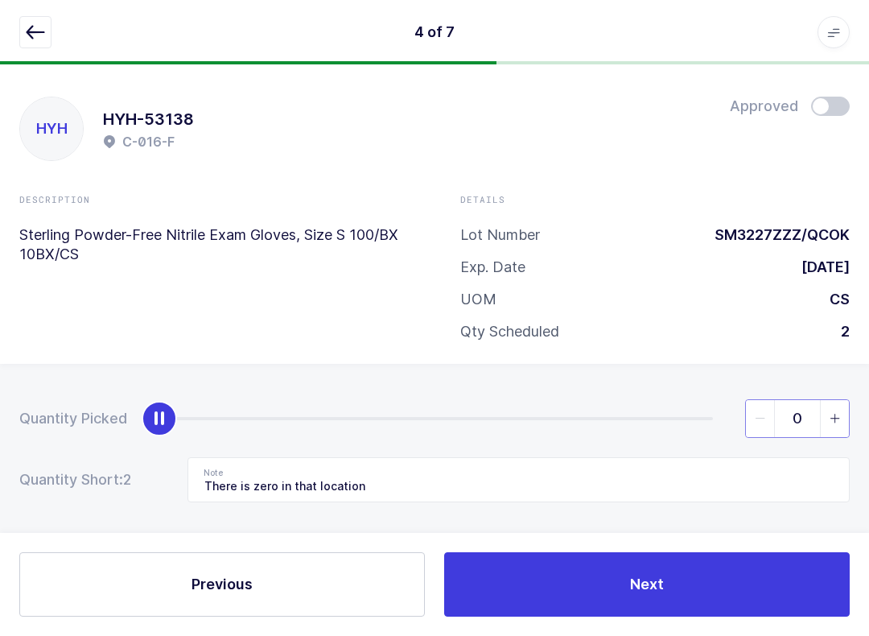
click at [651, 417] on input "0" at bounding box center [797, 418] width 105 height 39
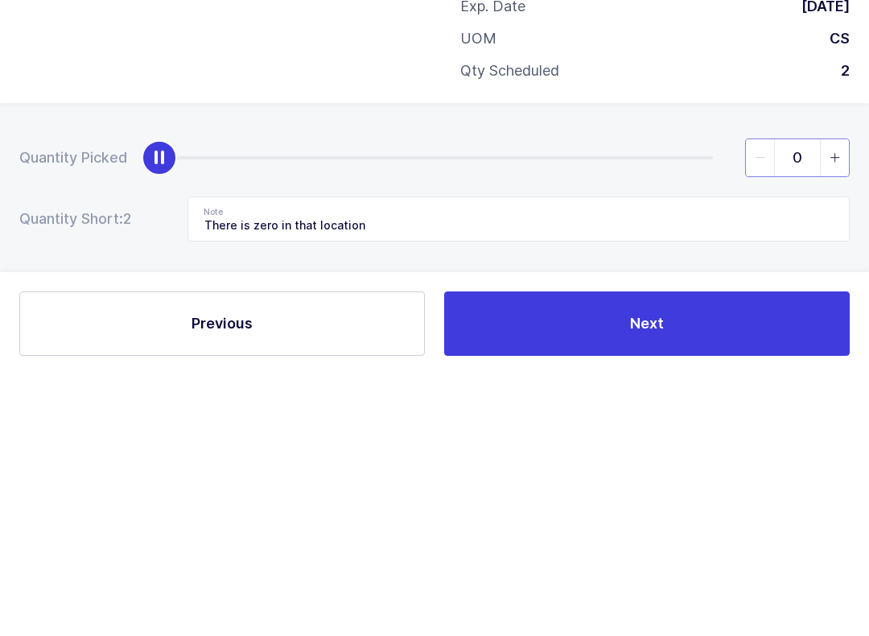
click at [651, 399] on input "0" at bounding box center [797, 418] width 105 height 39
click at [651, 413] on icon "slider between 0 and 2" at bounding box center [835, 418] width 11 height 11
click at [651, 400] on span "slider between 0 and 2" at bounding box center [834, 418] width 29 height 37
type input "2"
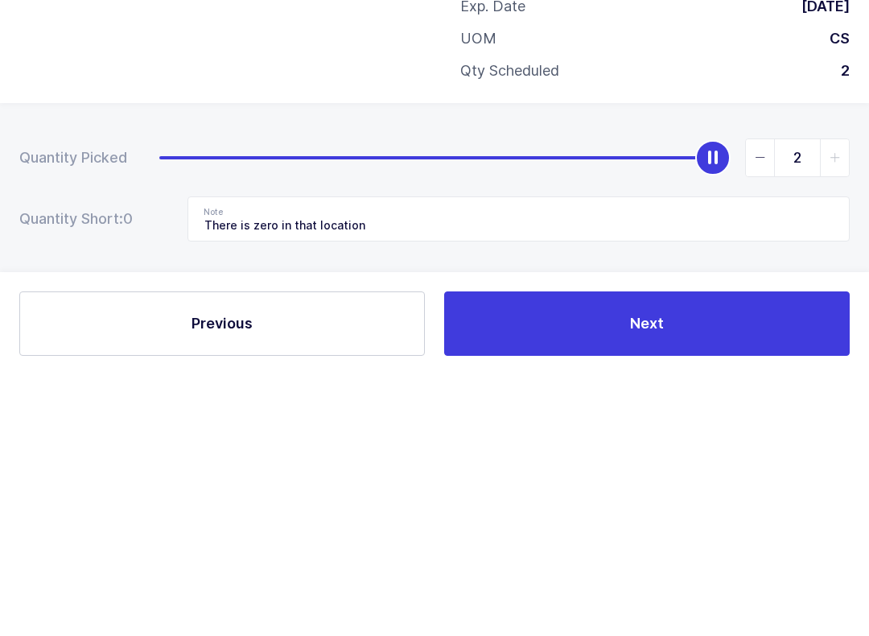
scroll to position [16, 0]
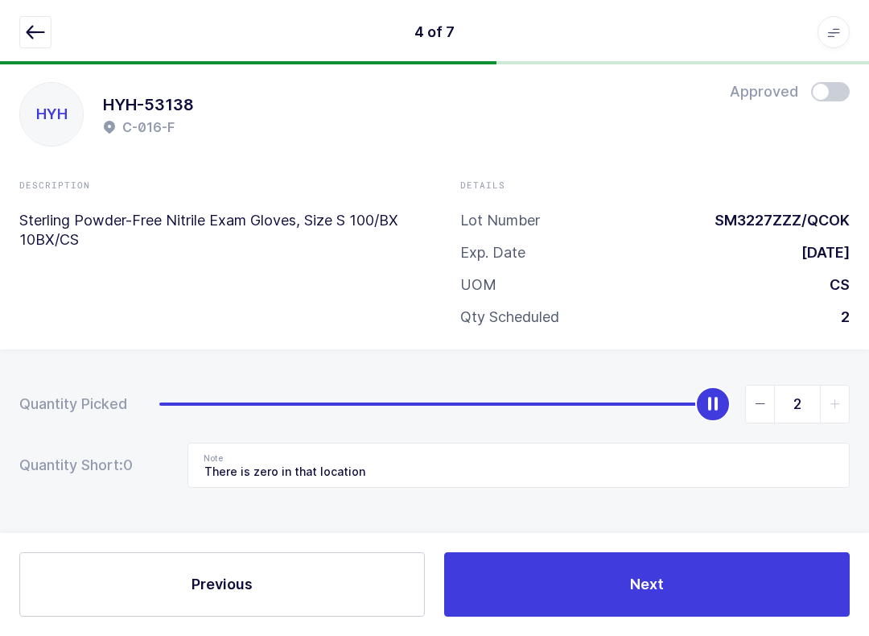
click at [651, 372] on div "Quantity Picked 2 Quantity Short: 0 Note There is zero in that location" at bounding box center [434, 492] width 869 height 286
click at [27, 33] on icon "button" at bounding box center [35, 32] width 19 height 19
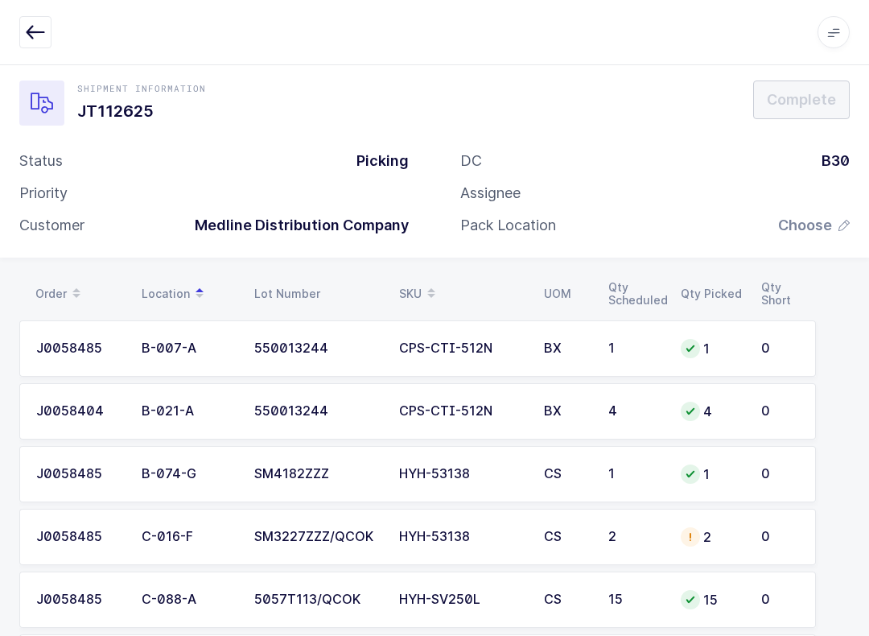
scroll to position [0, 0]
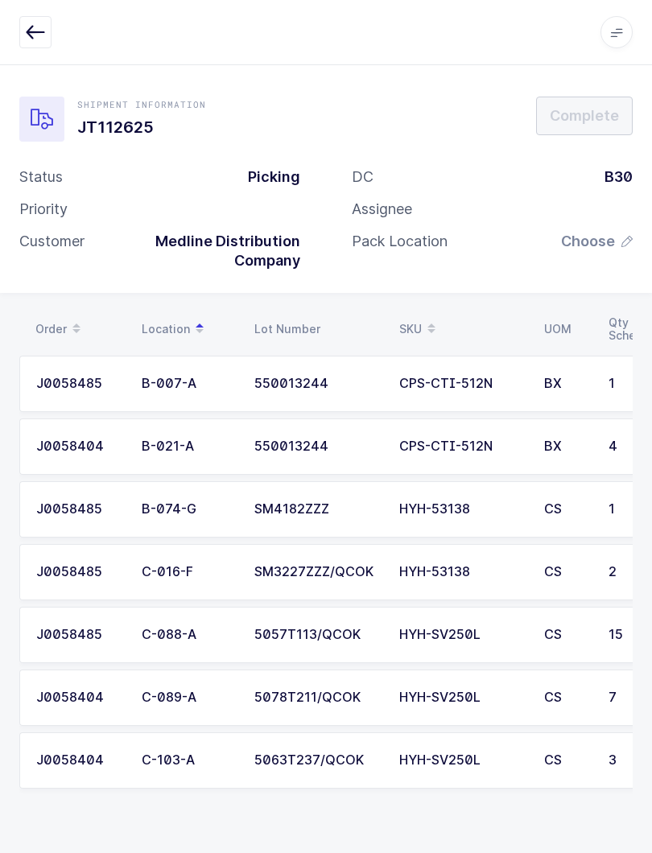
click at [30, 25] on icon "button" at bounding box center [35, 32] width 19 height 19
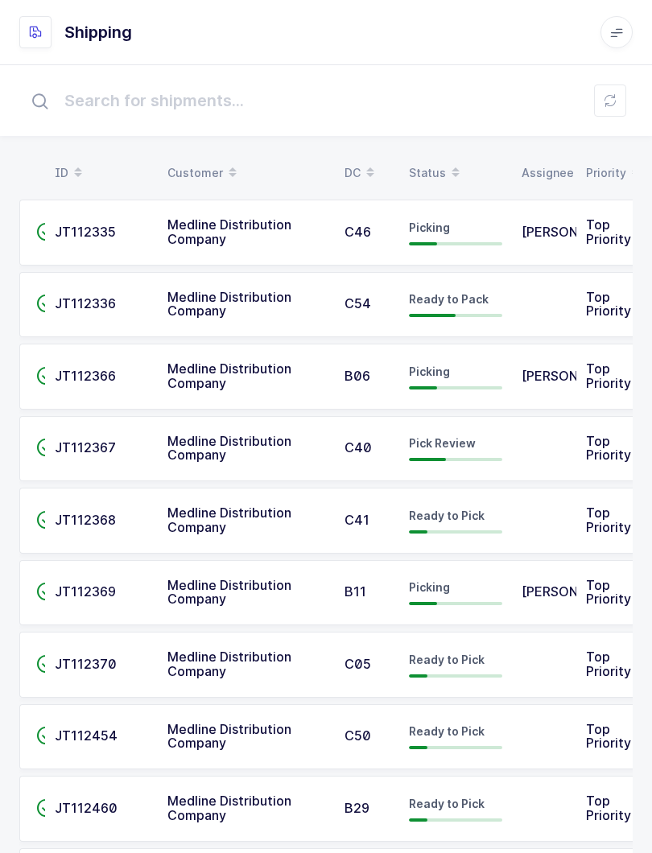
click at [438, 171] on div "Status" at bounding box center [455, 172] width 93 height 27
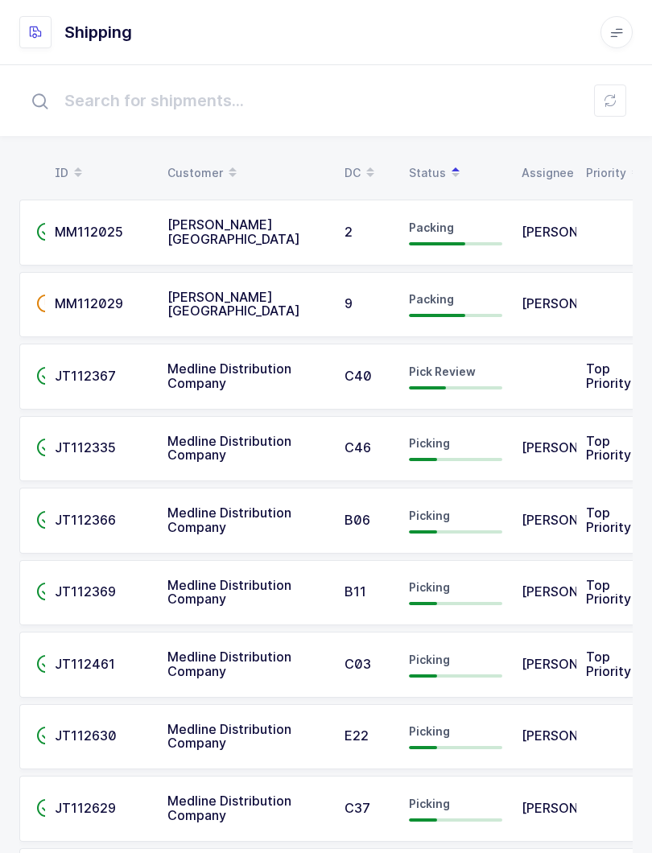
click at [628, 99] on input "text" at bounding box center [325, 100] width 613 height 51
click at [605, 102] on icon at bounding box center [609, 100] width 13 height 13
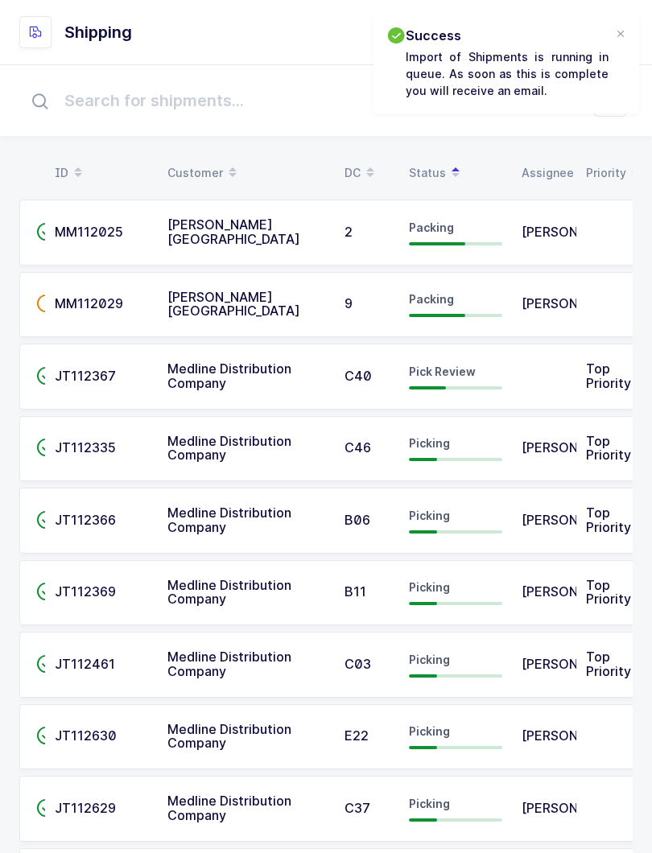
click at [426, 381] on div "Pick Review" at bounding box center [455, 377] width 93 height 26
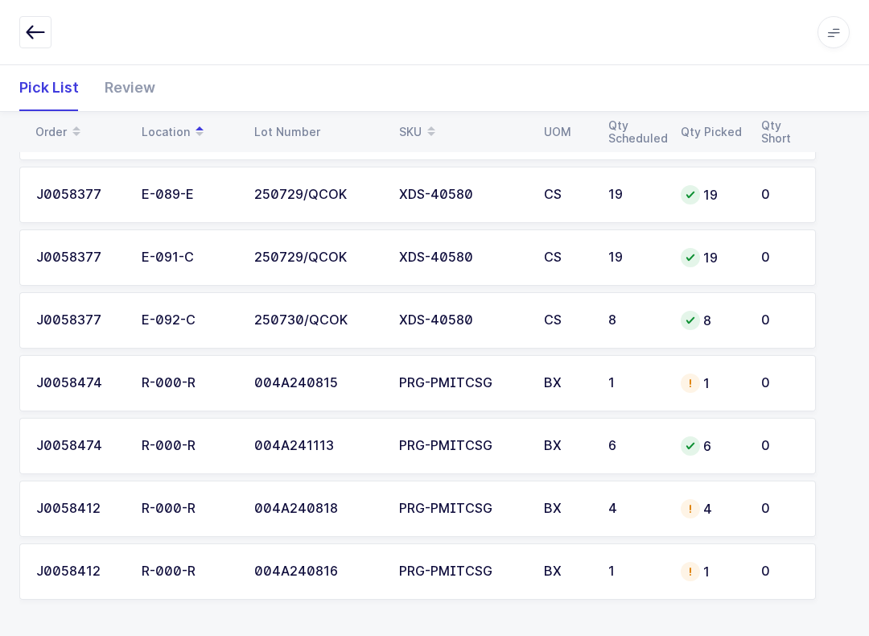
scroll to position [1506, 0]
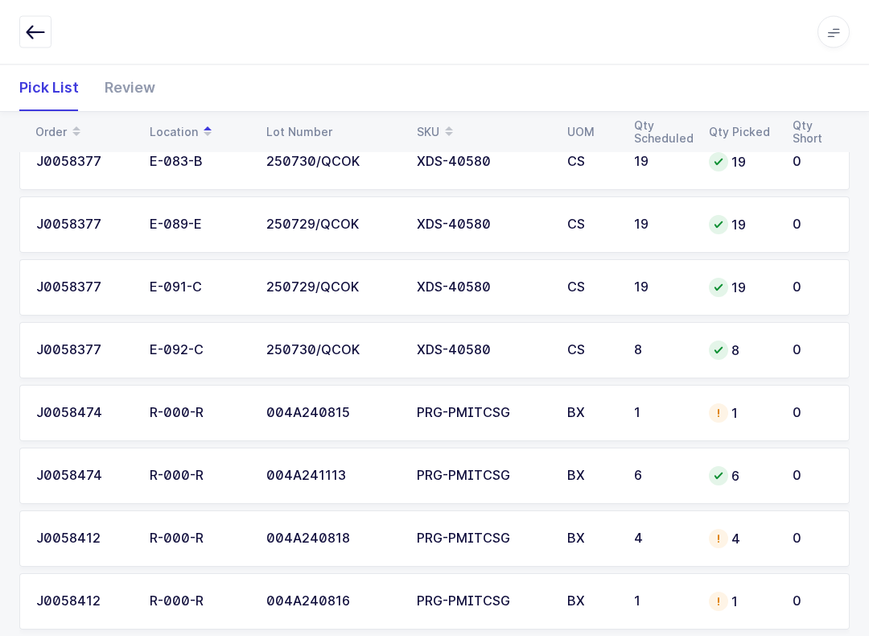
click at [122, 90] on div "Review" at bounding box center [124, 87] width 64 height 47
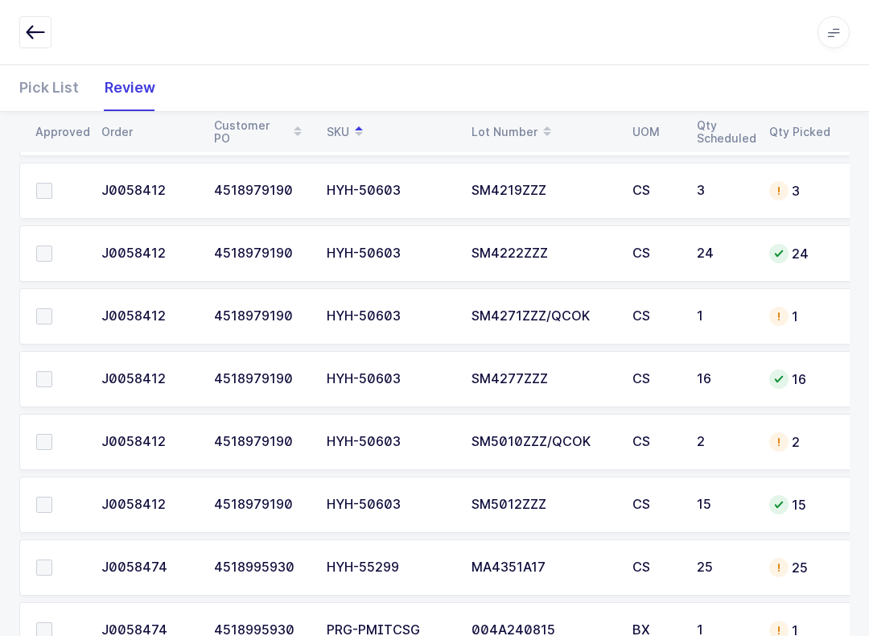
scroll to position [1030, 0]
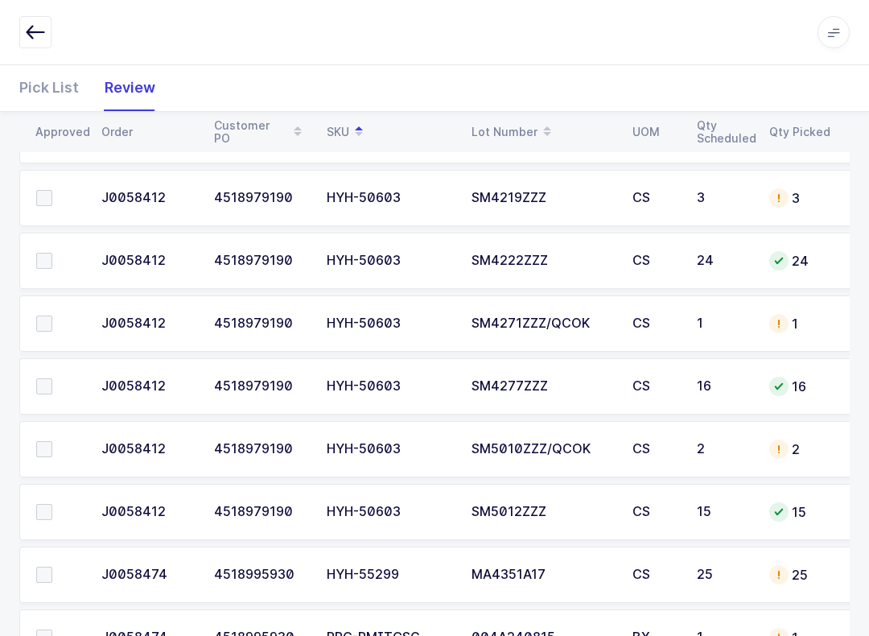
click at [55, 253] on label at bounding box center [59, 261] width 46 height 16
click at [52, 253] on input "checkbox" at bounding box center [52, 253] width 0 height 0
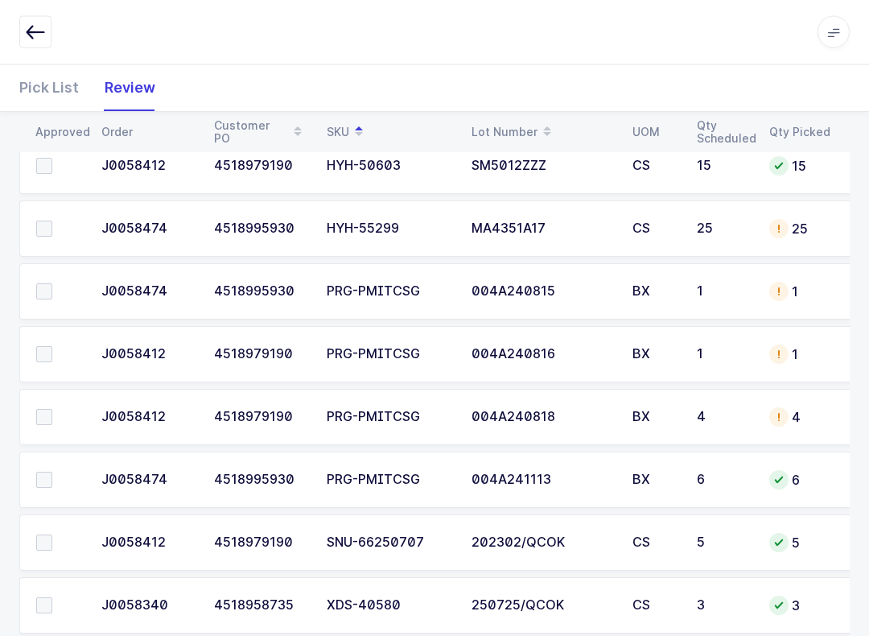
scroll to position [1388, 0]
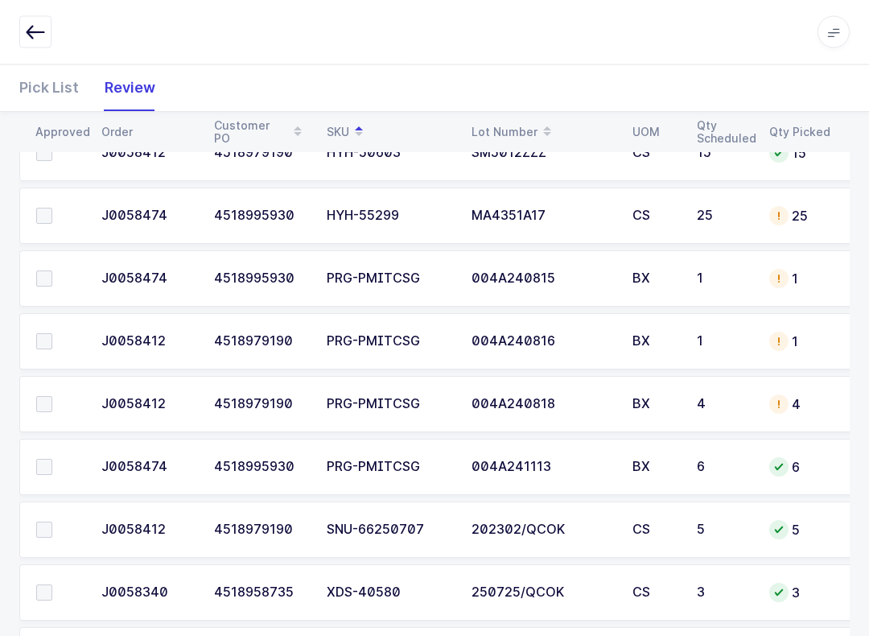
click at [36, 468] on span at bounding box center [44, 467] width 16 height 16
click at [52, 459] on input "checkbox" at bounding box center [52, 459] width 0 height 0
click at [59, 388] on td at bounding box center [55, 404] width 72 height 56
click at [54, 339] on label at bounding box center [59, 341] width 46 height 16
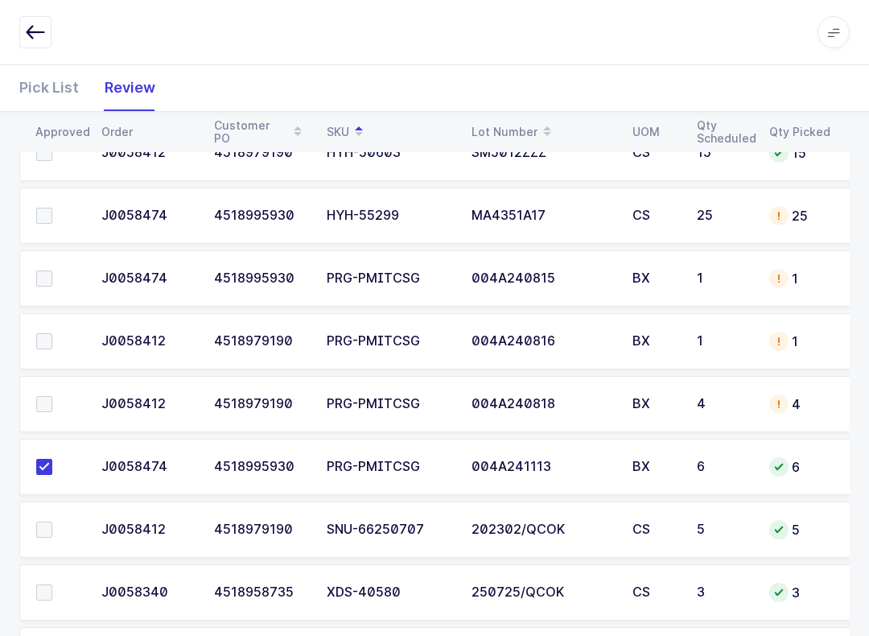
click at [52, 333] on input "checkbox" at bounding box center [52, 333] width 0 height 0
click at [52, 270] on label at bounding box center [59, 278] width 46 height 16
click at [52, 270] on input "checkbox" at bounding box center [52, 270] width 0 height 0
click at [29, 385] on td at bounding box center [55, 404] width 72 height 56
click at [49, 408] on span at bounding box center [44, 404] width 16 height 16
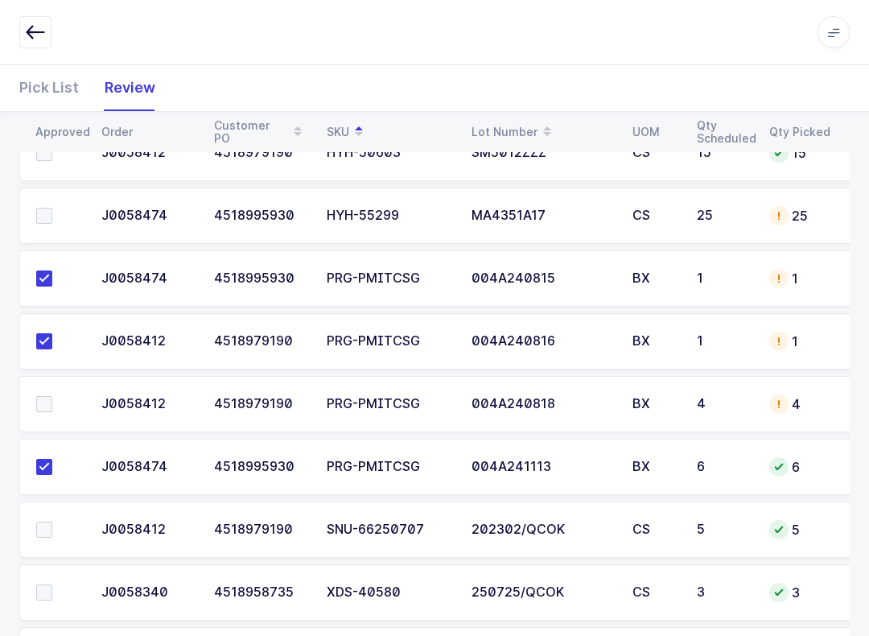
click at [52, 396] on input "checkbox" at bounding box center [52, 396] width 0 height 0
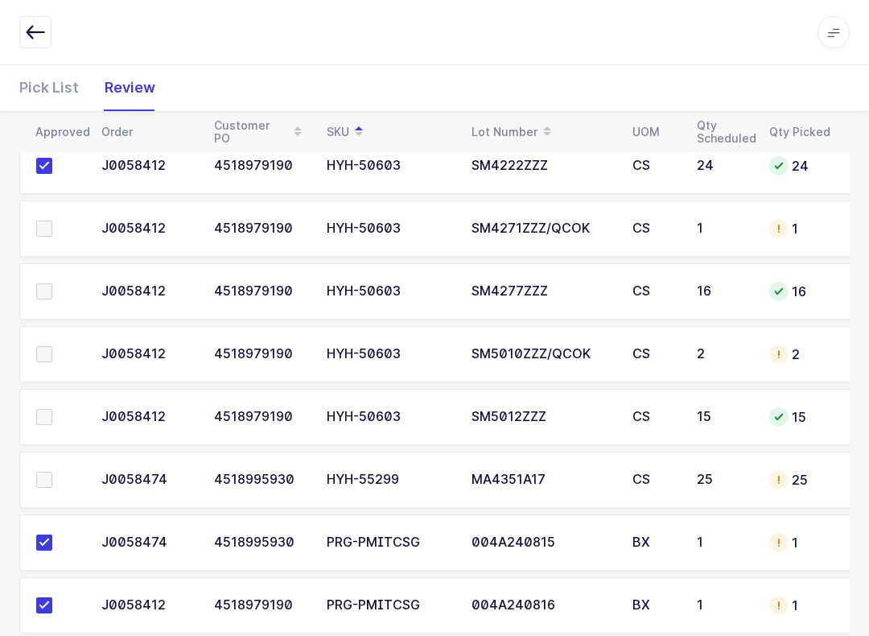
scroll to position [1122, 0]
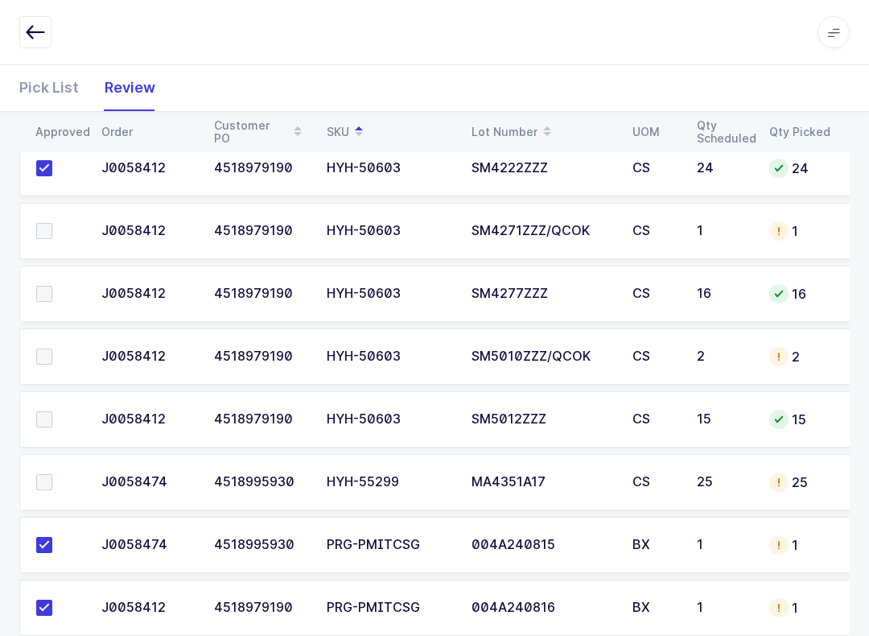
click at [57, 286] on label at bounding box center [59, 294] width 46 height 16
click at [52, 286] on input "checkbox" at bounding box center [52, 286] width 0 height 0
click at [651, 484] on div "25" at bounding box center [799, 481] width 61 height 19
click at [31, 81] on div "Pick List" at bounding box center [55, 87] width 72 height 47
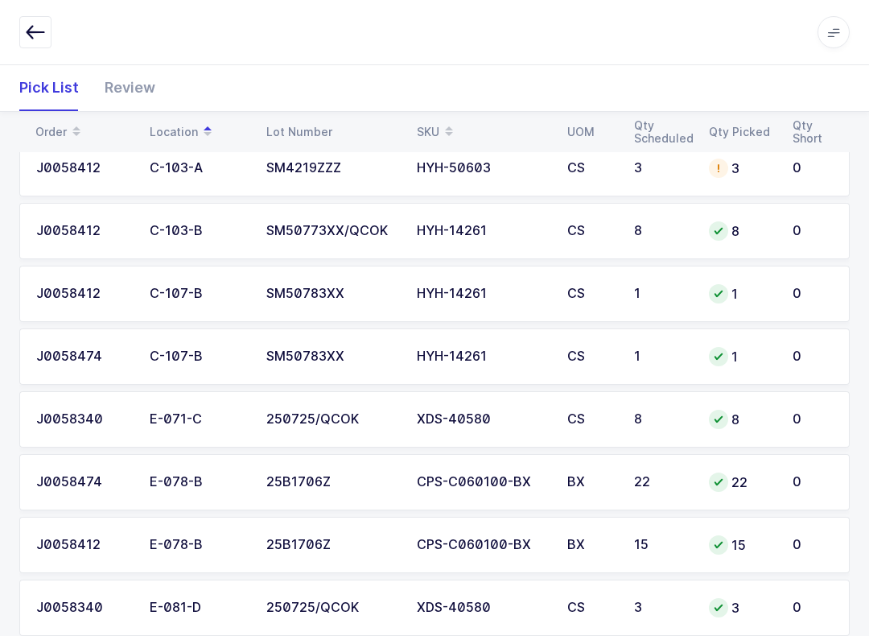
click at [457, 120] on span at bounding box center [448, 131] width 19 height 27
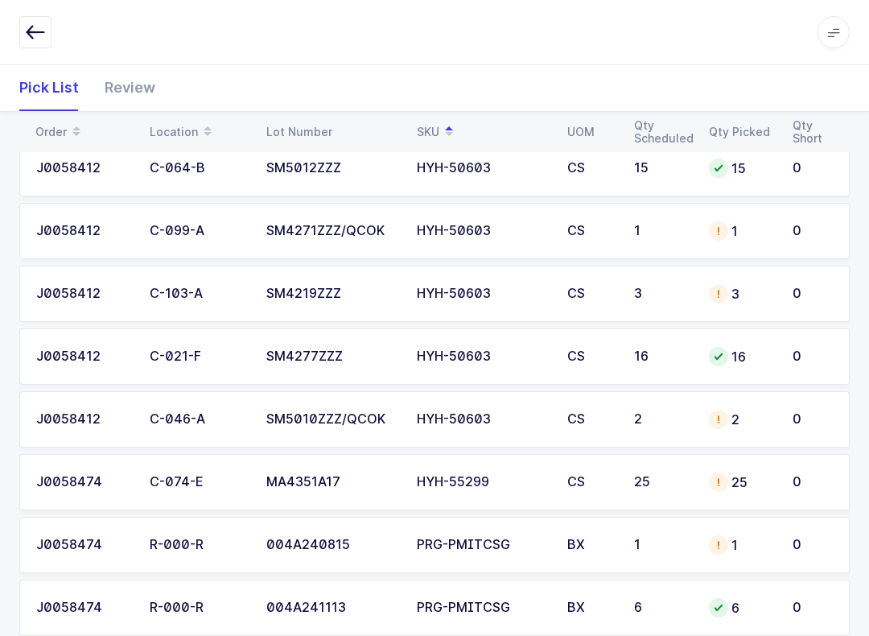
click at [651, 474] on div "25" at bounding box center [741, 481] width 64 height 19
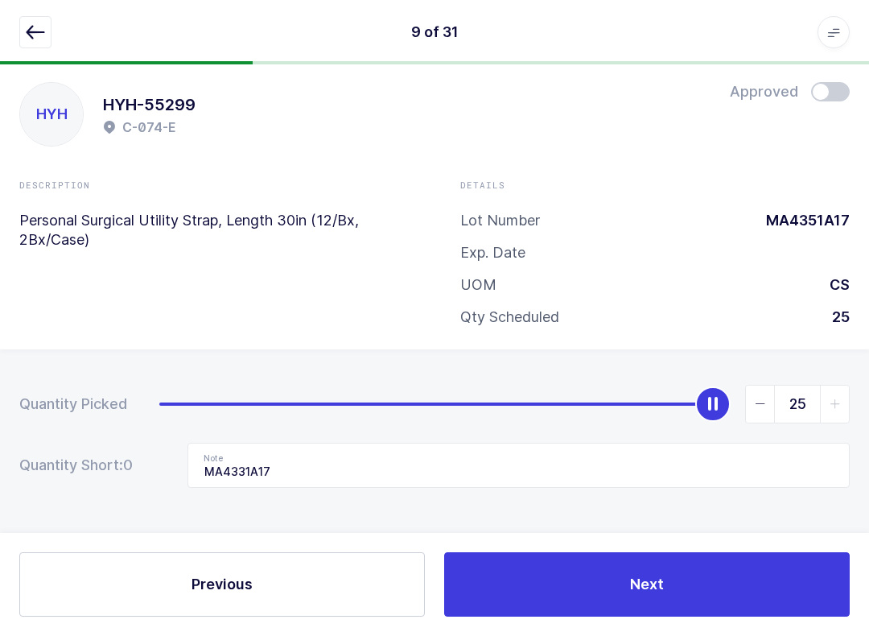
scroll to position [16, 0]
click at [33, 34] on icon "button" at bounding box center [35, 32] width 19 height 19
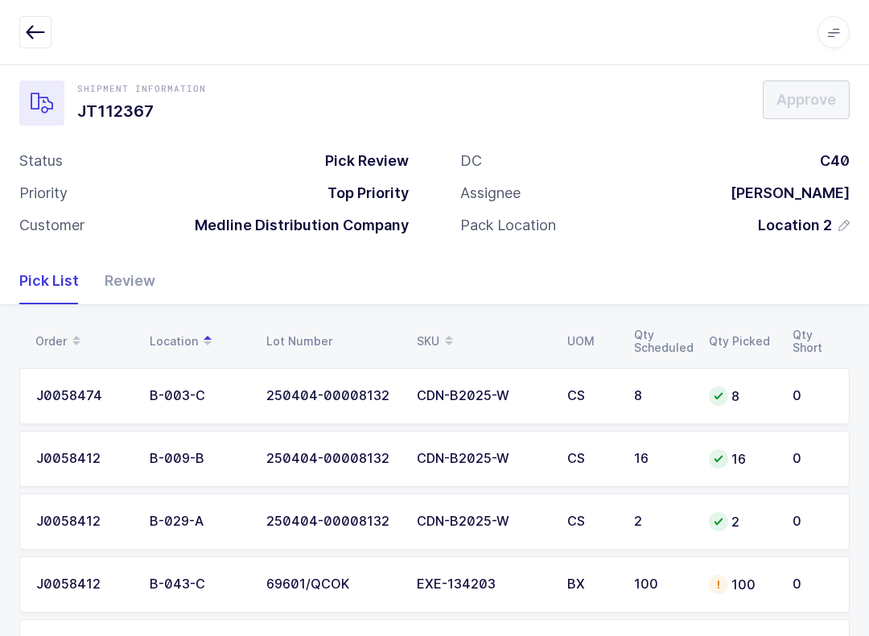
click at [131, 273] on div "Review" at bounding box center [124, 280] width 64 height 47
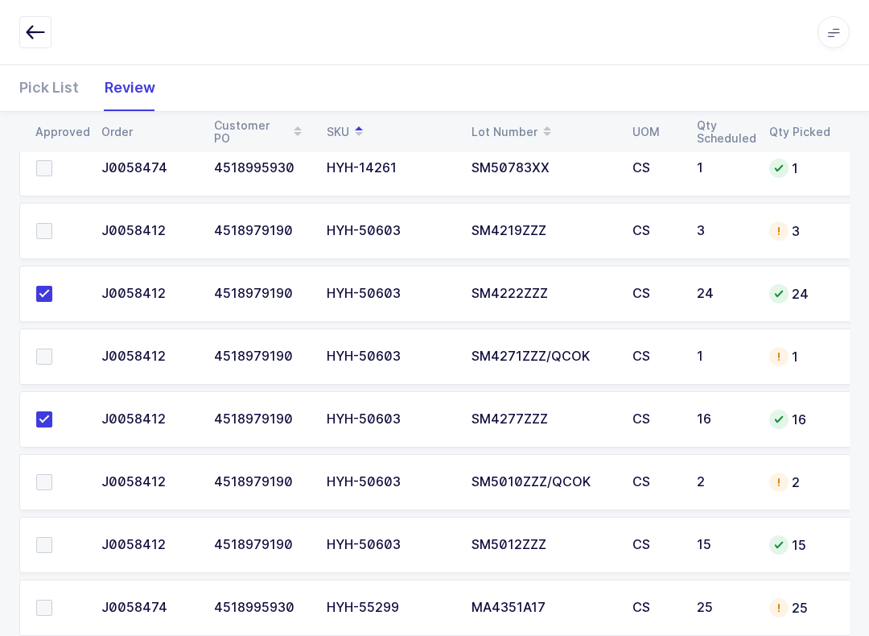
scroll to position [995, 0]
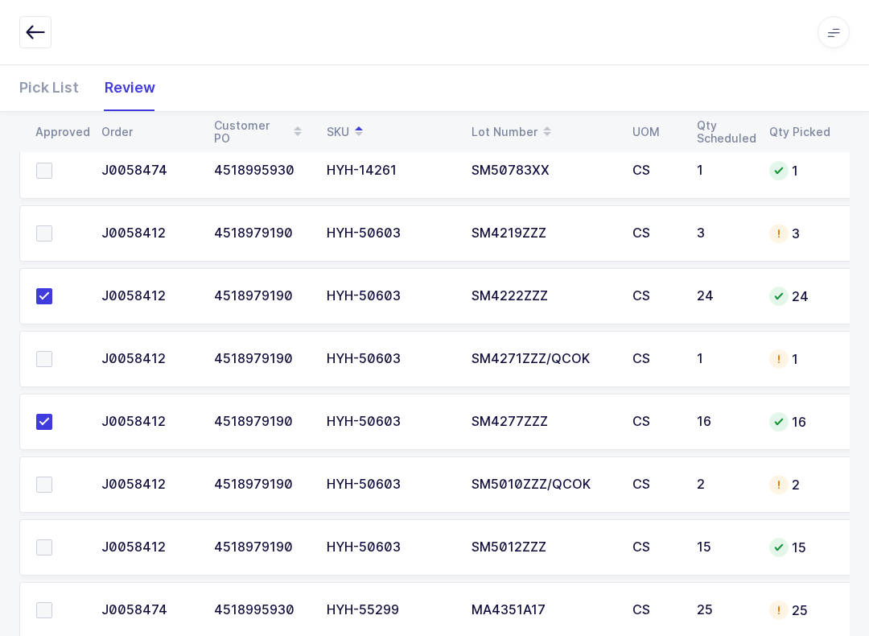
click at [52, 533] on td at bounding box center [55, 547] width 72 height 56
click at [39, 481] on span at bounding box center [44, 484] width 16 height 16
click at [52, 476] on input "checkbox" at bounding box center [52, 476] width 0 height 0
click at [52, 547] on label at bounding box center [59, 547] width 46 height 16
click at [52, 539] on input "checkbox" at bounding box center [52, 539] width 0 height 0
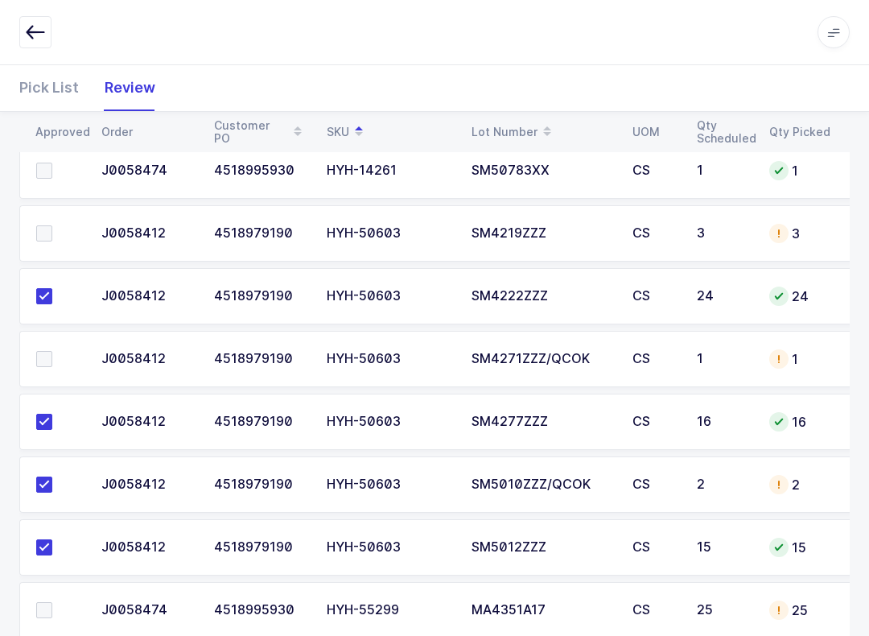
scroll to position [0, 1]
click at [56, 361] on label at bounding box center [58, 359] width 46 height 16
click at [51, 351] on input "checkbox" at bounding box center [51, 351] width 0 height 0
click at [43, 236] on span at bounding box center [43, 233] width 16 height 16
click at [51, 225] on input "checkbox" at bounding box center [51, 225] width 0 height 0
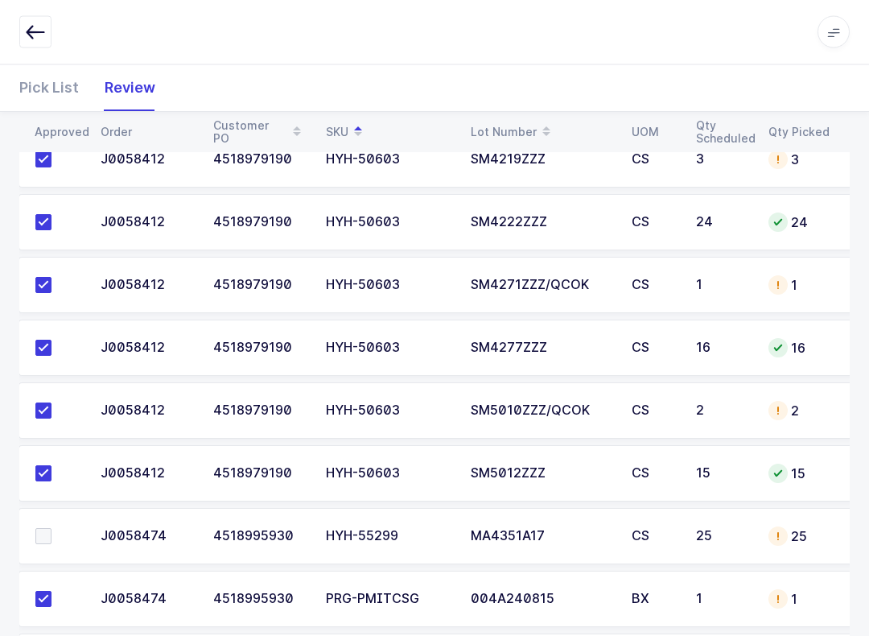
scroll to position [1068, 0]
click at [42, 522] on td at bounding box center [55, 537] width 72 height 56
click at [43, 540] on span at bounding box center [43, 537] width 16 height 16
click at [51, 529] on input "checkbox" at bounding box center [51, 529] width 0 height 0
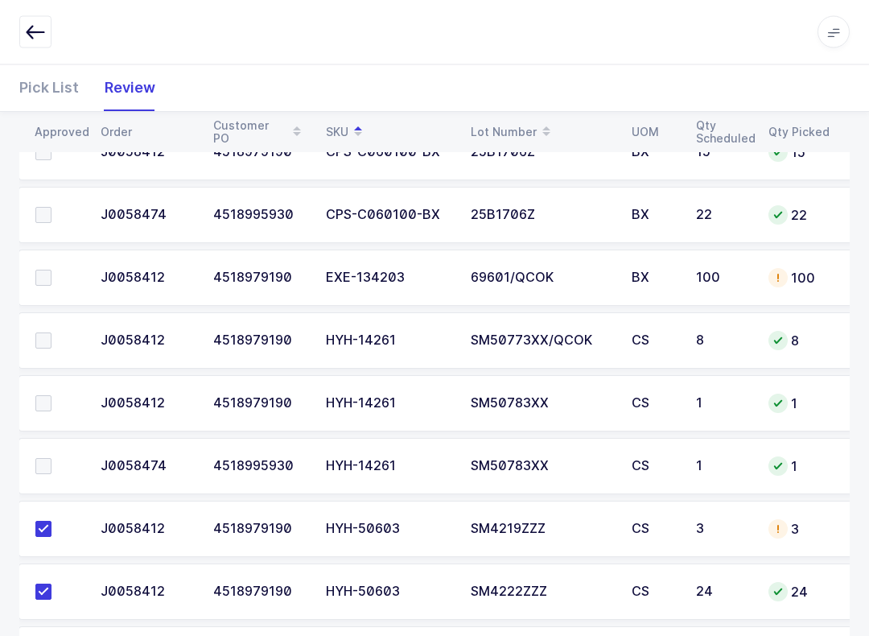
scroll to position [739, 0]
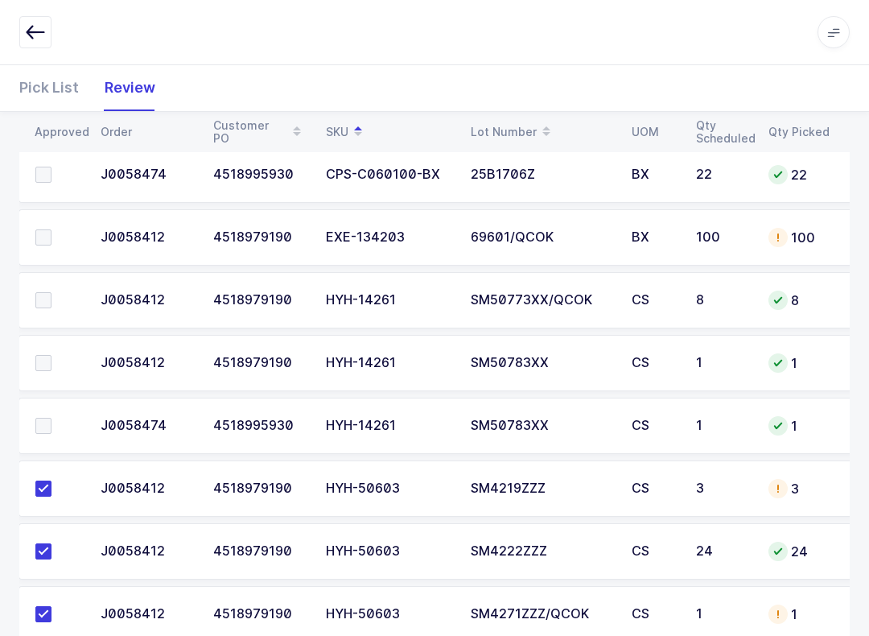
click at [59, 298] on label at bounding box center [58, 300] width 46 height 16
click at [51, 292] on input "checkbox" at bounding box center [51, 292] width 0 height 0
click at [56, 355] on label at bounding box center [58, 363] width 46 height 16
click at [51, 355] on input "checkbox" at bounding box center [51, 355] width 0 height 0
click at [61, 399] on td at bounding box center [55, 425] width 72 height 56
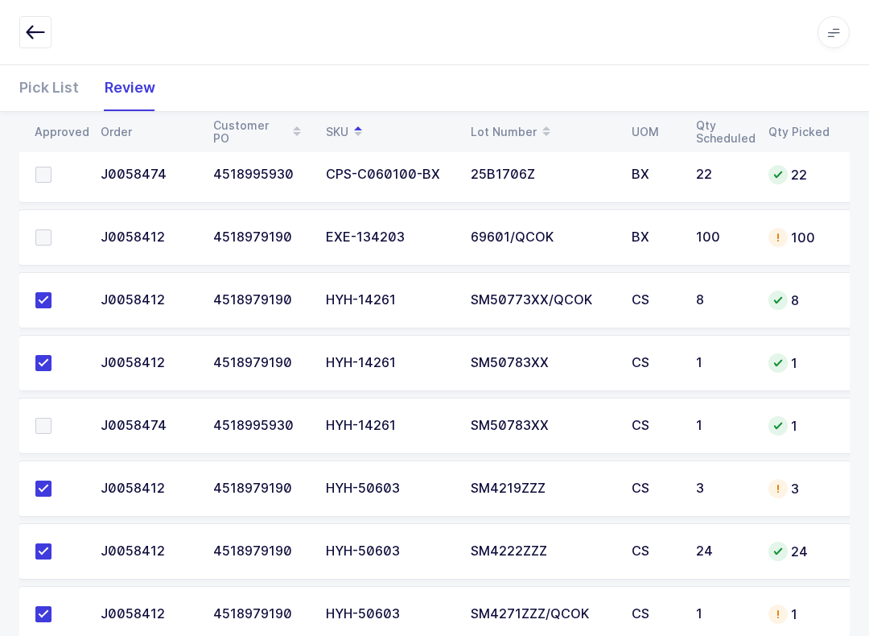
click at [42, 430] on span at bounding box center [43, 426] width 16 height 16
click at [51, 418] on input "checkbox" at bounding box center [51, 418] width 0 height 0
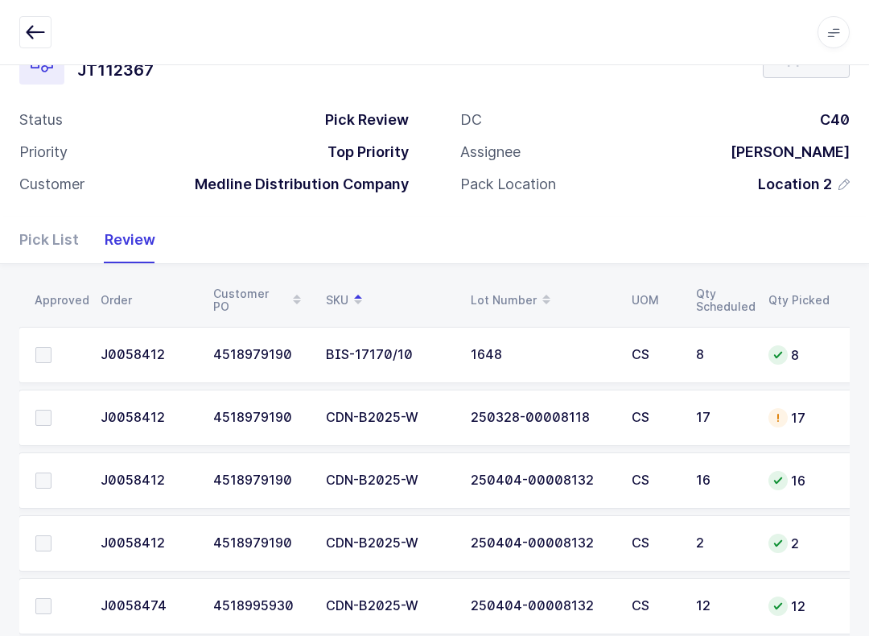
scroll to position [27, 0]
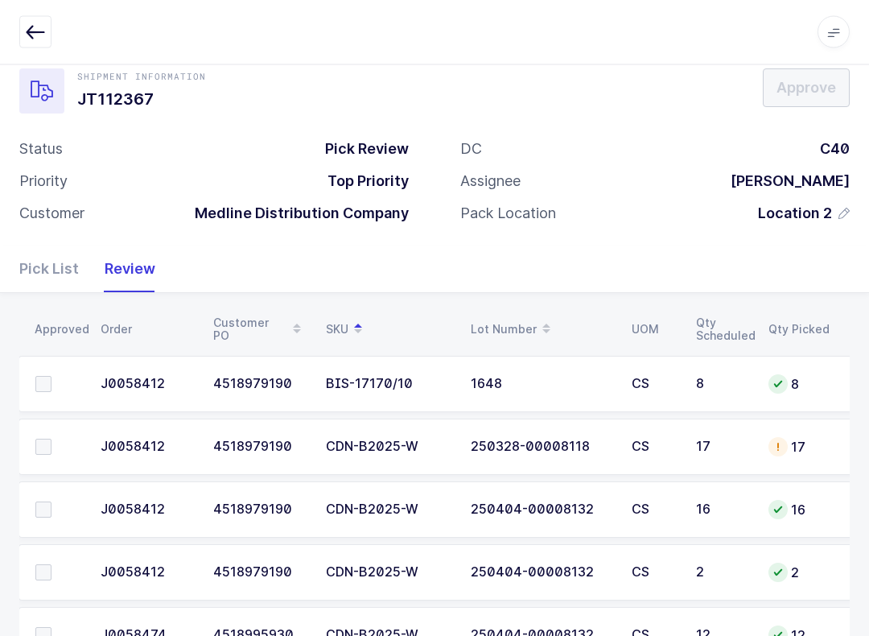
click at [44, 377] on span at bounding box center [43, 385] width 16 height 16
click at [51, 377] on input "checkbox" at bounding box center [51, 377] width 0 height 0
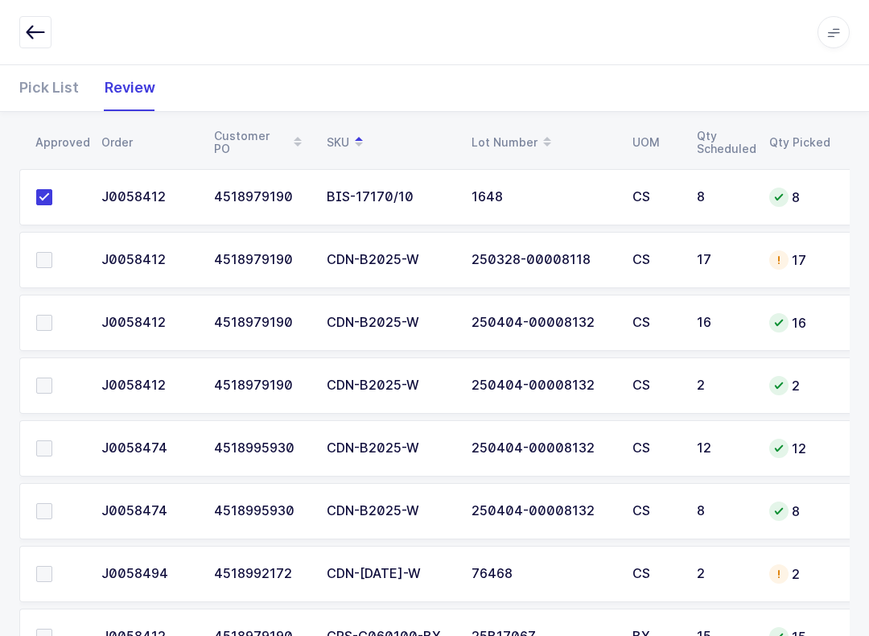
scroll to position [0, 0]
click at [47, 505] on span at bounding box center [44, 511] width 16 height 16
click at [52, 503] on input "checkbox" at bounding box center [52, 503] width 0 height 0
click at [39, 451] on span at bounding box center [44, 448] width 16 height 16
click at [52, 440] on input "checkbox" at bounding box center [52, 440] width 0 height 0
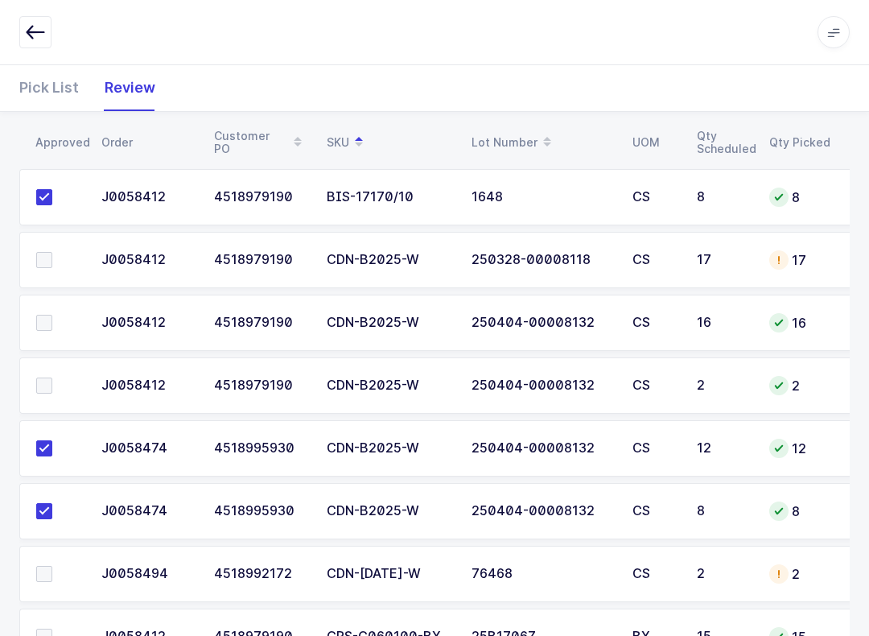
click at [47, 377] on span at bounding box center [44, 385] width 16 height 16
click at [52, 377] on input "checkbox" at bounding box center [52, 377] width 0 height 0
click at [55, 319] on label at bounding box center [59, 323] width 46 height 16
click at [52, 315] on input "checkbox" at bounding box center [52, 315] width 0 height 0
click at [54, 260] on label at bounding box center [59, 260] width 46 height 16
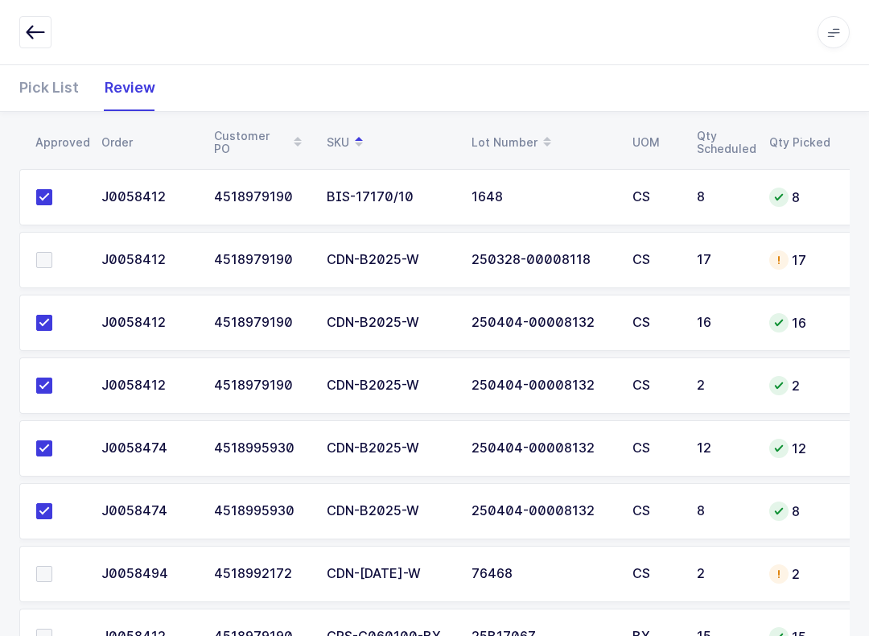
click at [52, 252] on input "checkbox" at bounding box center [52, 252] width 0 height 0
click at [38, 574] on span at bounding box center [44, 574] width 16 height 16
click at [52, 566] on input "checkbox" at bounding box center [52, 566] width 0 height 0
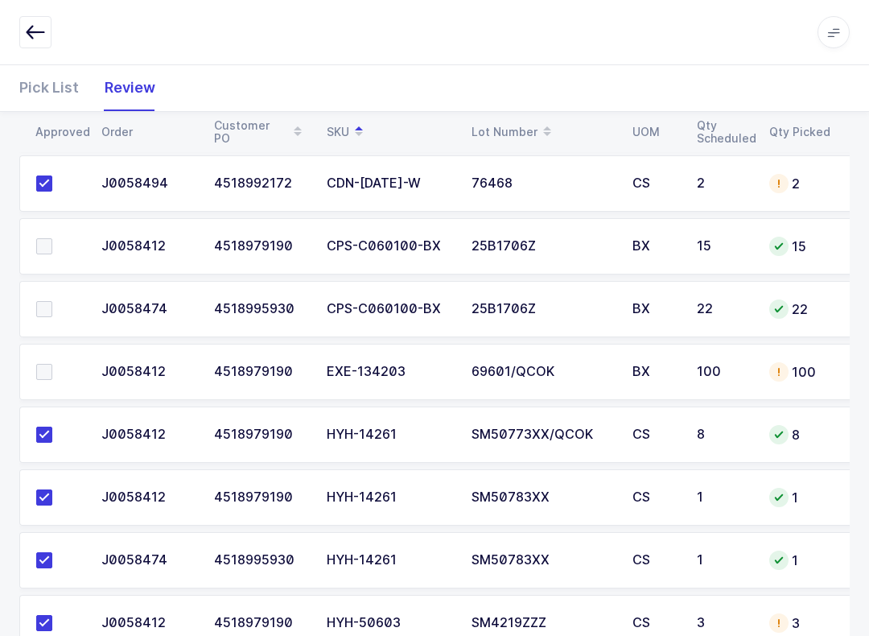
scroll to position [606, 0]
click at [57, 369] on label at bounding box center [59, 371] width 46 height 16
click at [52, 363] on input "checkbox" at bounding box center [52, 363] width 0 height 0
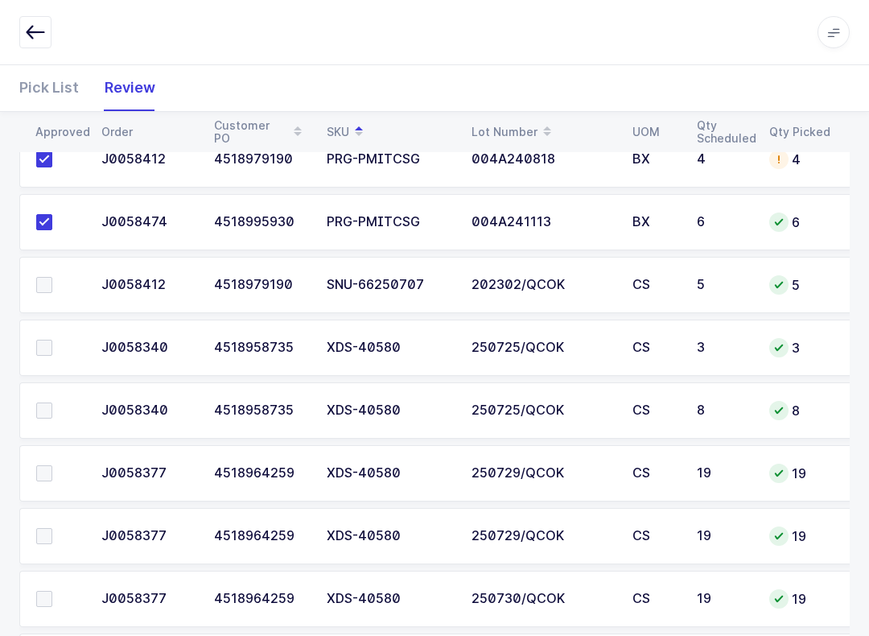
scroll to position [1724, 0]
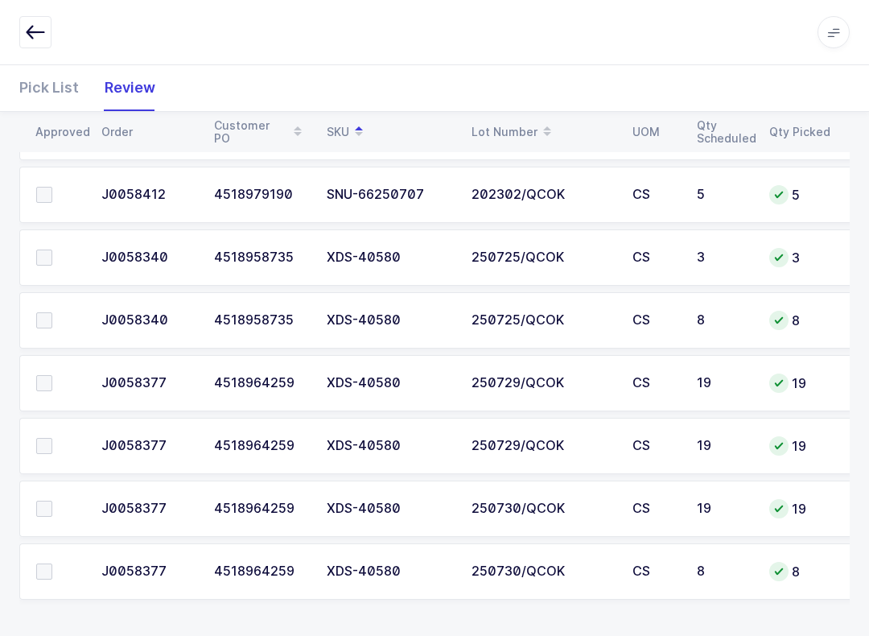
click at [43, 439] on span at bounding box center [44, 446] width 16 height 16
click at [52, 438] on input "checkbox" at bounding box center [52, 438] width 0 height 0
click at [47, 369] on td at bounding box center [55, 383] width 72 height 56
click at [40, 387] on span at bounding box center [44, 383] width 16 height 16
click at [52, 375] on input "checkbox" at bounding box center [52, 375] width 0 height 0
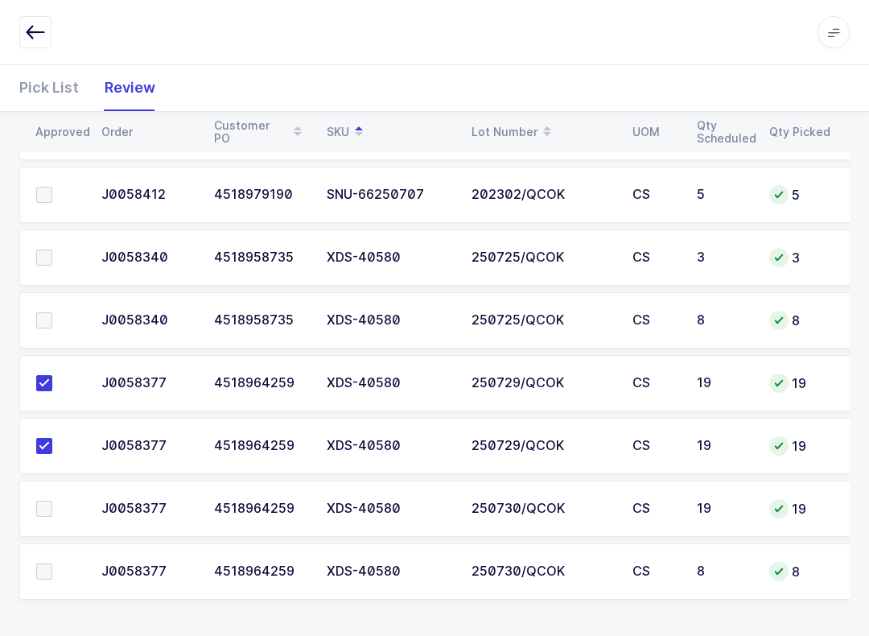
click at [46, 500] on span at bounding box center [44, 508] width 16 height 16
click at [52, 500] on input "checkbox" at bounding box center [52, 500] width 0 height 0
click at [40, 312] on span at bounding box center [44, 320] width 16 height 16
click at [52, 312] on input "checkbox" at bounding box center [52, 312] width 0 height 0
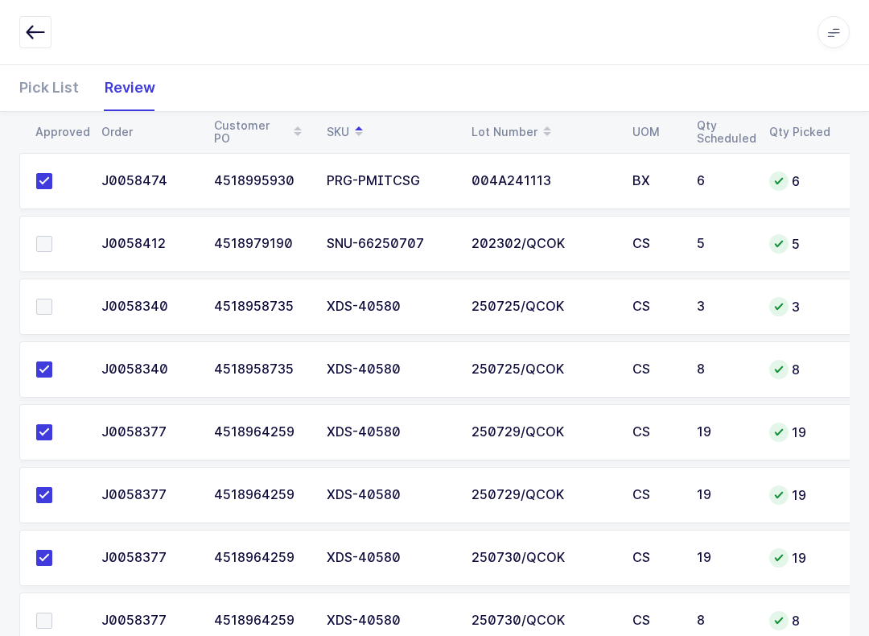
scroll to position [1674, 0]
click at [52, 294] on td at bounding box center [55, 307] width 72 height 56
click at [39, 323] on td at bounding box center [55, 307] width 72 height 56
click at [54, 305] on label at bounding box center [59, 307] width 46 height 16
click at [52, 299] on input "checkbox" at bounding box center [52, 299] width 0 height 0
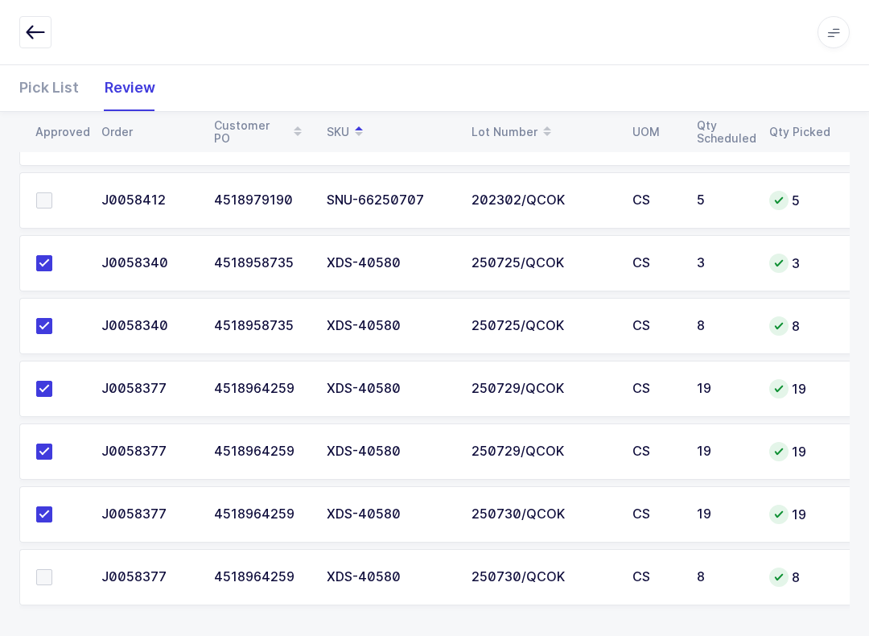
scroll to position [1724, 0]
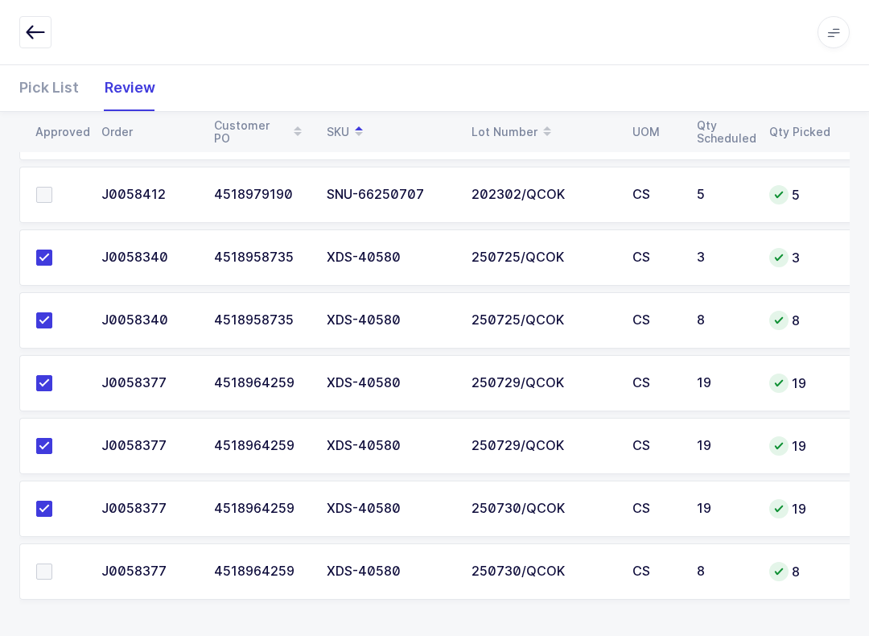
click at [43, 570] on span at bounding box center [44, 571] width 16 height 16
click at [52, 563] on input "checkbox" at bounding box center [52, 563] width 0 height 0
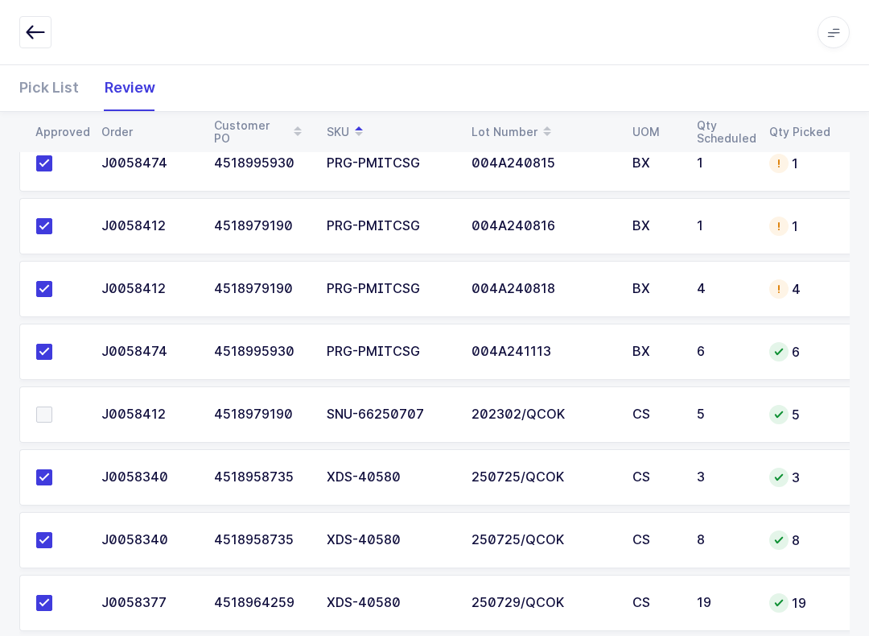
scroll to position [1503, 0]
click at [41, 414] on span at bounding box center [44, 415] width 16 height 16
click at [52, 407] on input "checkbox" at bounding box center [52, 407] width 0 height 0
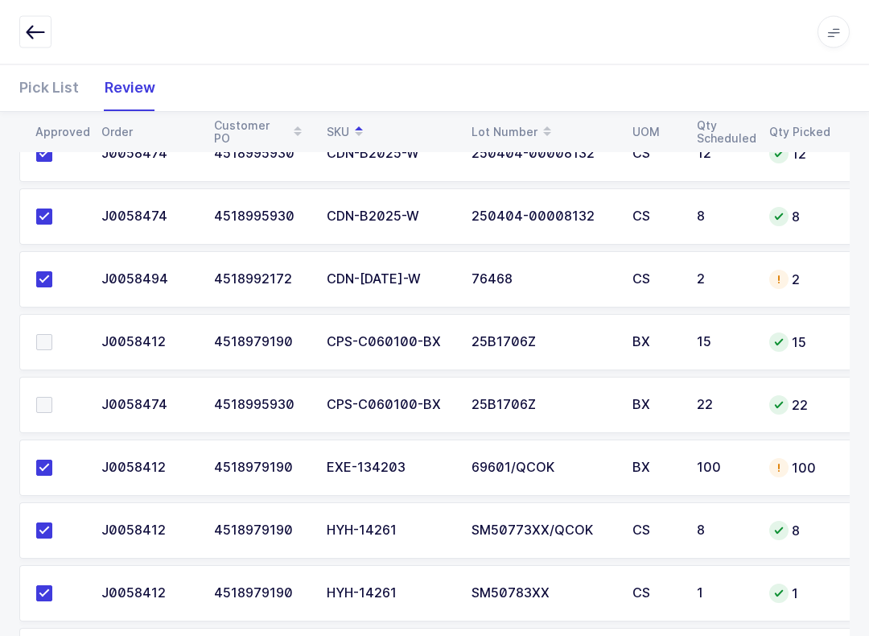
scroll to position [506, 0]
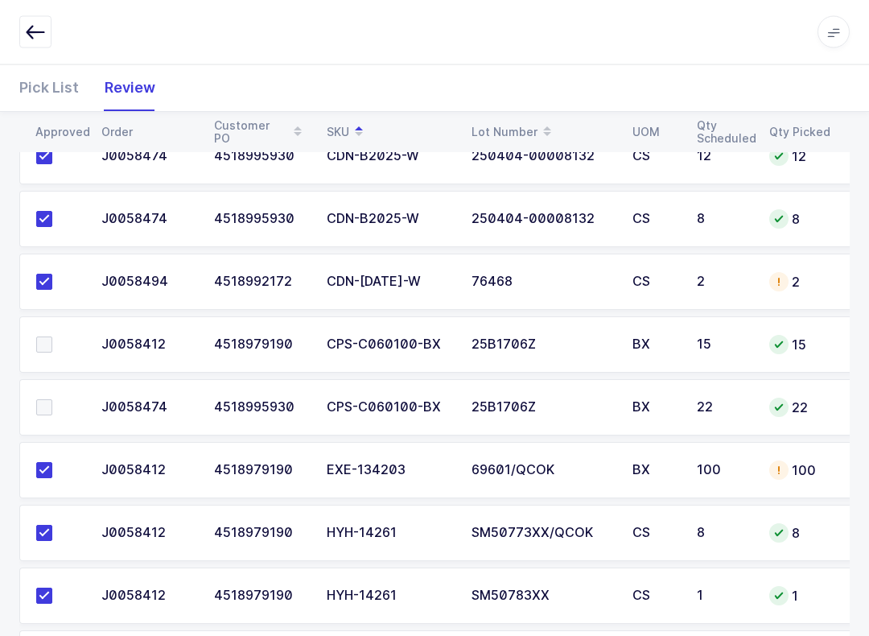
click at [49, 405] on span at bounding box center [44, 408] width 16 height 16
click at [52, 400] on input "checkbox" at bounding box center [52, 400] width 0 height 0
click at [48, 342] on span at bounding box center [44, 344] width 16 height 16
click at [52, 336] on input "checkbox" at bounding box center [52, 336] width 0 height 0
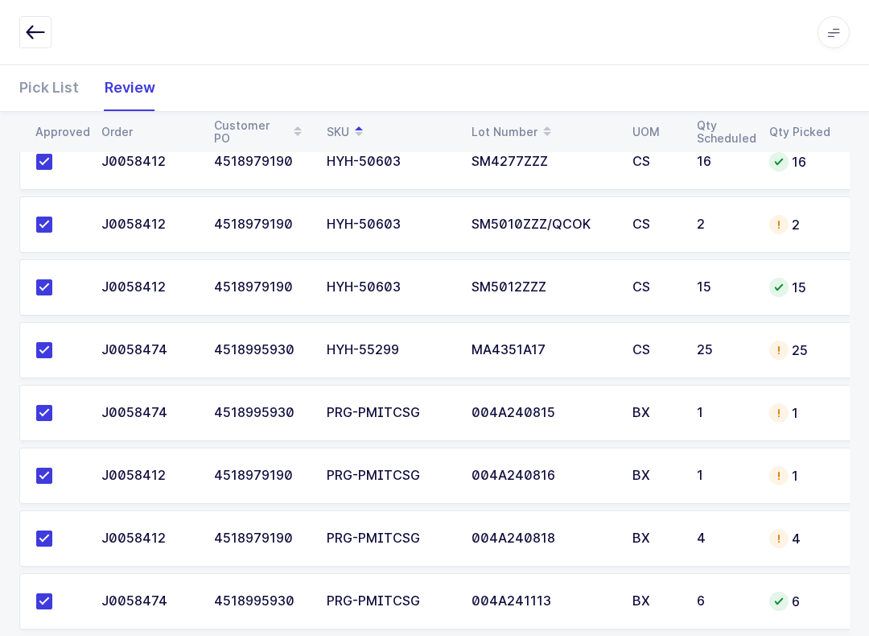
scroll to position [1254, 0]
click at [651, 354] on div "25" at bounding box center [723, 351] width 53 height 14
click at [61, 89] on div "Pick List" at bounding box center [55, 87] width 72 height 47
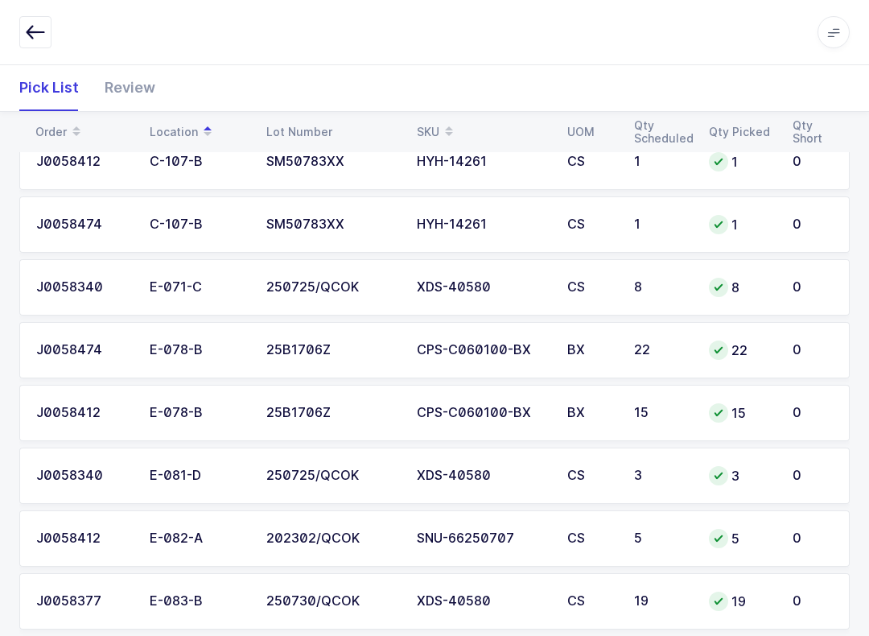
click at [439, 130] on span at bounding box center [448, 131] width 19 height 27
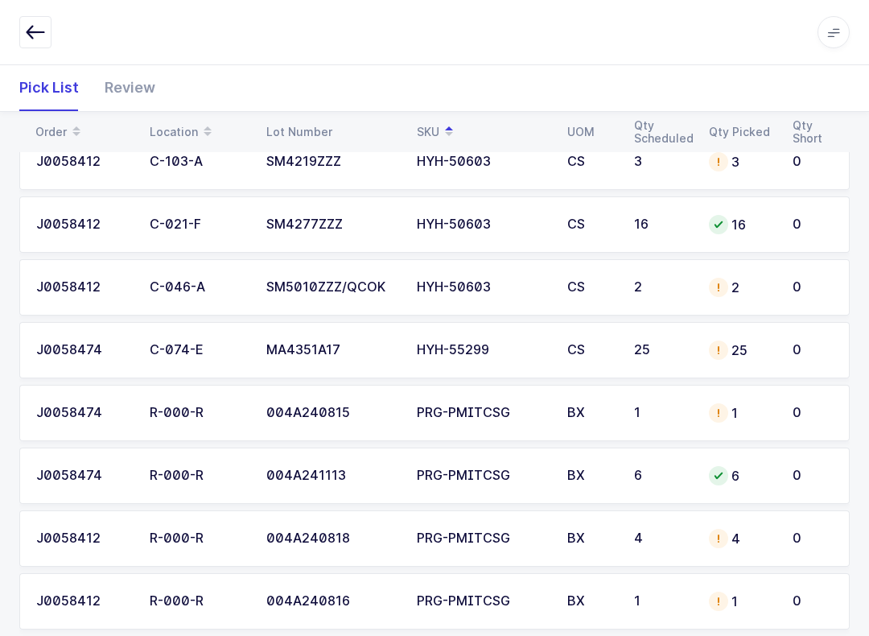
click at [651, 349] on td "25" at bounding box center [741, 350] width 84 height 56
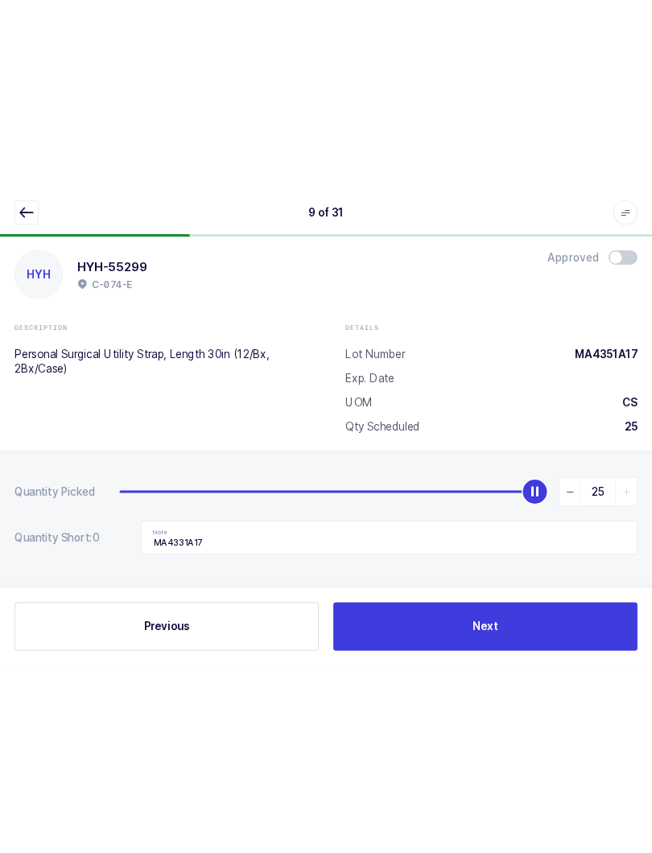
scroll to position [0, 0]
